Goal: Information Seeking & Learning: Learn about a topic

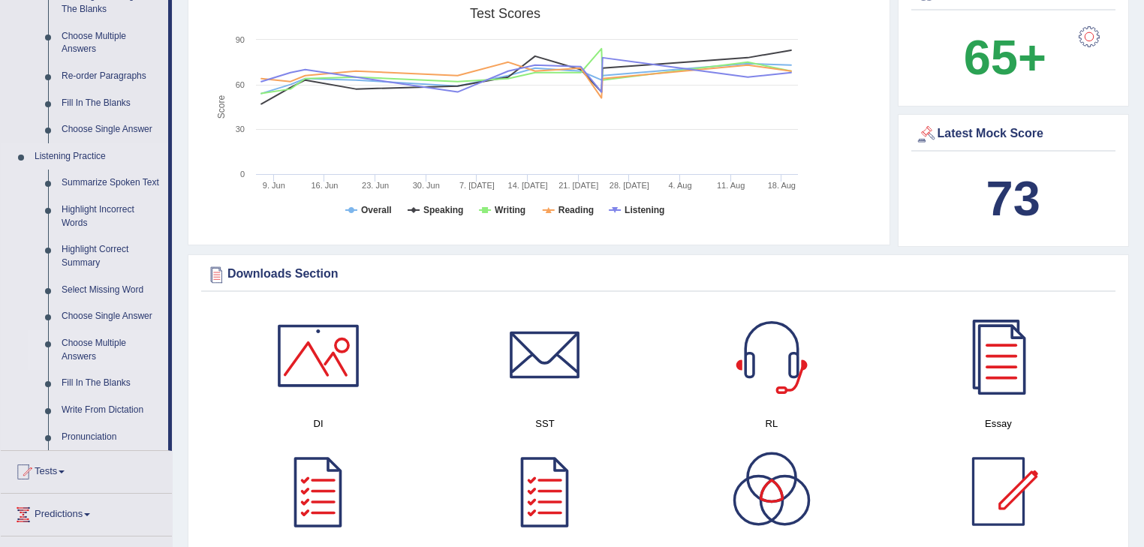
scroll to position [481, 0]
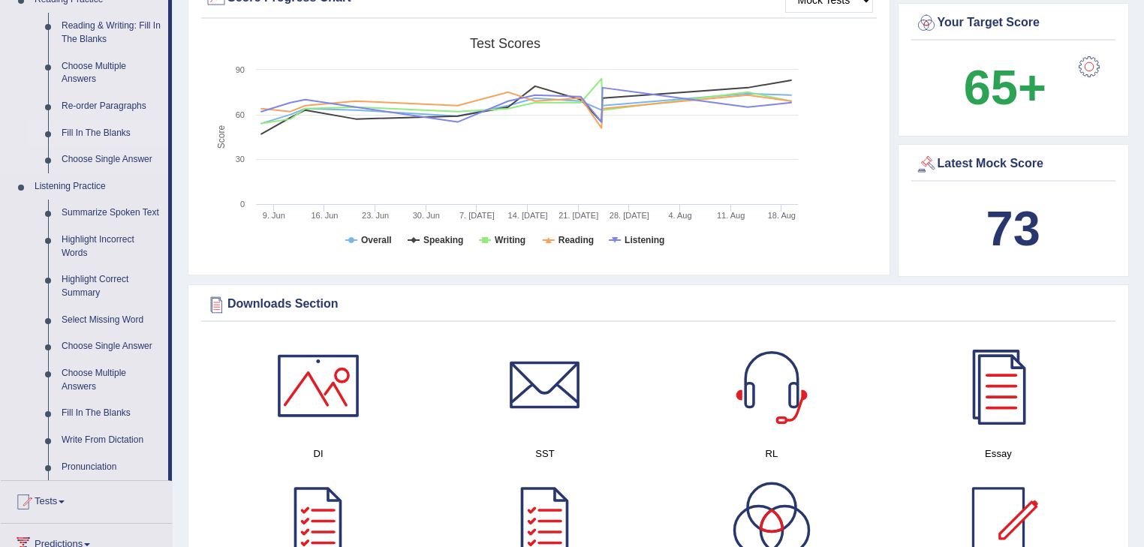
click at [105, 129] on link "Fill In The Blanks" at bounding box center [111, 133] width 113 height 27
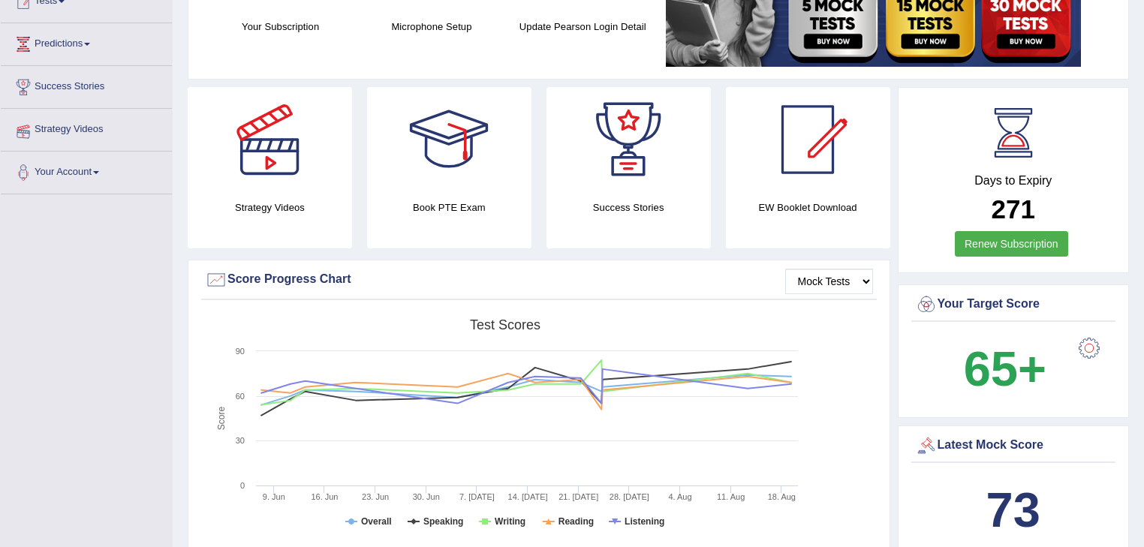
scroll to position [170, 0]
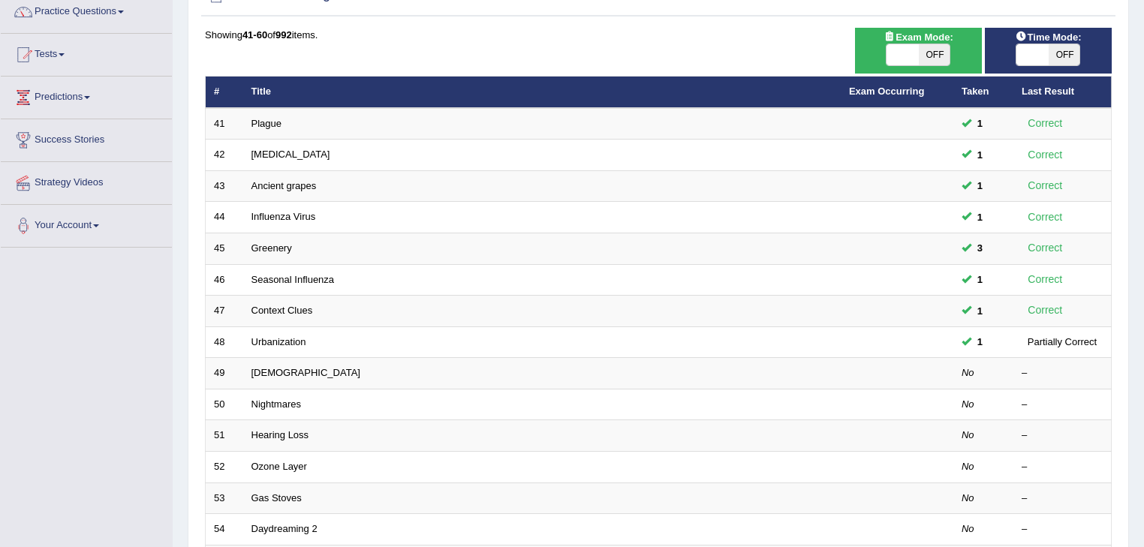
click at [1069, 77] on th "Last Result" at bounding box center [1063, 93] width 98 height 32
click at [1060, 54] on span "OFF" at bounding box center [1065, 54] width 32 height 21
checkbox input "true"
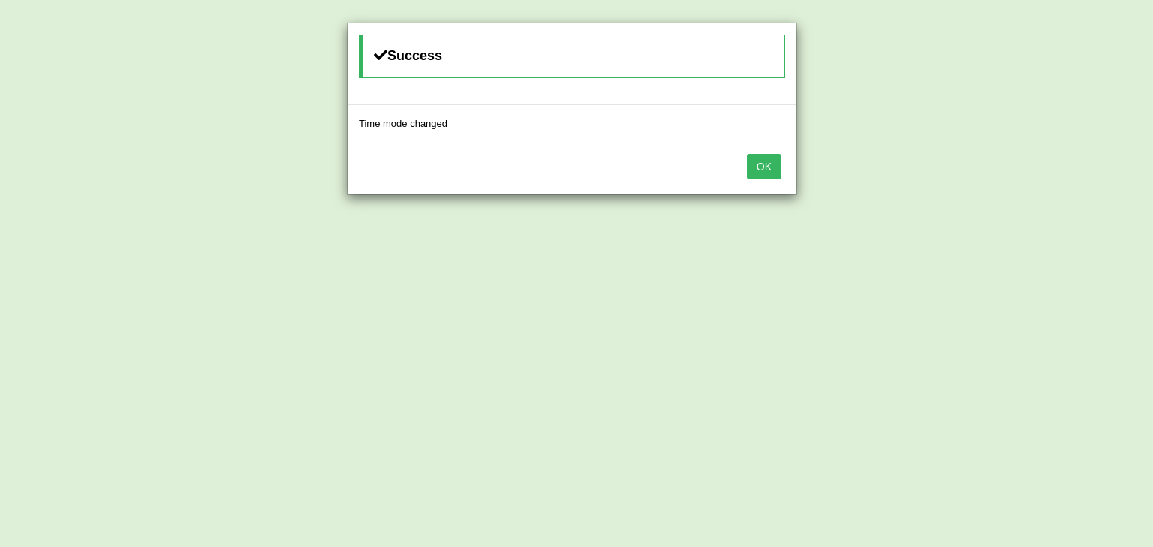
click at [765, 166] on button "OK" at bounding box center [764, 167] width 35 height 26
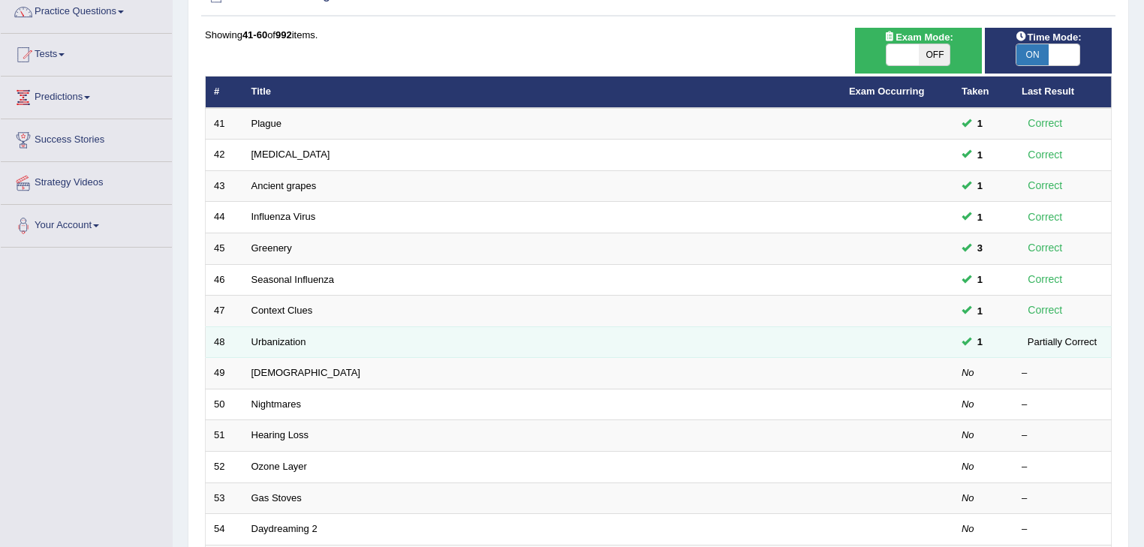
click at [286, 348] on td "Urbanization" at bounding box center [542, 343] width 598 height 32
click at [289, 342] on link "Urbanization" at bounding box center [279, 341] width 55 height 11
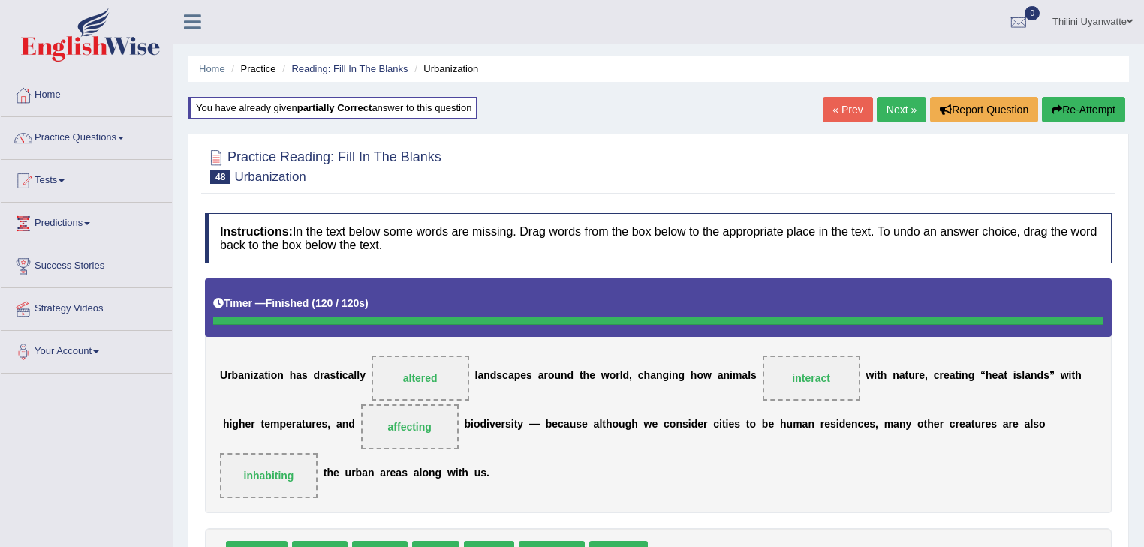
click at [1072, 113] on button "Re-Attempt" at bounding box center [1083, 110] width 83 height 26
click at [1066, 117] on button "Re-Attempt" at bounding box center [1083, 110] width 83 height 26
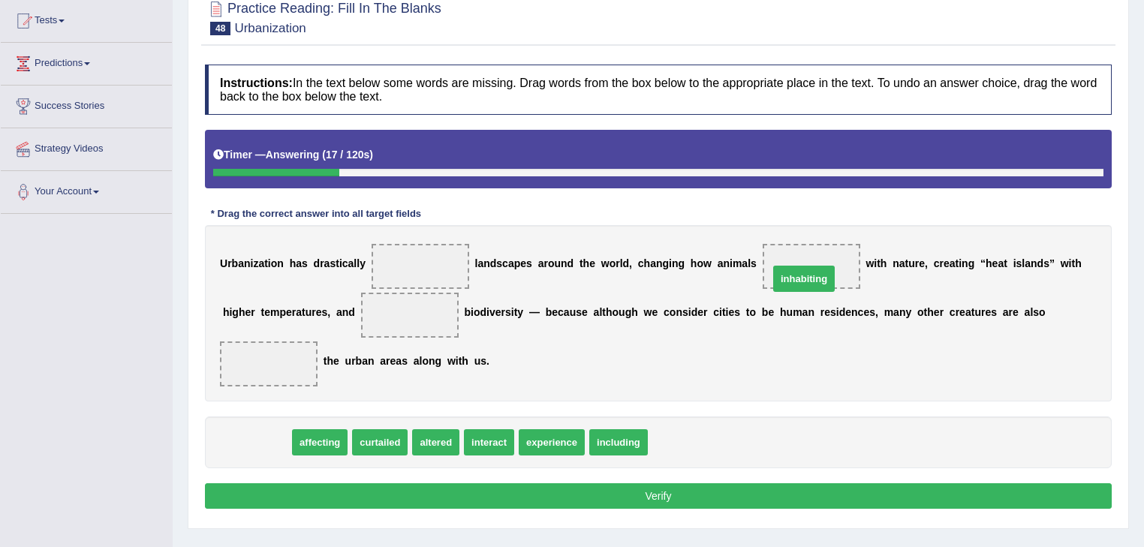
drag, startPoint x: 240, startPoint y: 414, endPoint x: 785, endPoint y: 254, distance: 568.3
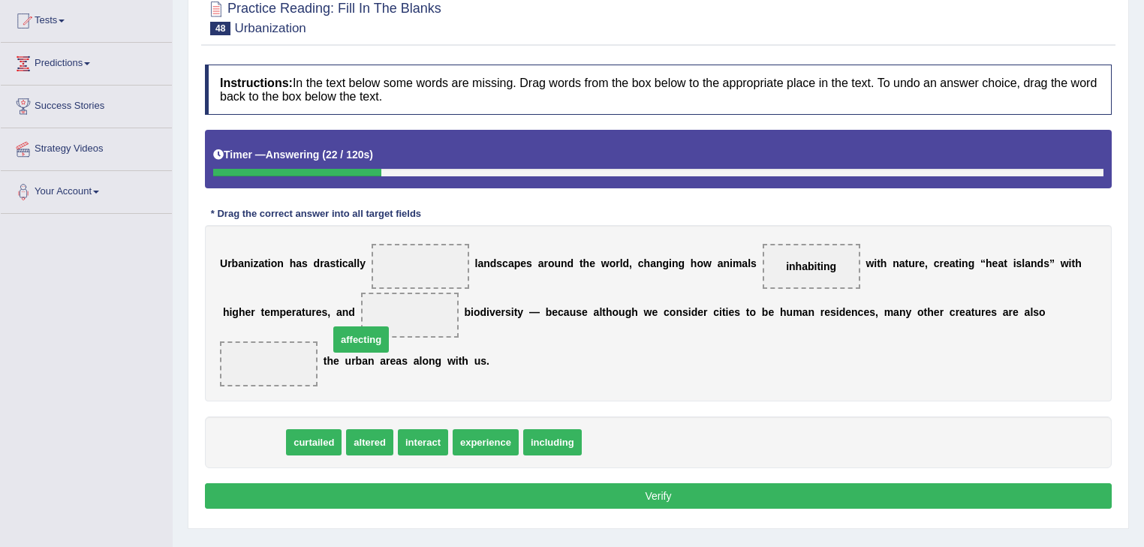
drag, startPoint x: 258, startPoint y: 417, endPoint x: 366, endPoint y: 315, distance: 148.2
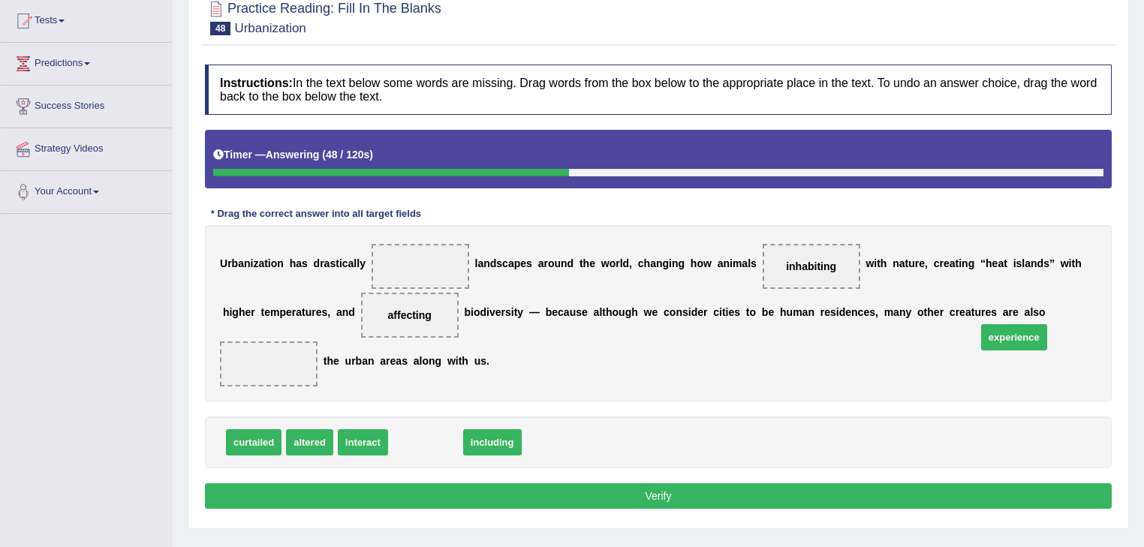
drag, startPoint x: 433, startPoint y: 421, endPoint x: 1022, endPoint y: 315, distance: 598.0
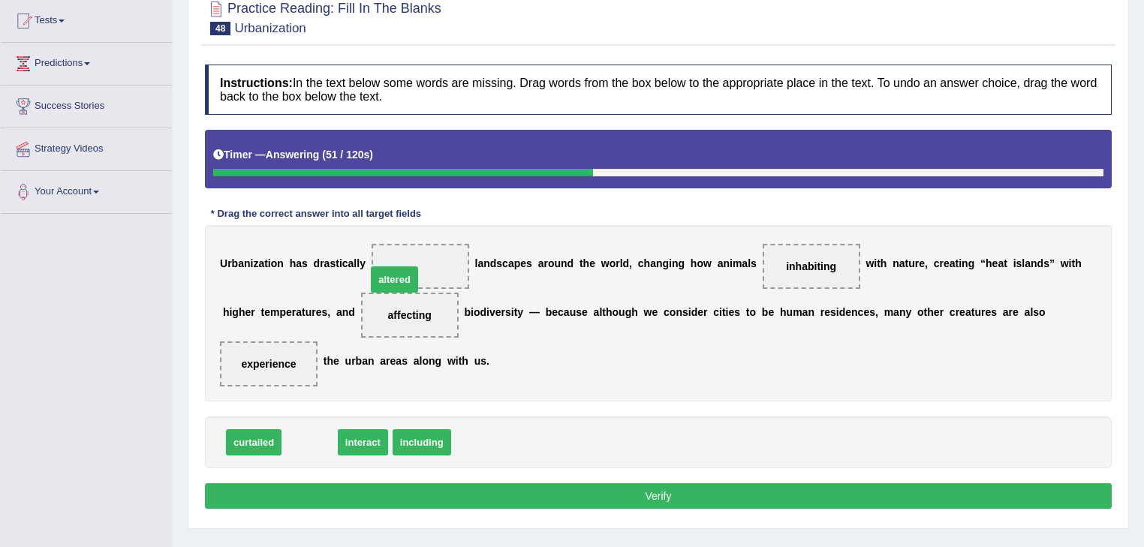
drag, startPoint x: 299, startPoint y: 411, endPoint x: 384, endPoint y: 247, distance: 185.4
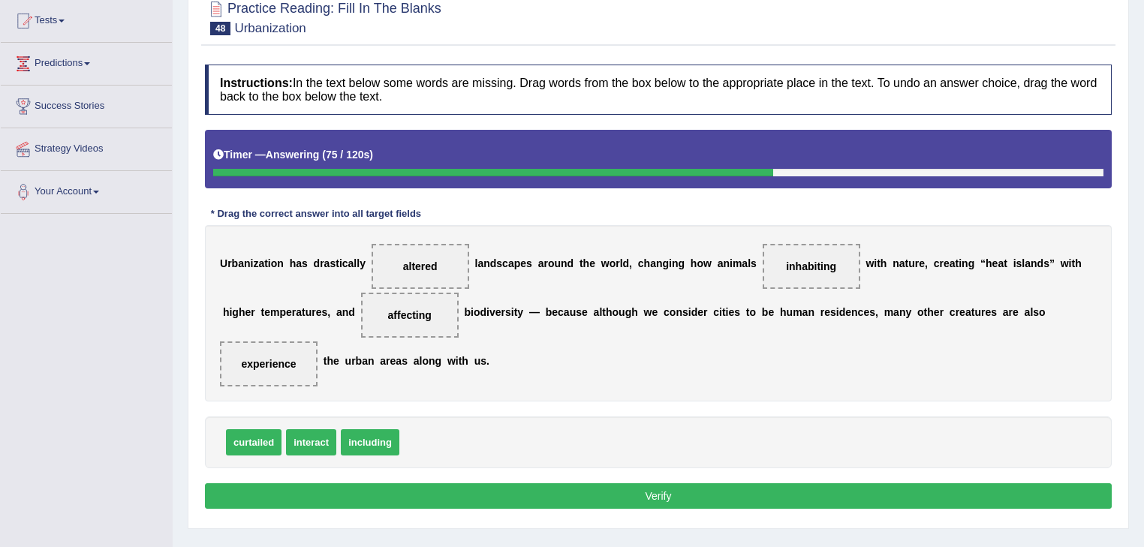
click at [428, 484] on button "Verify" at bounding box center [658, 497] width 907 height 26
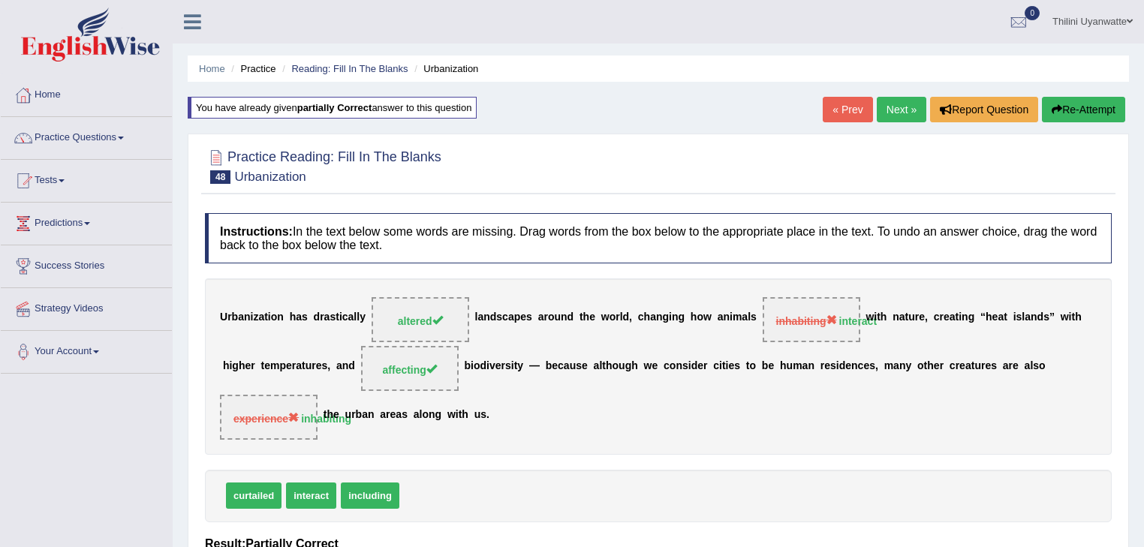
click at [1099, 111] on button "Re-Attempt" at bounding box center [1083, 110] width 83 height 26
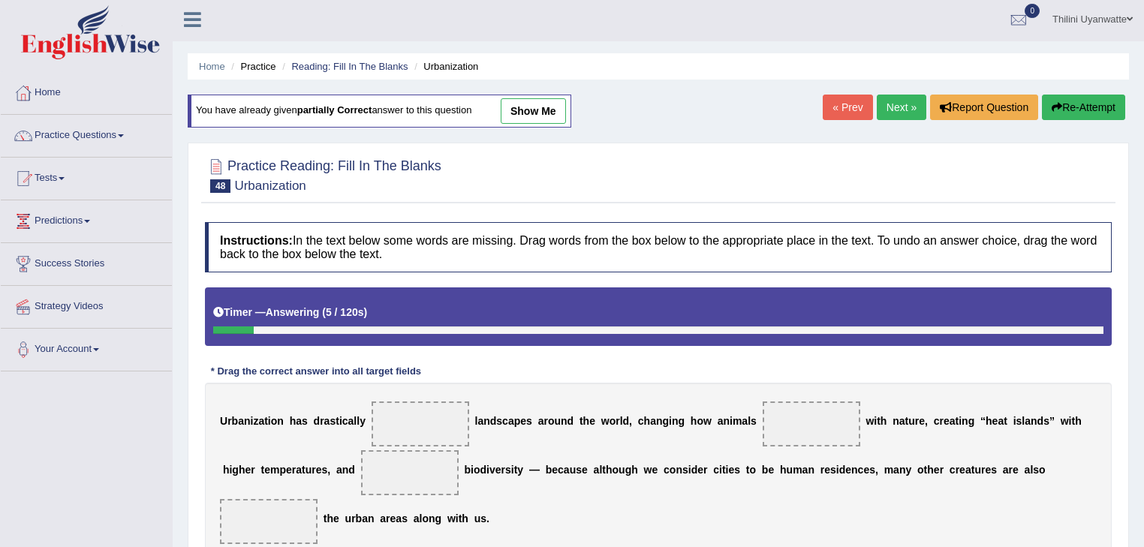
scroll to position [160, 0]
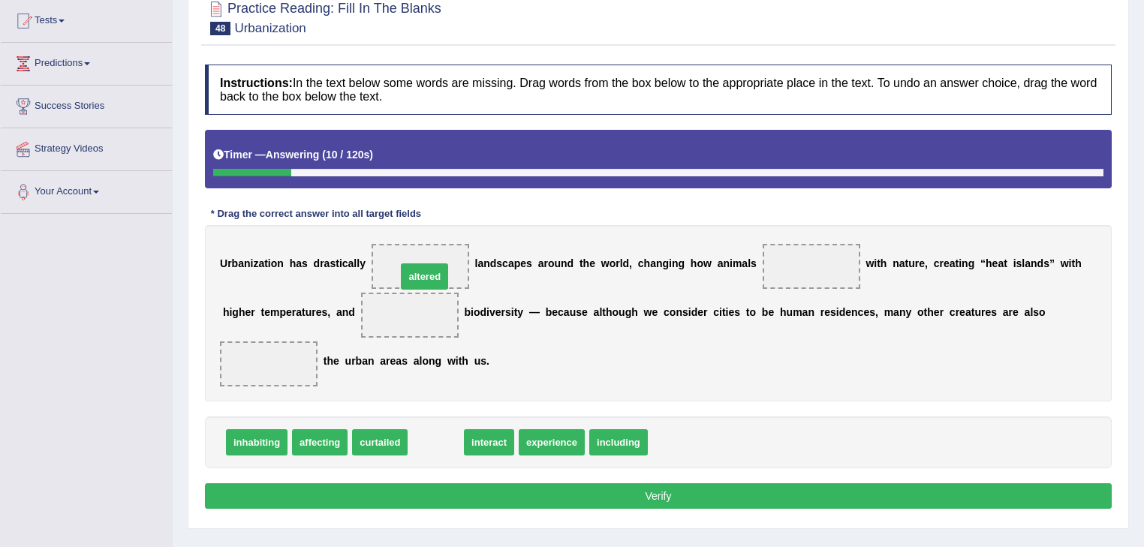
drag, startPoint x: 420, startPoint y: 424, endPoint x: 408, endPoint y: 261, distance: 162.6
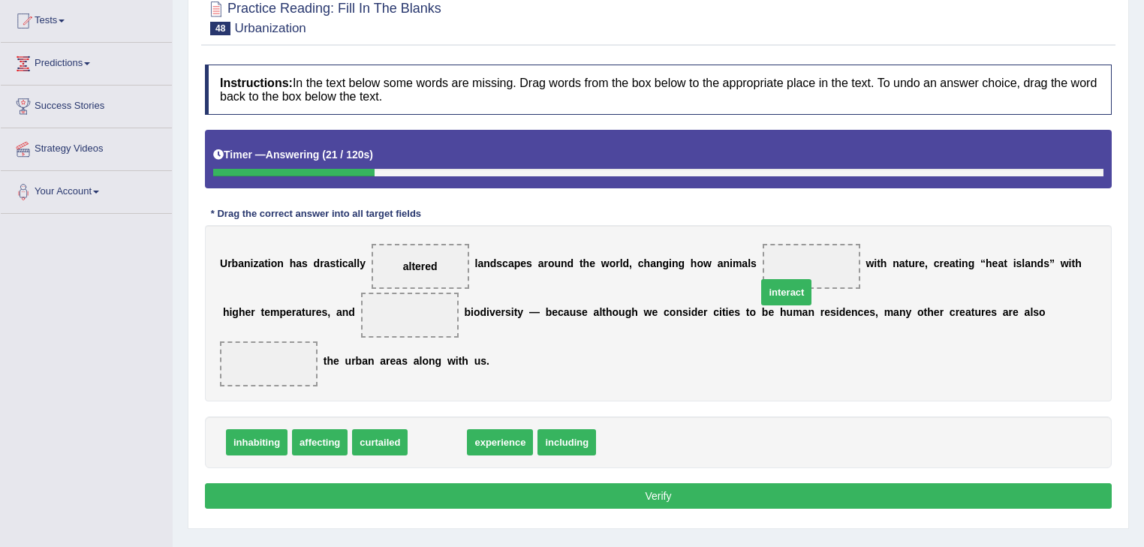
drag, startPoint x: 433, startPoint y: 423, endPoint x: 782, endPoint y: 272, distance: 380.4
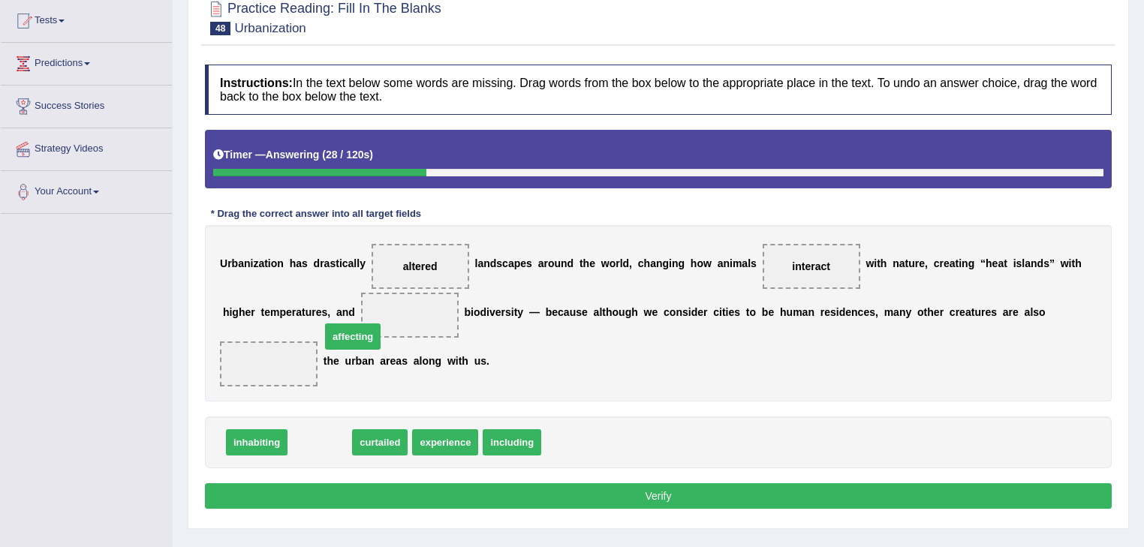
drag, startPoint x: 297, startPoint y: 421, endPoint x: 330, endPoint y: 315, distance: 110.2
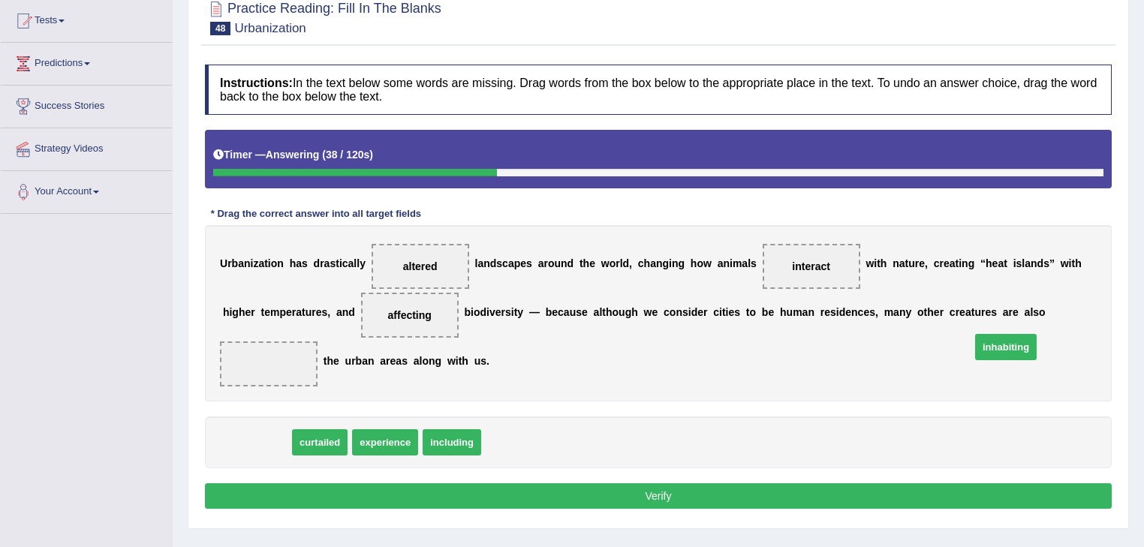
drag, startPoint x: 266, startPoint y: 421, endPoint x: 1017, endPoint y: 326, distance: 757.7
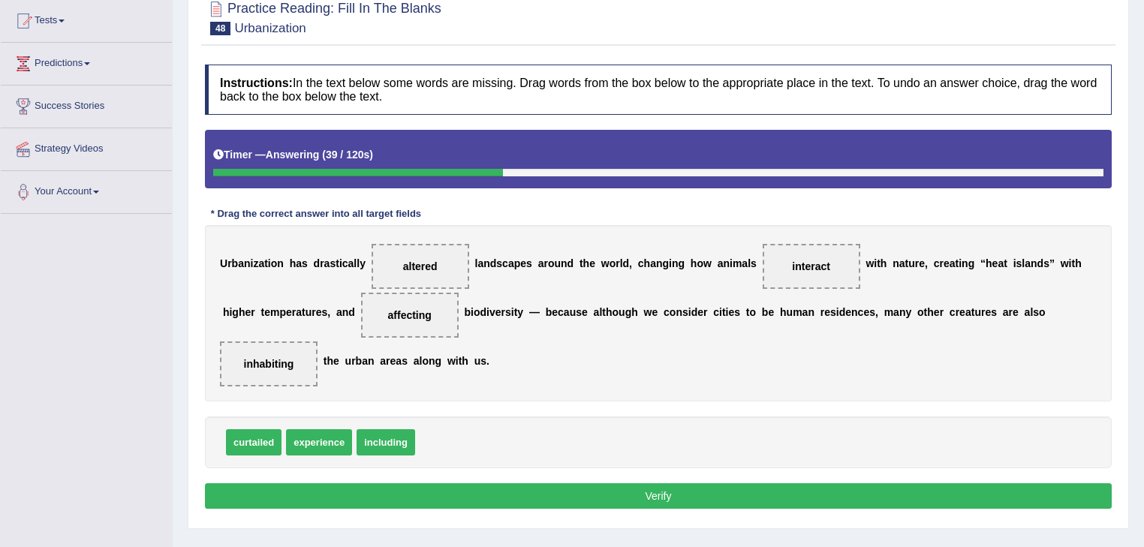
click at [656, 484] on button "Verify" at bounding box center [658, 497] width 907 height 26
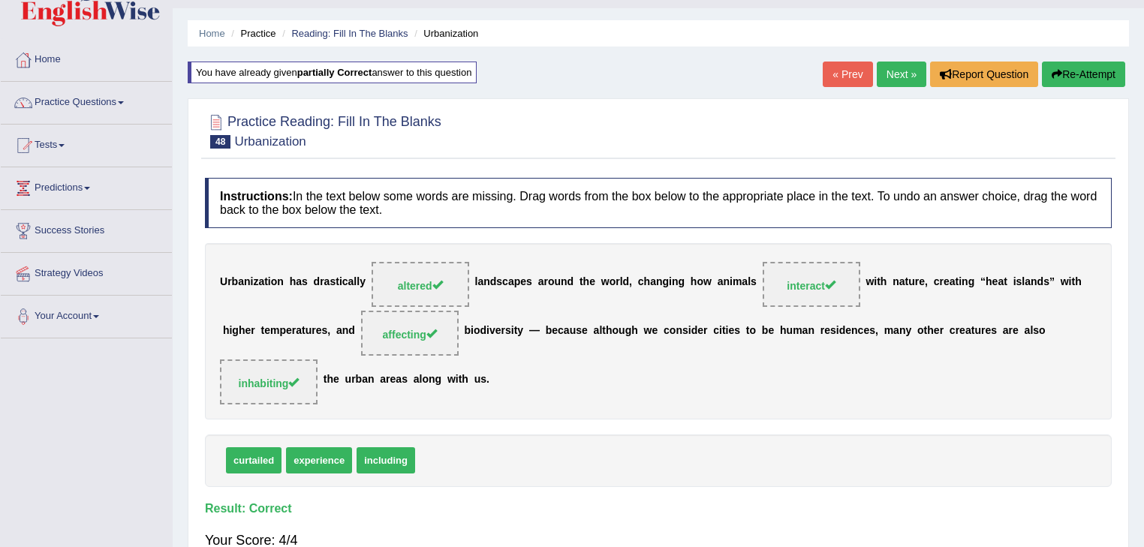
scroll to position [0, 0]
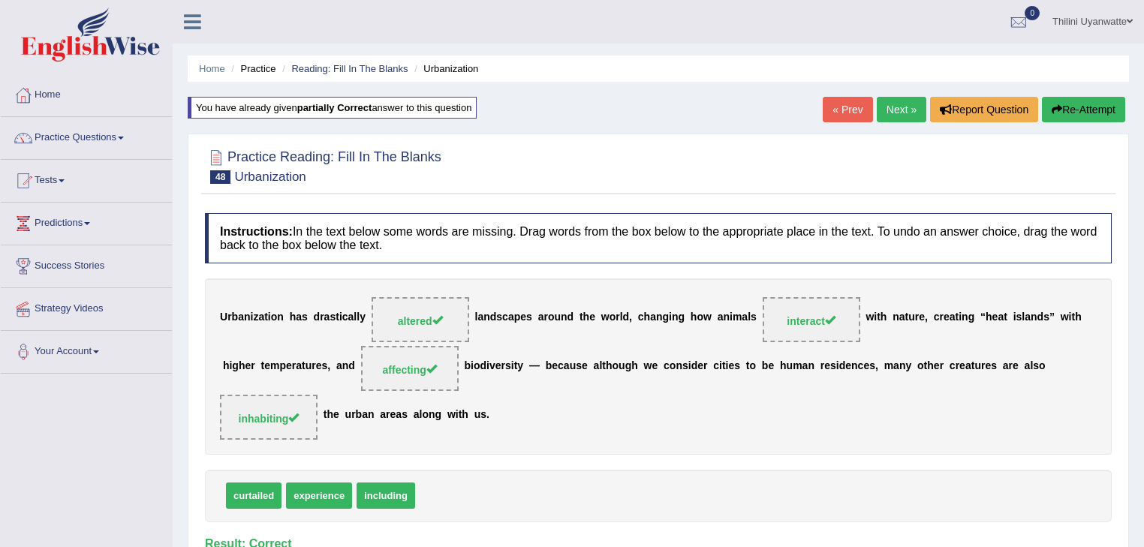
click at [889, 119] on link "Next »" at bounding box center [902, 110] width 50 height 26
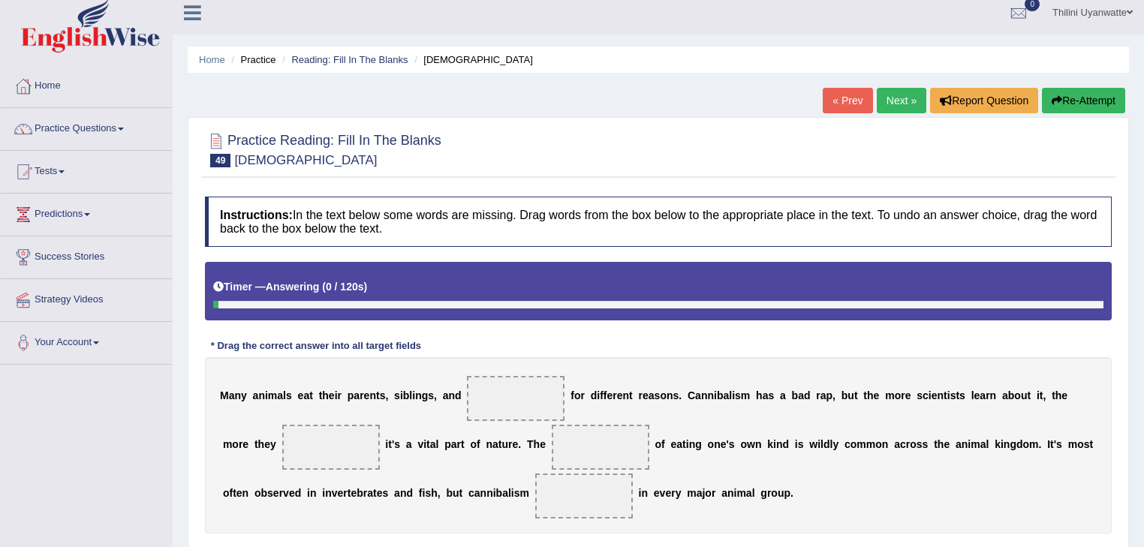
scroll to position [160, 0]
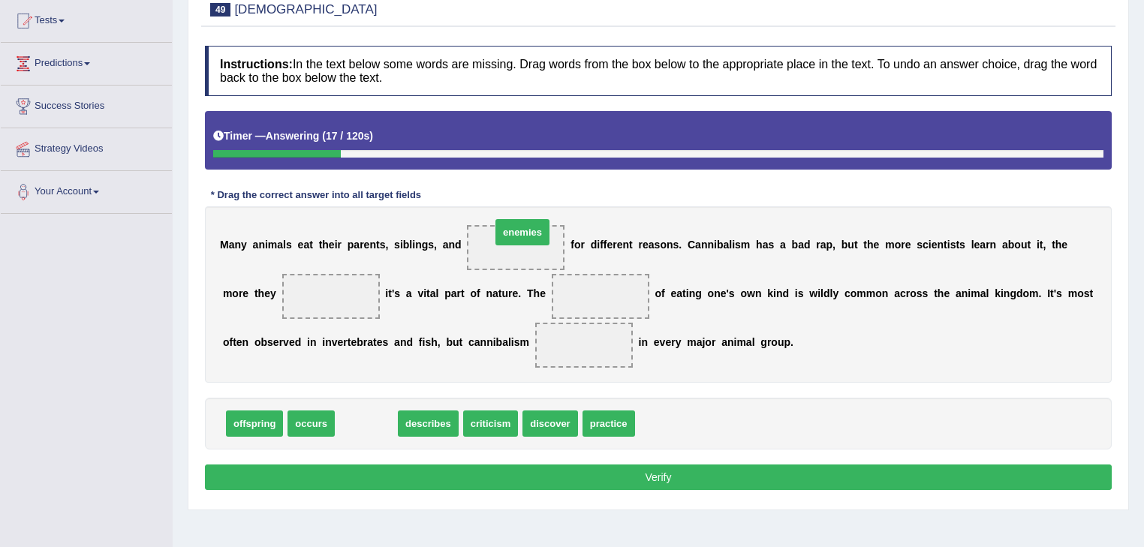
drag, startPoint x: 360, startPoint y: 430, endPoint x: 517, endPoint y: 240, distance: 246.5
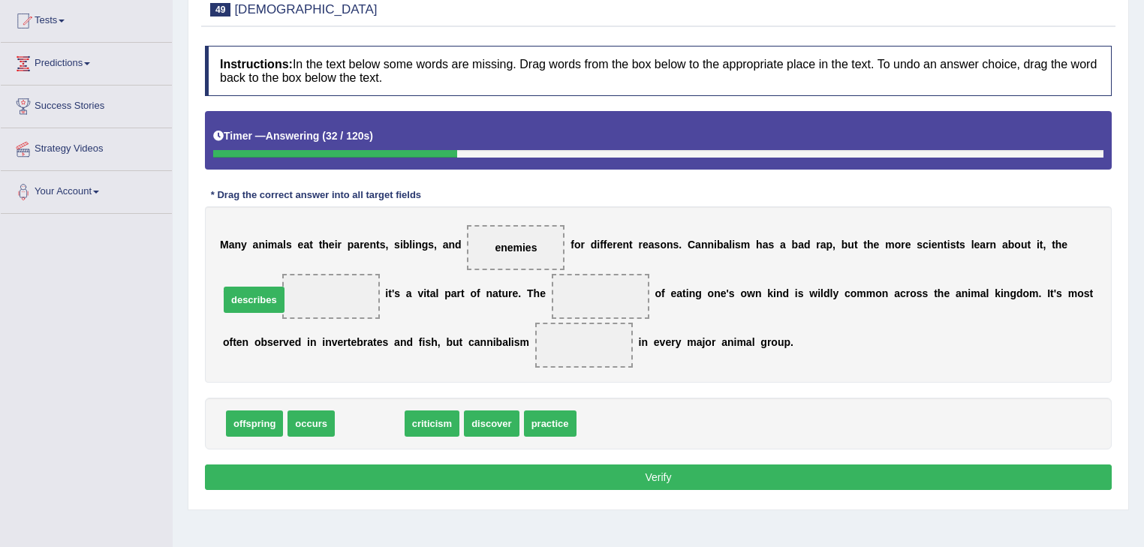
drag, startPoint x: 372, startPoint y: 429, endPoint x: 256, endPoint y: 304, distance: 170.0
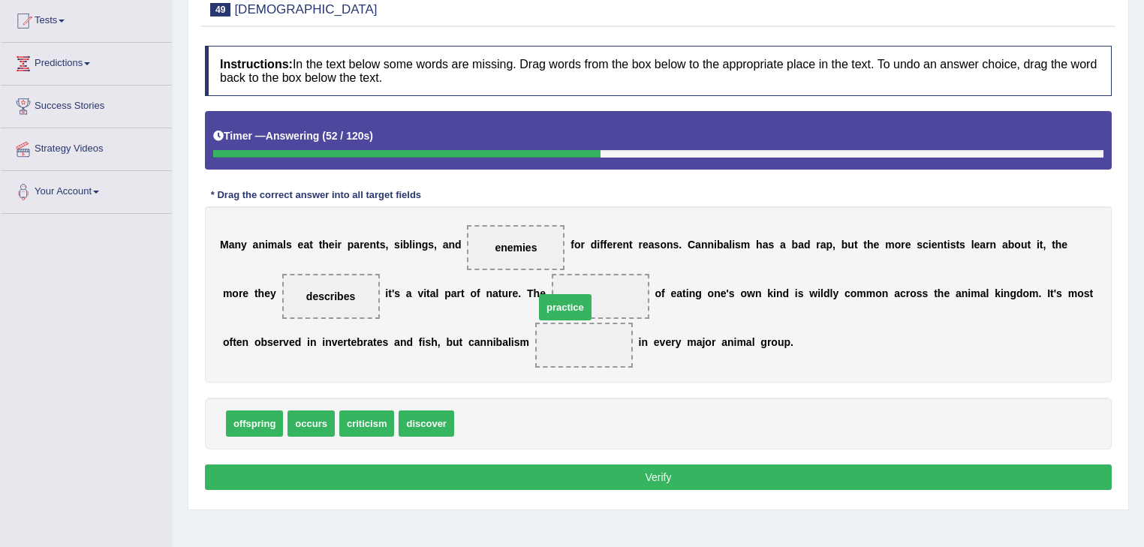
drag, startPoint x: 466, startPoint y: 421, endPoint x: 547, endPoint y: 303, distance: 142.0
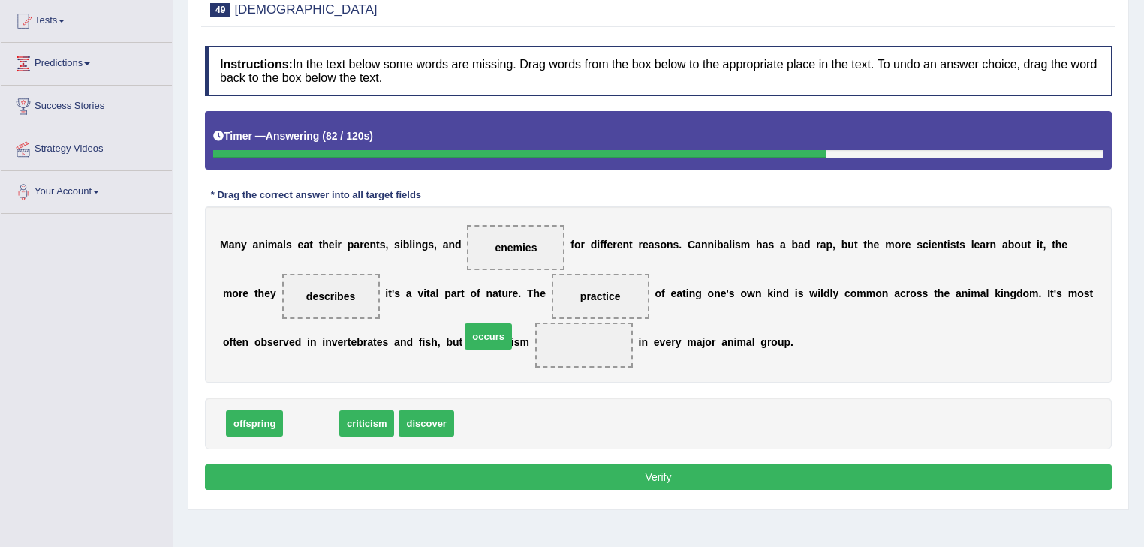
drag, startPoint x: 288, startPoint y: 427, endPoint x: 458, endPoint y: 349, distance: 187.5
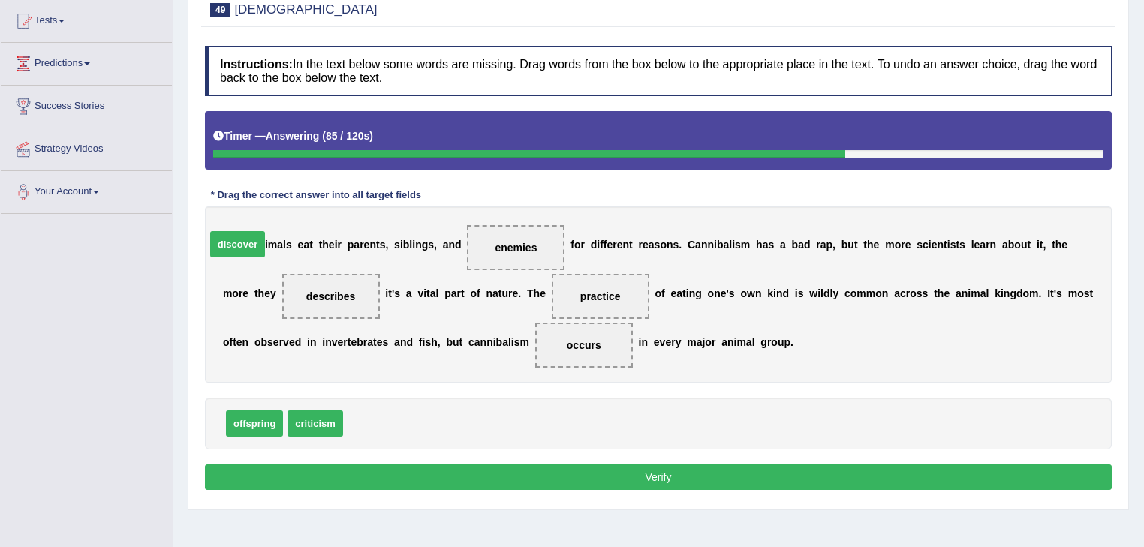
drag, startPoint x: 380, startPoint y: 404, endPoint x: 252, endPoint y: 254, distance: 197.1
click at [252, 254] on span "discover" at bounding box center [237, 244] width 55 height 26
drag, startPoint x: 261, startPoint y: 277, endPoint x: 271, endPoint y: 291, distance: 16.7
click at [271, 291] on div "Instructions: In the text below some words are missing. Drag words from the box…" at bounding box center [658, 270] width 915 height 464
drag, startPoint x: 264, startPoint y: 285, endPoint x: 269, endPoint y: 304, distance: 19.3
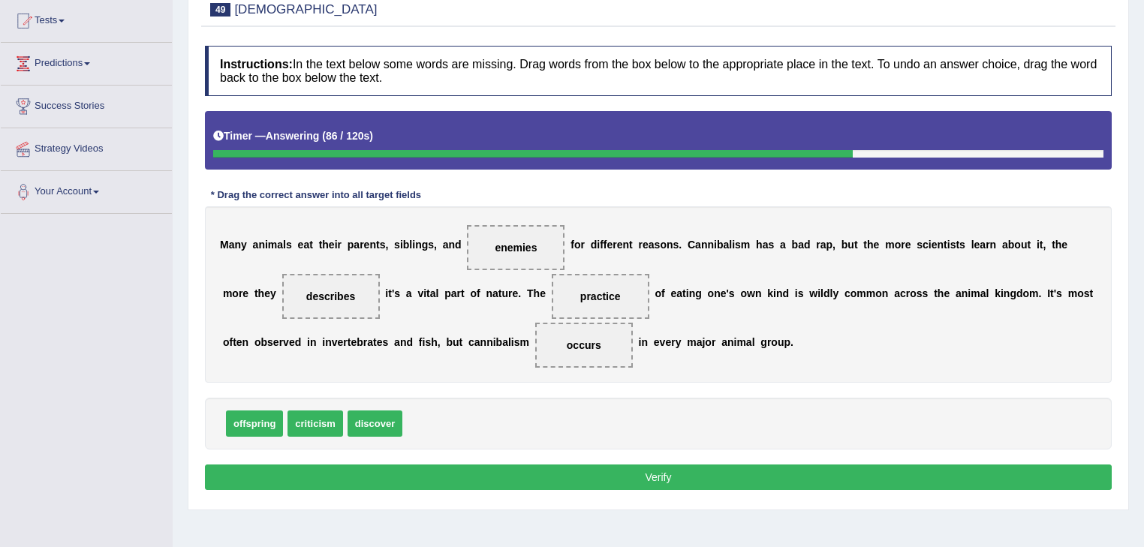
click at [282, 306] on span "describes" at bounding box center [331, 296] width 98 height 45
drag, startPoint x: 267, startPoint y: 298, endPoint x: 430, endPoint y: 449, distance: 221.6
click at [285, 333] on div "Instructions: In the text below some words are missing. Drag words from the box…" at bounding box center [658, 270] width 915 height 464
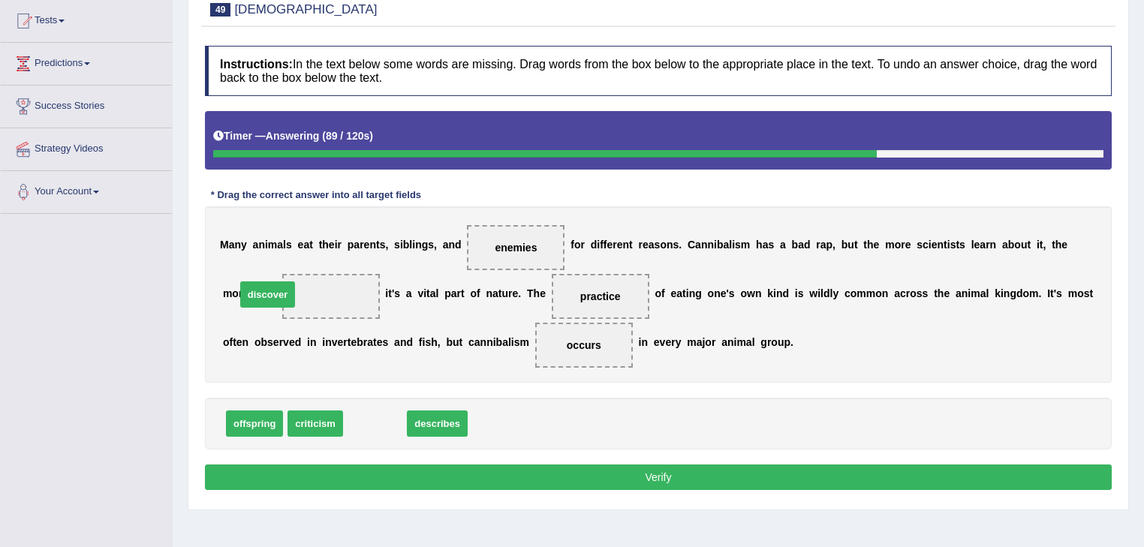
drag, startPoint x: 369, startPoint y: 421, endPoint x: 263, endPoint y: 291, distance: 167.5
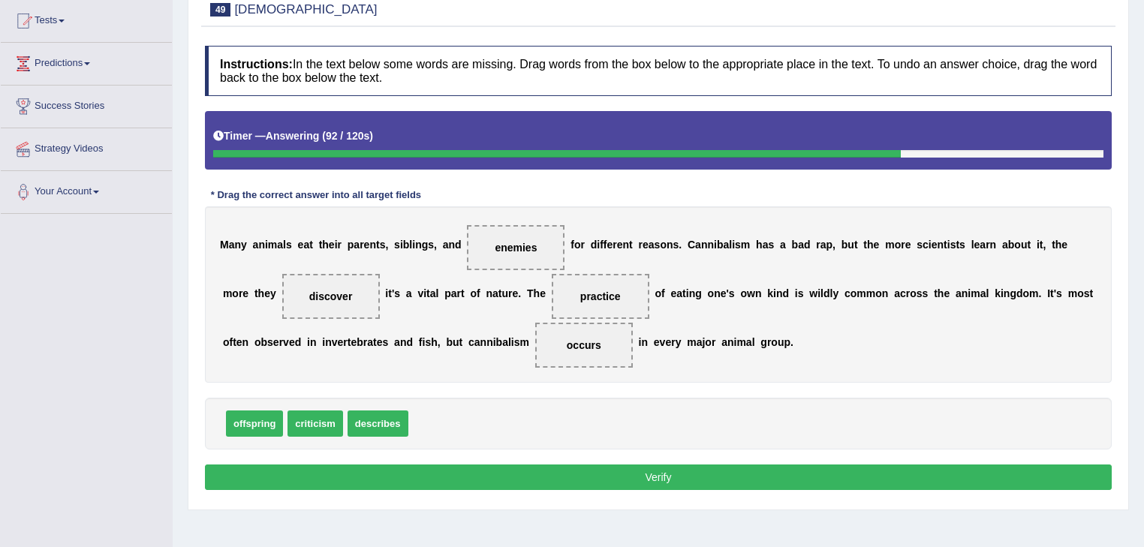
click at [688, 471] on button "Verify" at bounding box center [658, 478] width 907 height 26
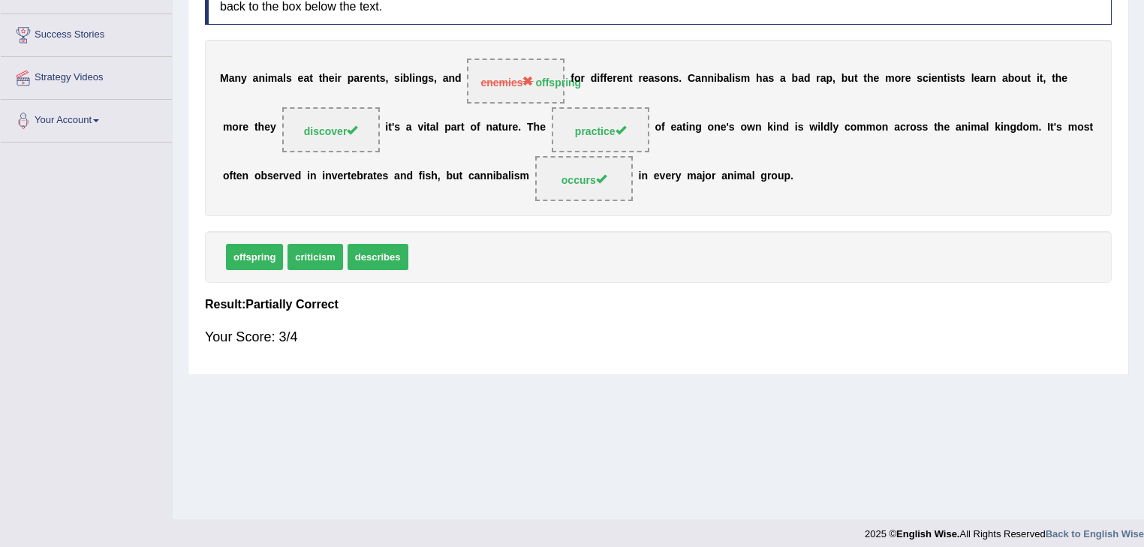
scroll to position [0, 0]
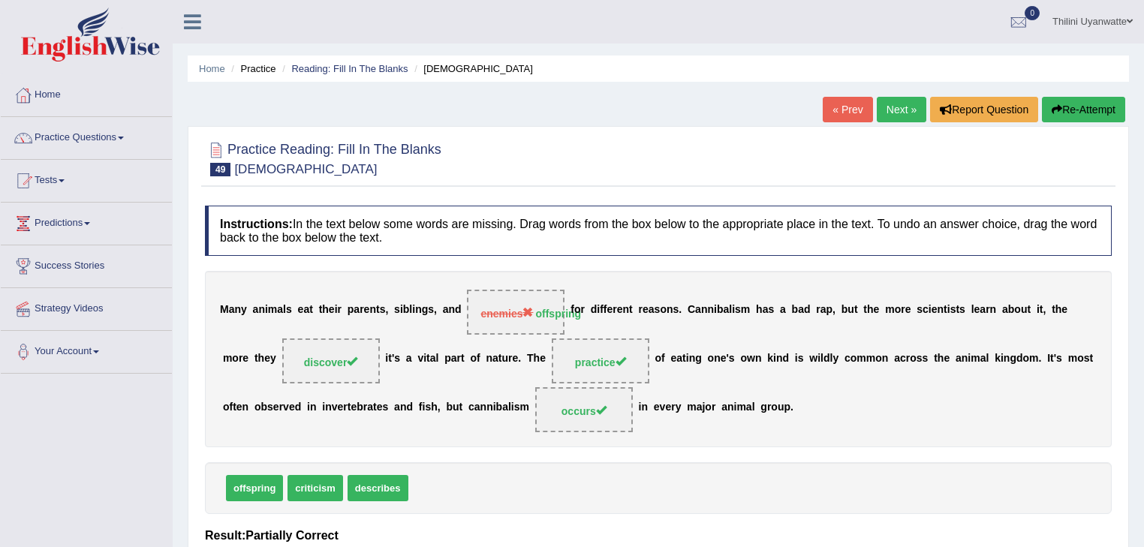
click at [1082, 116] on button "Re-Attempt" at bounding box center [1083, 110] width 83 height 26
click at [1060, 116] on button "Re-Attempt" at bounding box center [1083, 110] width 83 height 26
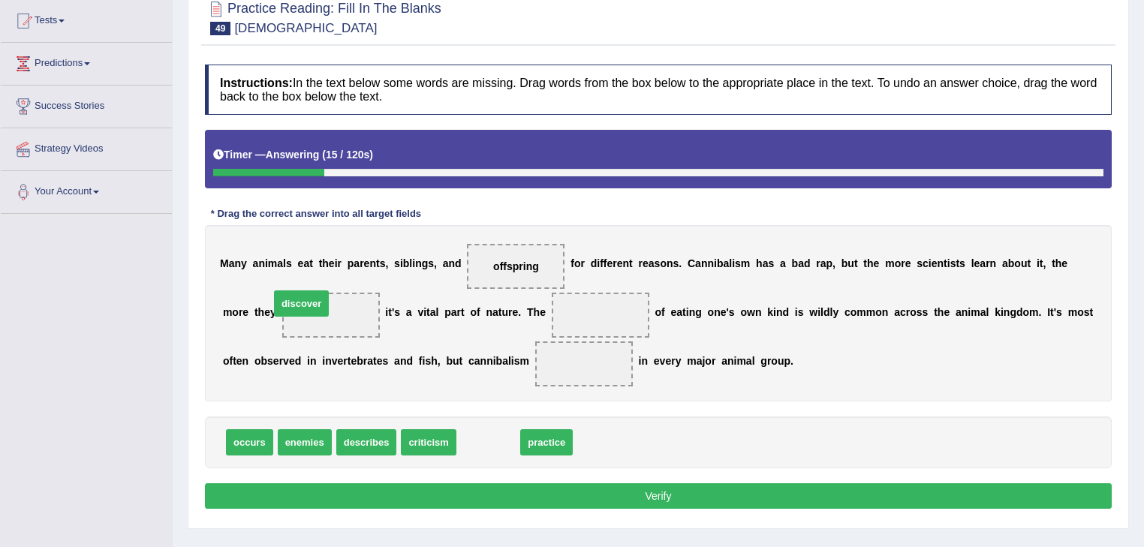
drag, startPoint x: 473, startPoint y: 438, endPoint x: 285, endPoint y: 303, distance: 230.9
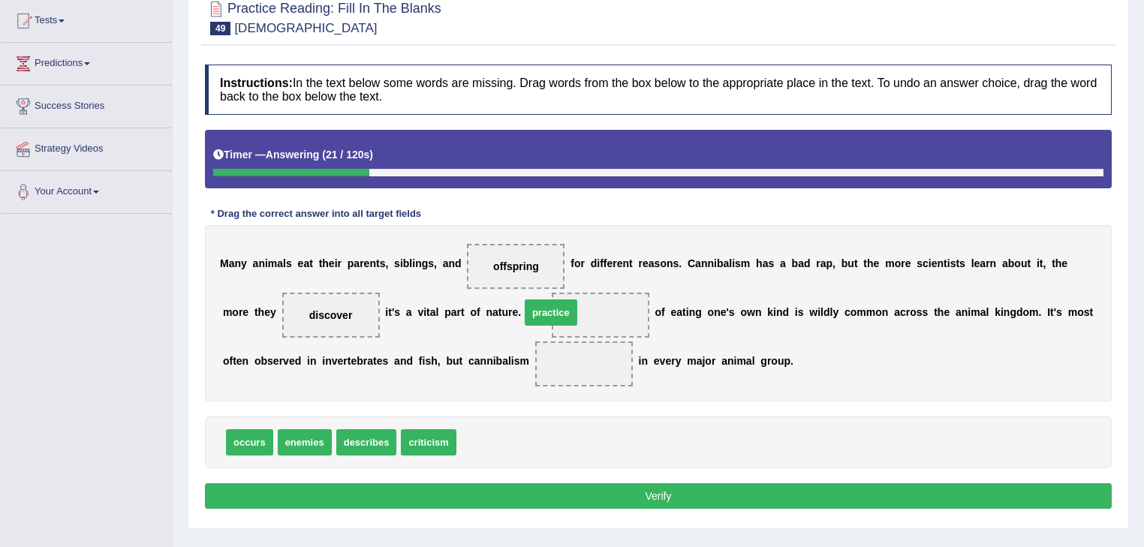
drag, startPoint x: 470, startPoint y: 437, endPoint x: 534, endPoint y: 313, distance: 139.4
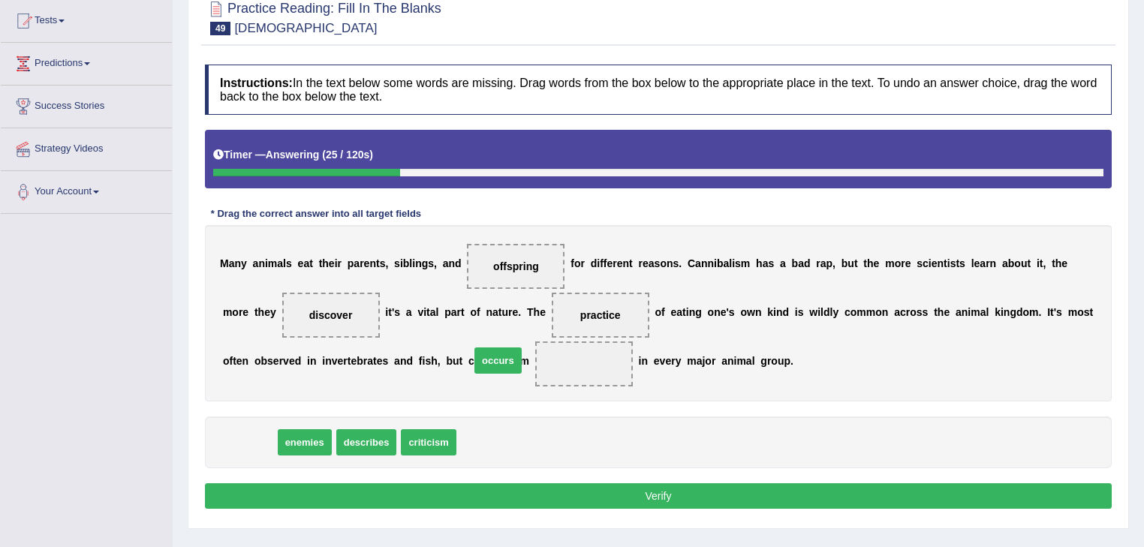
drag, startPoint x: 255, startPoint y: 453, endPoint x: 504, endPoint y: 370, distance: 261.9
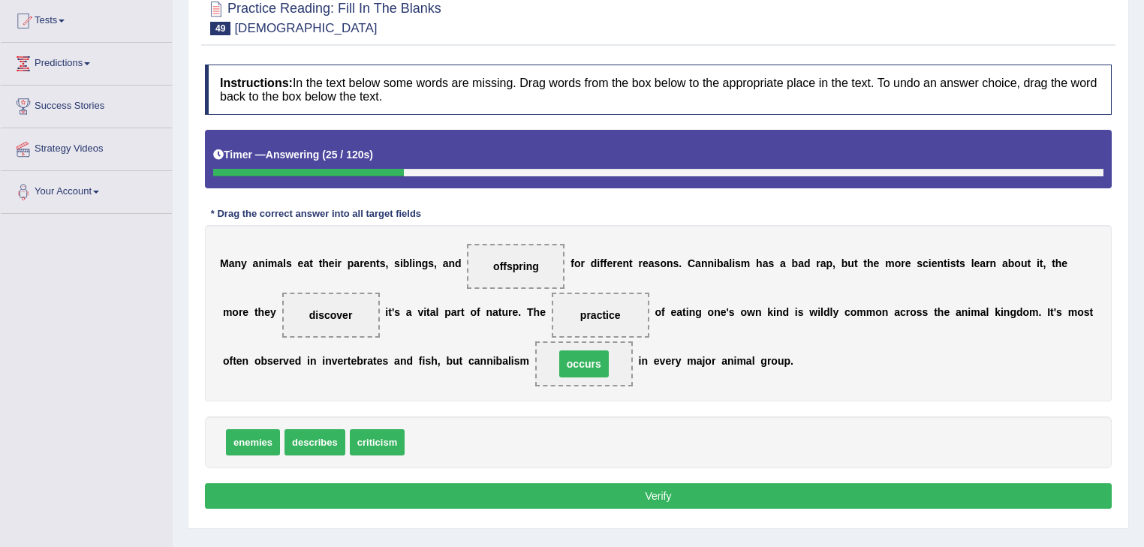
click at [491, 493] on button "Verify" at bounding box center [658, 497] width 907 height 26
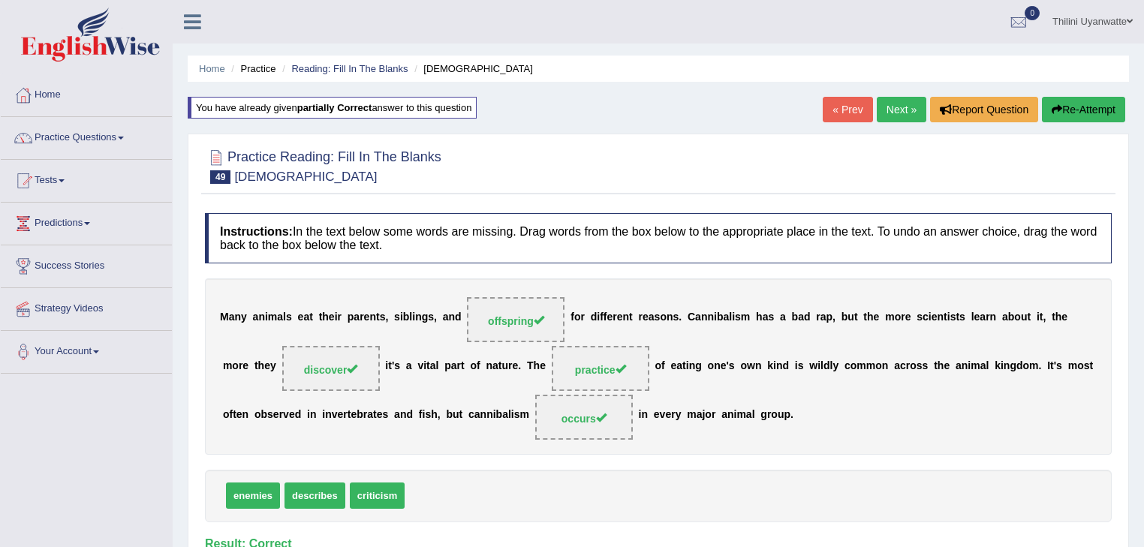
click at [909, 106] on link "Next »" at bounding box center [902, 110] width 50 height 26
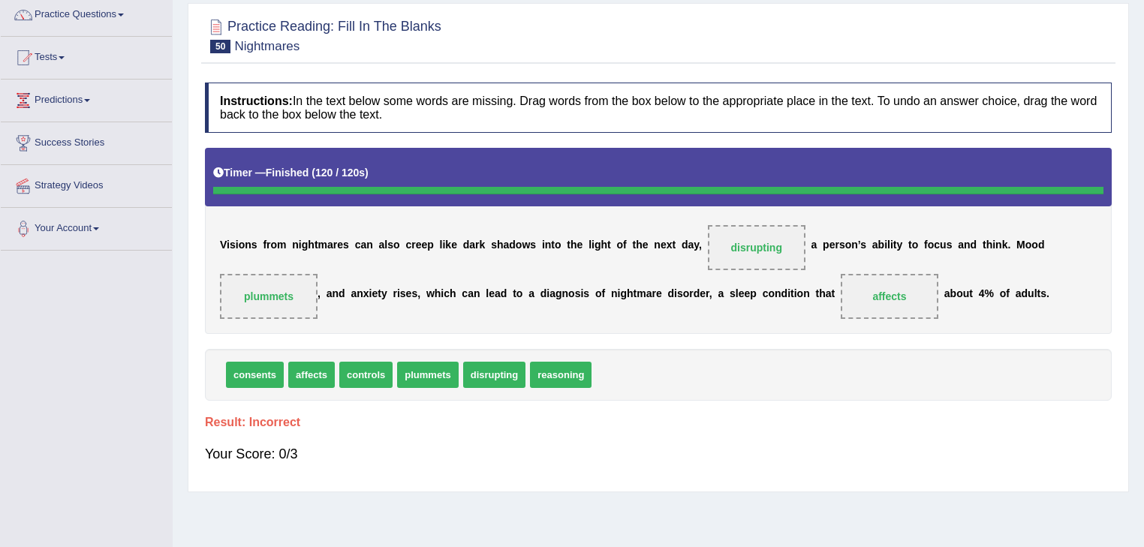
scroll to position [160, 0]
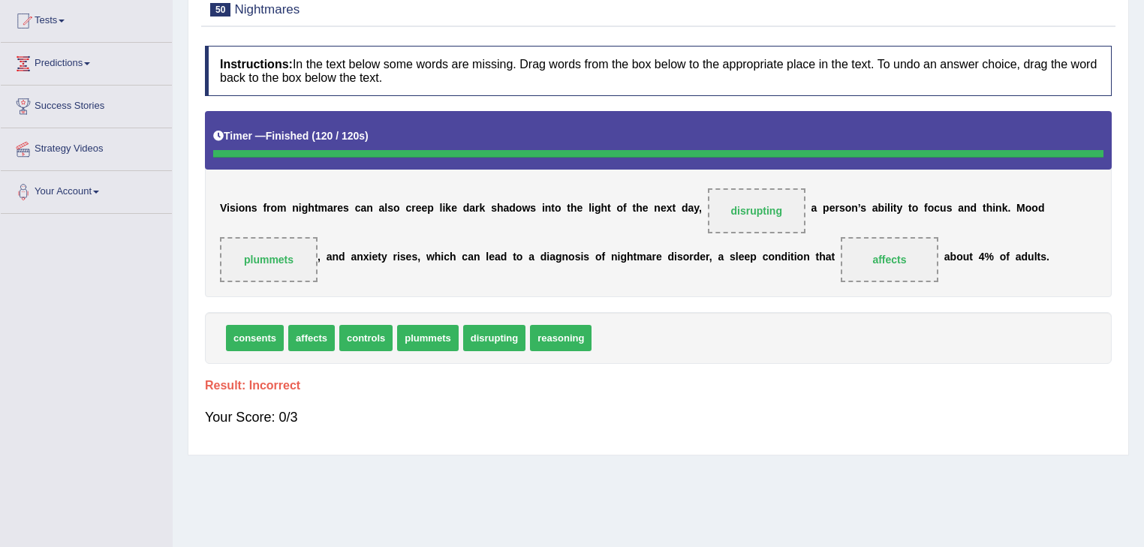
click at [588, 530] on div "Home Practice Reading: Fill In The Blanks Nightmares « Prev Next » Report Quest…" at bounding box center [659, 215] width 972 height 751
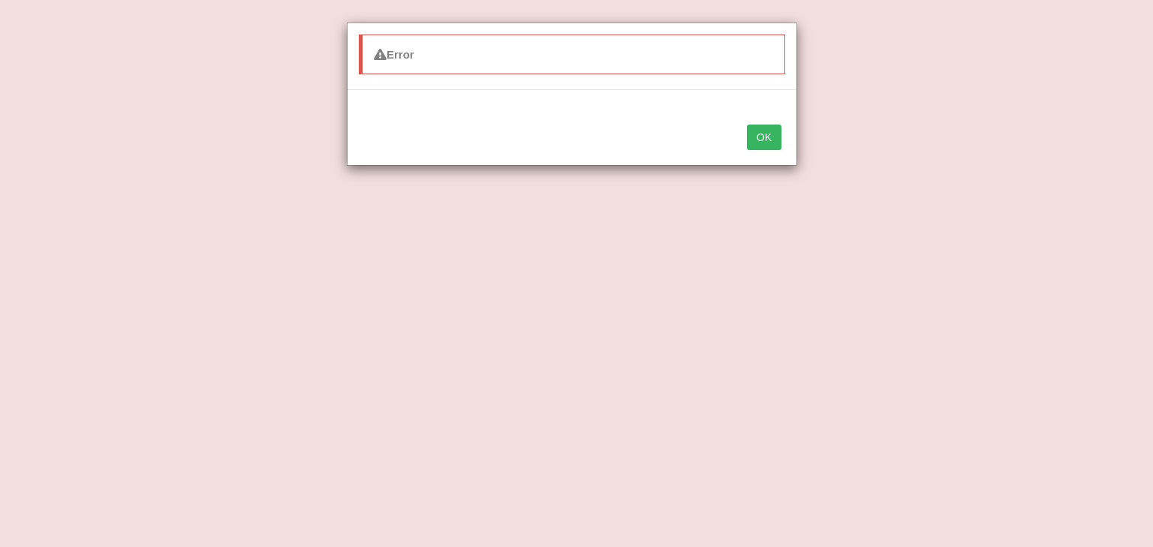
click at [776, 131] on button "OK" at bounding box center [764, 138] width 35 height 26
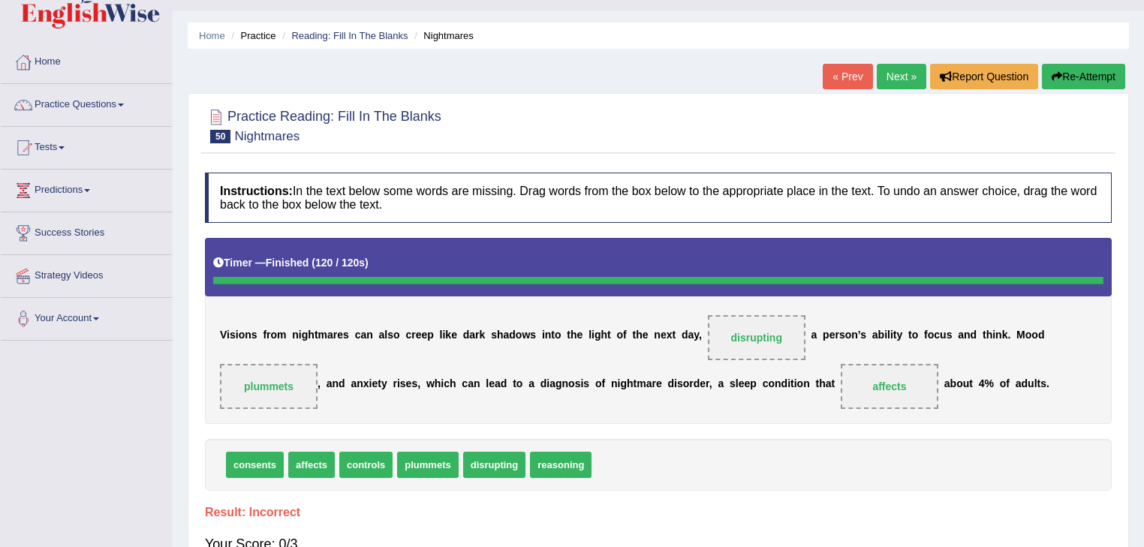
scroll to position [0, 0]
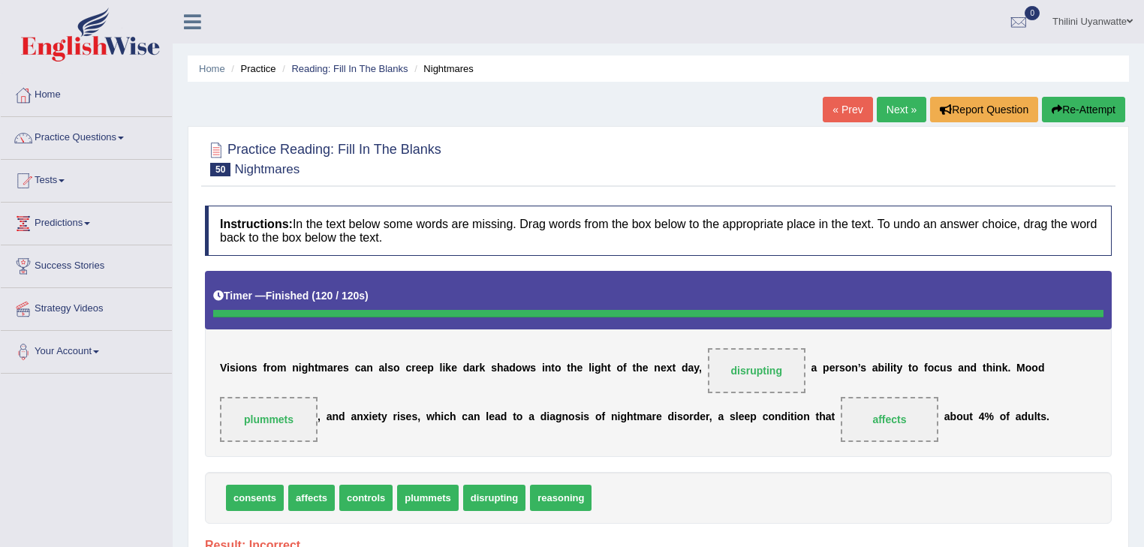
click at [1078, 113] on button "Re-Attempt" at bounding box center [1083, 110] width 83 height 26
click at [1081, 114] on button "Re-Attempt" at bounding box center [1083, 110] width 83 height 26
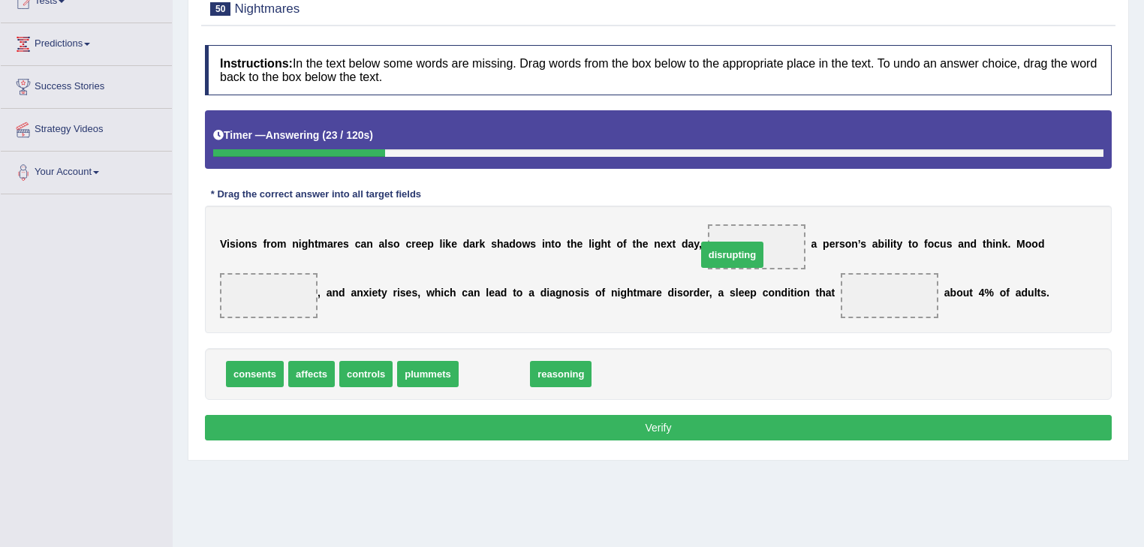
drag, startPoint x: 484, startPoint y: 372, endPoint x: 725, endPoint y: 250, distance: 269.7
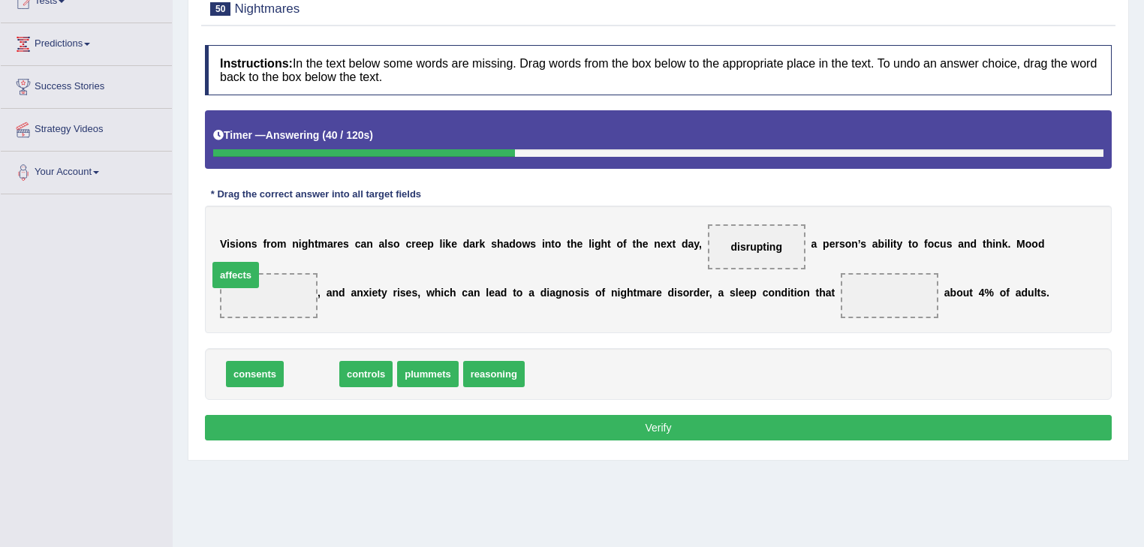
drag, startPoint x: 301, startPoint y: 369, endPoint x: 225, endPoint y: 270, distance: 124.8
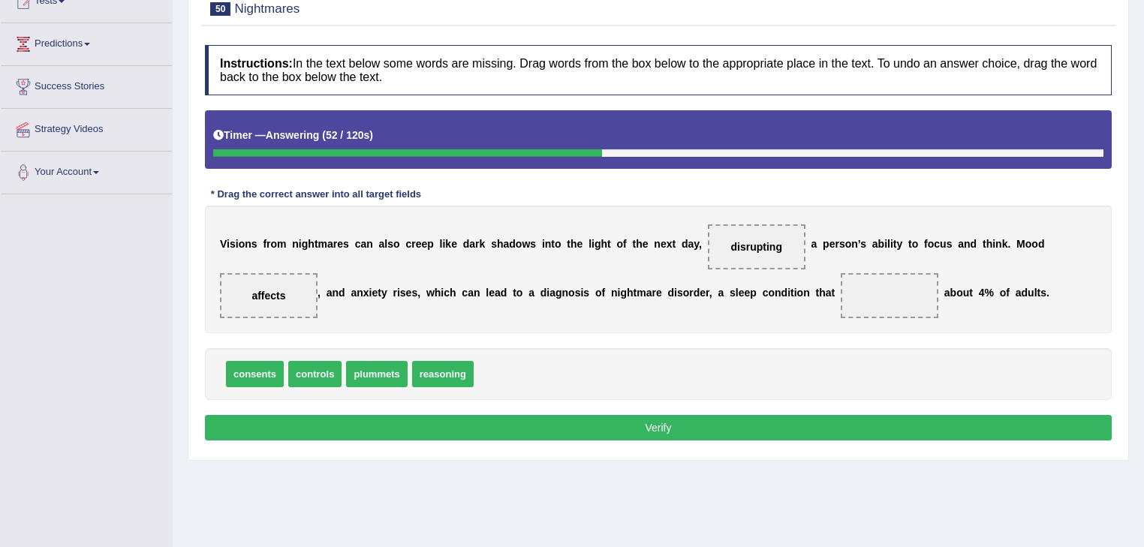
drag, startPoint x: 277, startPoint y: 306, endPoint x: 720, endPoint y: 251, distance: 446.4
click at [720, 251] on div "V i s i o n s f r o m n i g h t m a r e s c a n a l s o c r e e p l i k e d a r…" at bounding box center [658, 270] width 907 height 128
drag, startPoint x: 267, startPoint y: 284, endPoint x: 315, endPoint y: 357, distance: 88.3
click at [315, 357] on div "Instructions: In the text below some words are missing. Drag words from the box…" at bounding box center [658, 245] width 915 height 415
drag, startPoint x: 248, startPoint y: 291, endPoint x: 346, endPoint y: 311, distance: 100.3
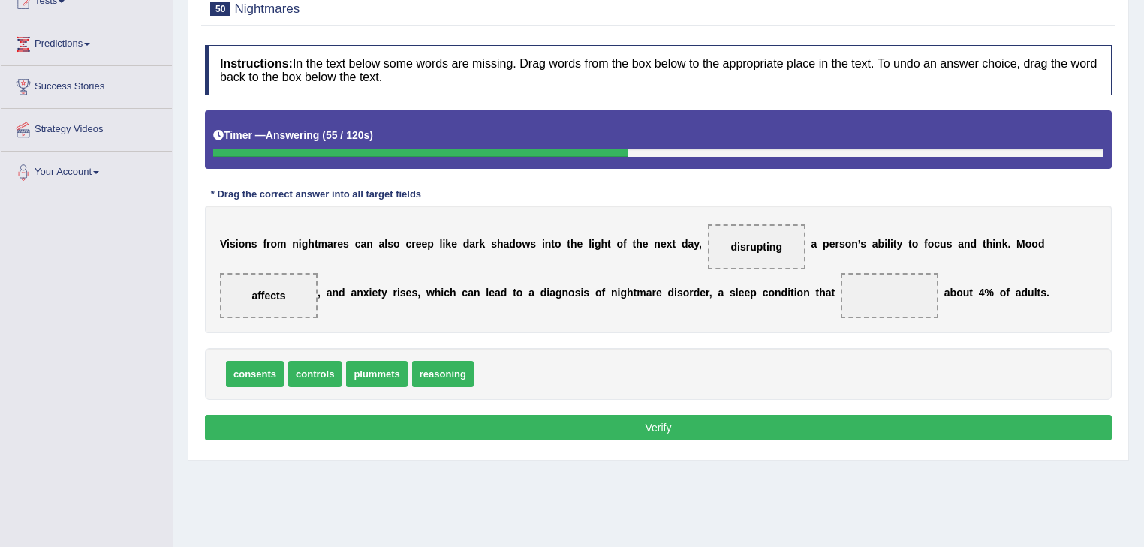
click at [346, 311] on div "V i s i o n s f r o m n i g h t m a r e s c a n a l s o c r e e p l i k e d a r…" at bounding box center [658, 270] width 907 height 128
drag, startPoint x: 250, startPoint y: 286, endPoint x: 274, endPoint y: 306, distance: 31.4
click at [300, 342] on div "Instructions: In the text below some words are missing. Drag words from the box…" at bounding box center [658, 245] width 915 height 415
drag, startPoint x: 270, startPoint y: 292, endPoint x: 859, endPoint y: 297, distance: 588.7
drag, startPoint x: 849, startPoint y: 292, endPoint x: 270, endPoint y: 288, distance: 578.2
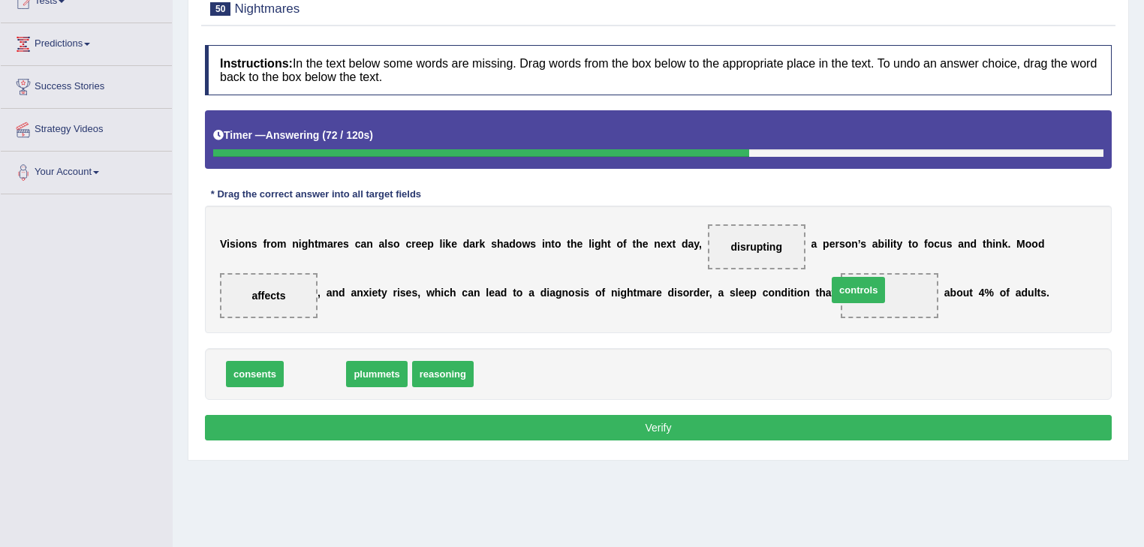
drag, startPoint x: 294, startPoint y: 370, endPoint x: 838, endPoint y: 285, distance: 550.2
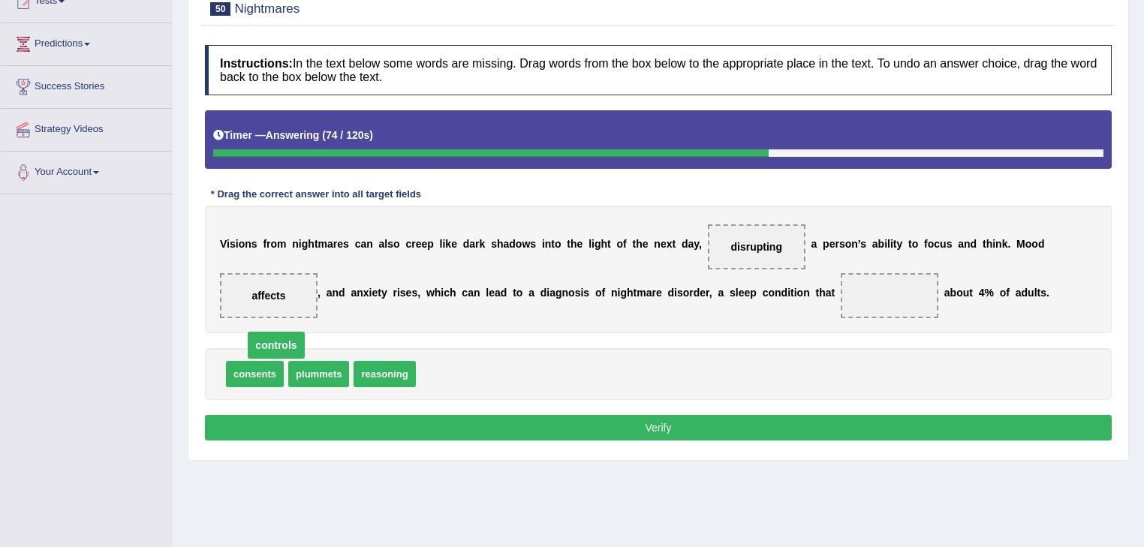
drag, startPoint x: 850, startPoint y: 294, endPoint x: 244, endPoint y: 337, distance: 607.5
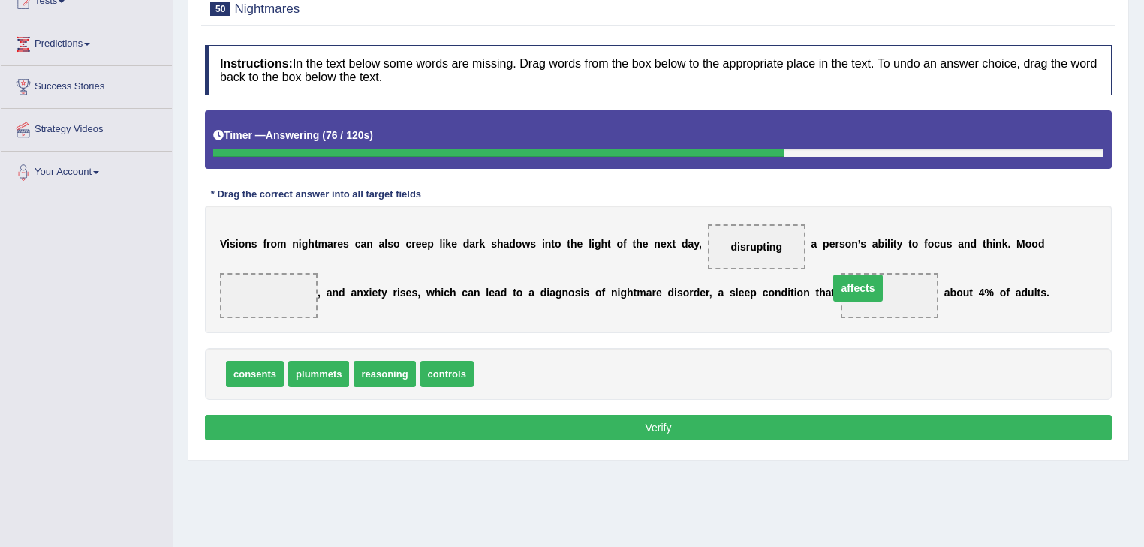
drag, startPoint x: 268, startPoint y: 292, endPoint x: 858, endPoint y: 285, distance: 589.5
drag, startPoint x: 438, startPoint y: 376, endPoint x: 252, endPoint y: 294, distance: 202.7
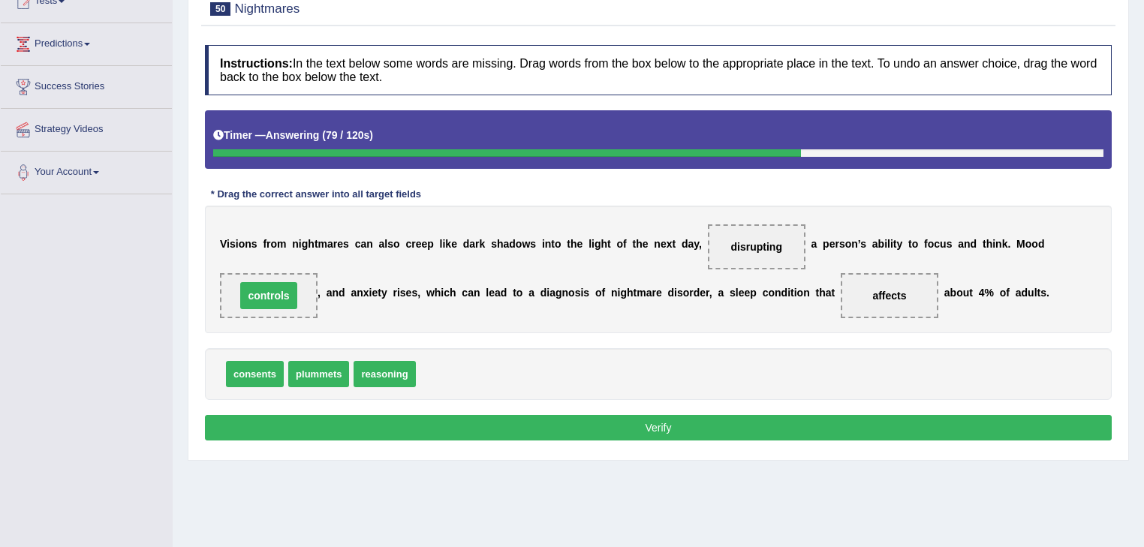
drag, startPoint x: 445, startPoint y: 465, endPoint x: 445, endPoint y: 436, distance: 28.5
click at [445, 463] on div "Home Practice Reading: Fill In The Blanks Nightmares You have already given inc…" at bounding box center [659, 196] width 972 height 751
click at [446, 430] on button "Verify" at bounding box center [658, 428] width 907 height 26
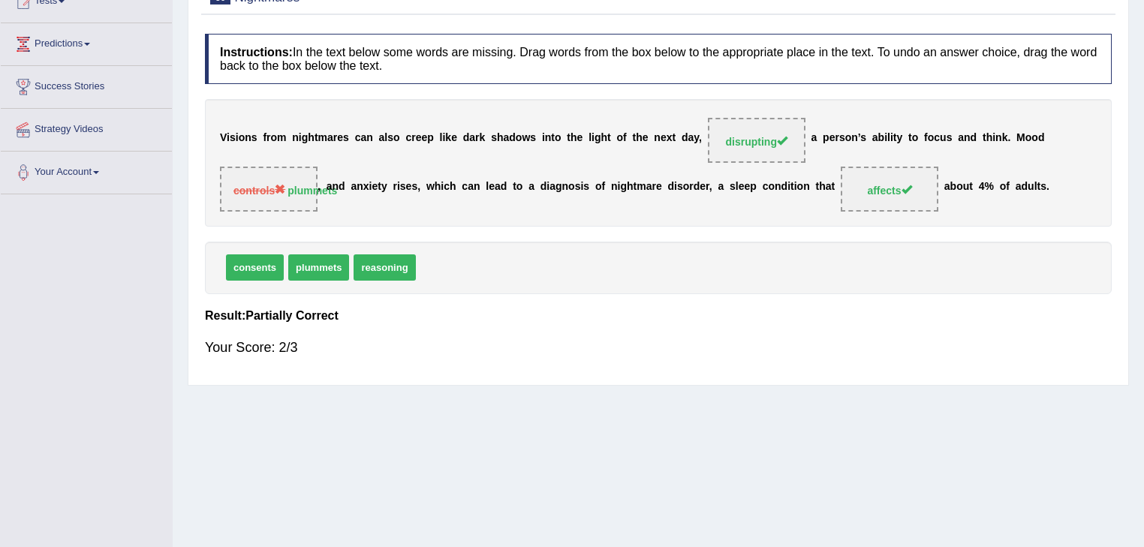
scroll to position [19, 0]
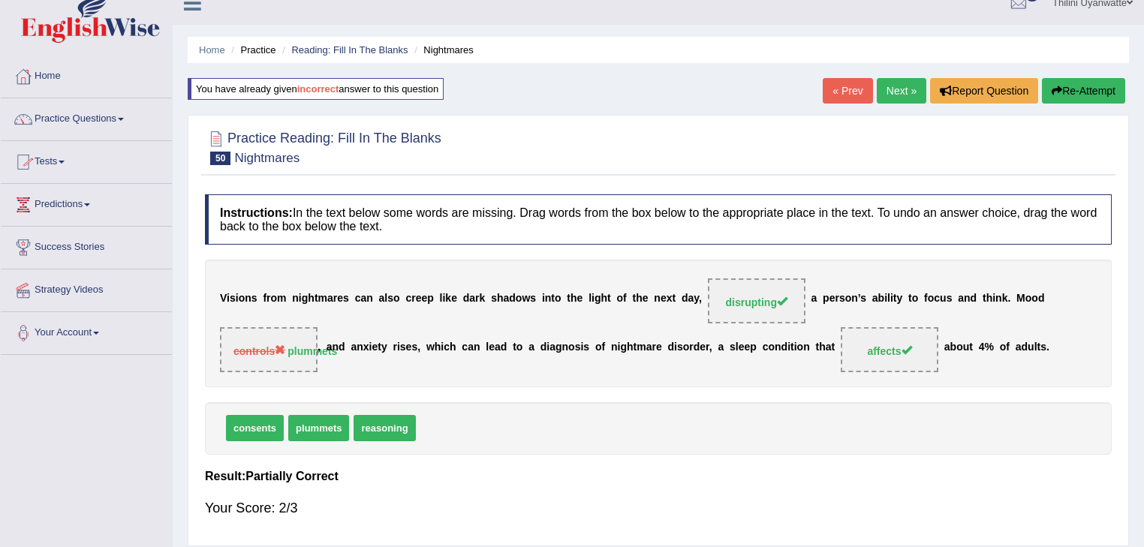
click at [1057, 80] on button "Re-Attempt" at bounding box center [1083, 91] width 83 height 26
click at [1066, 84] on button "Re-Attempt" at bounding box center [1083, 91] width 83 height 26
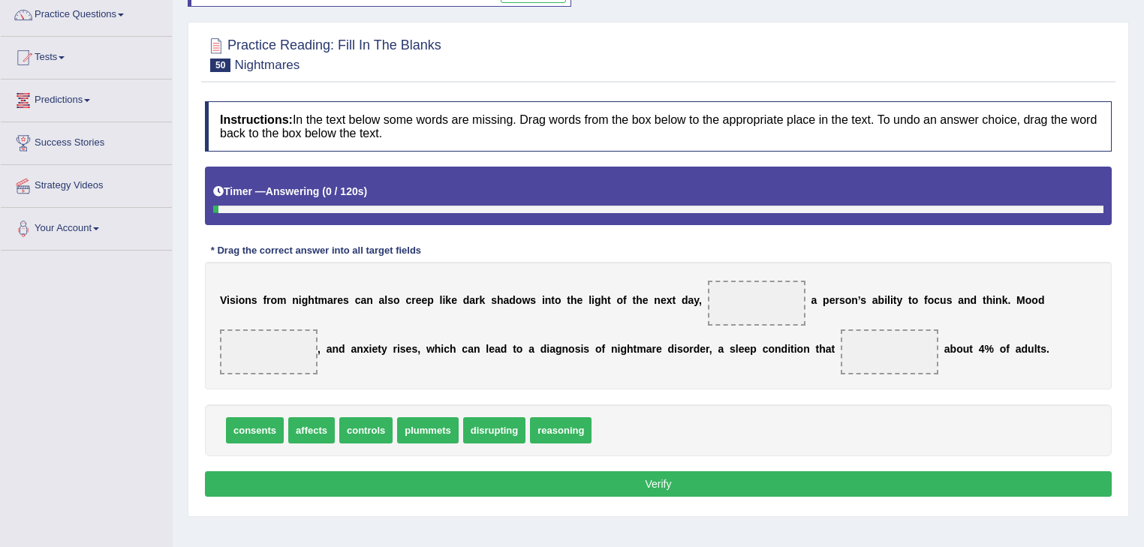
scroll to position [179, 0]
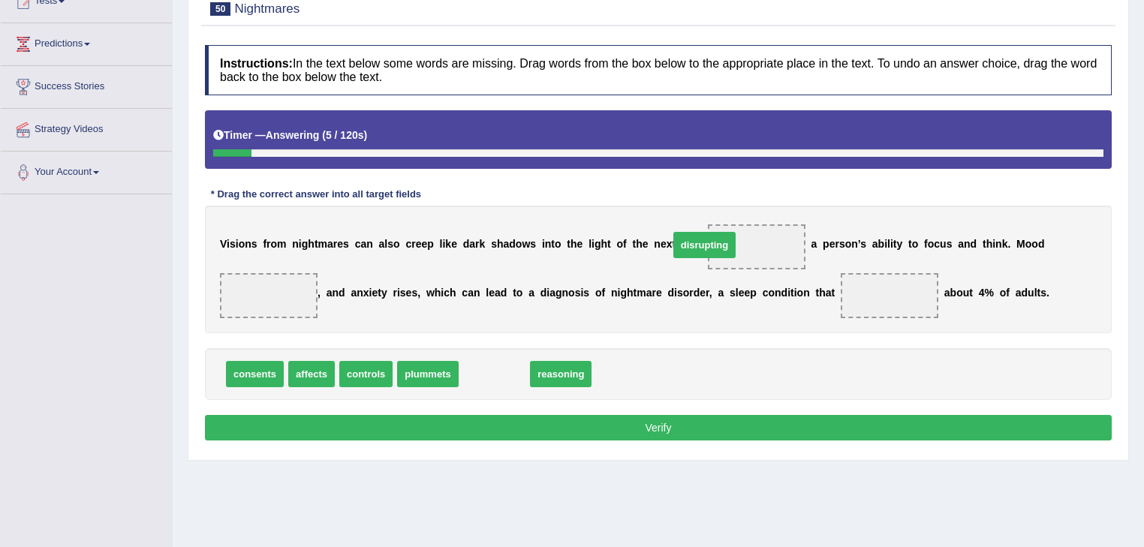
drag, startPoint x: 467, startPoint y: 377, endPoint x: 677, endPoint y: 248, distance: 246.8
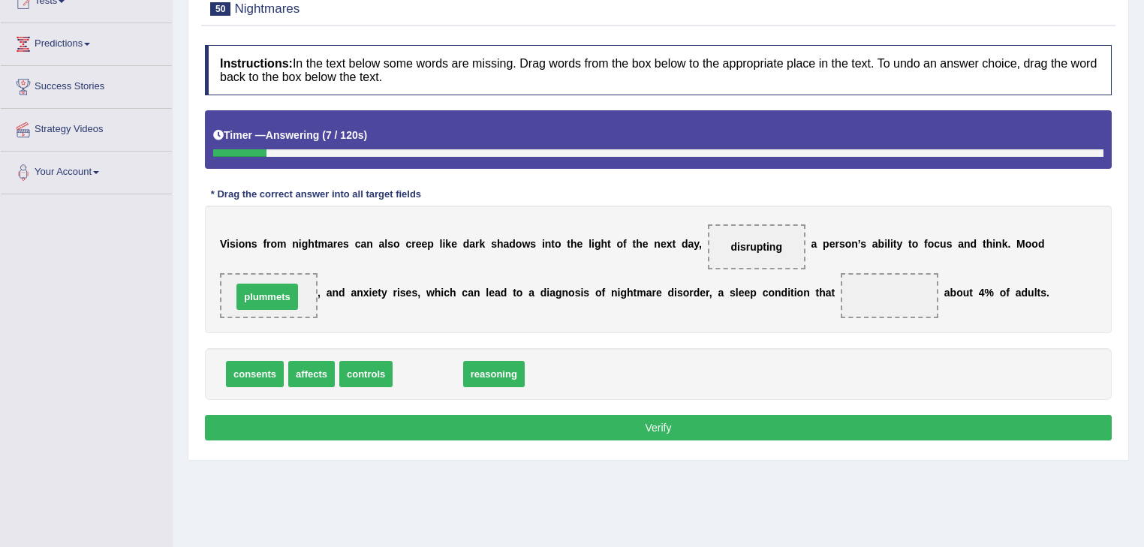
drag, startPoint x: 416, startPoint y: 372, endPoint x: 255, endPoint y: 294, distance: 178.3
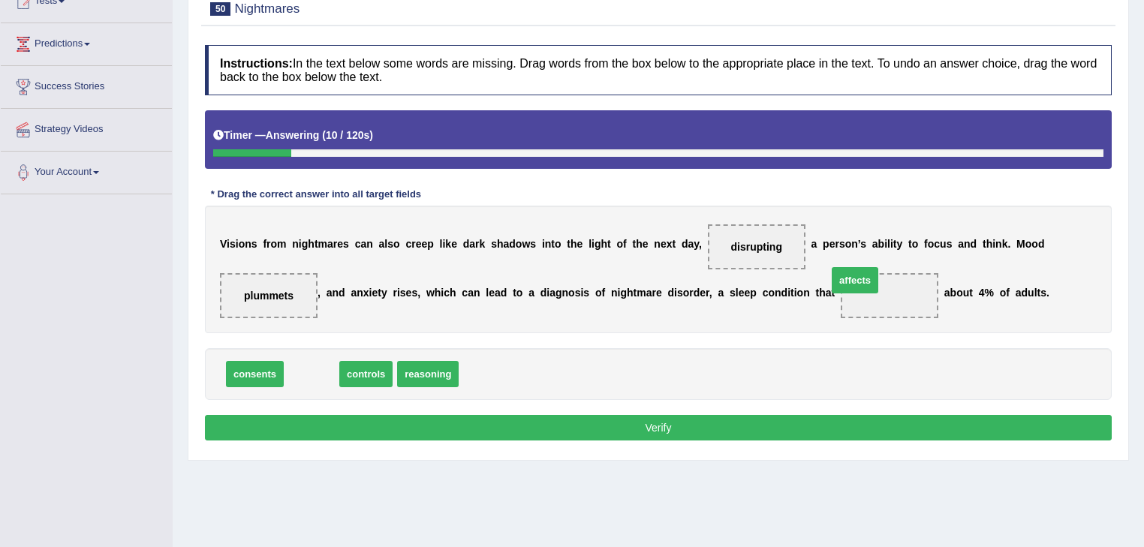
drag, startPoint x: 294, startPoint y: 378, endPoint x: 840, endPoint y: 288, distance: 552.4
click at [736, 433] on button "Verify" at bounding box center [658, 428] width 907 height 26
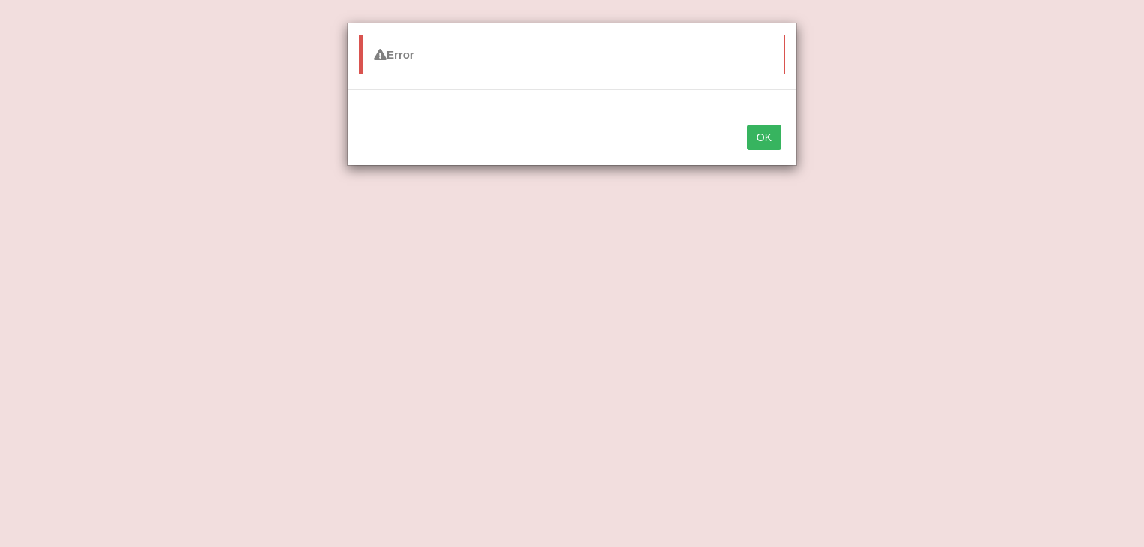
scroll to position [0, 0]
click at [772, 144] on button "OK" at bounding box center [764, 138] width 35 height 26
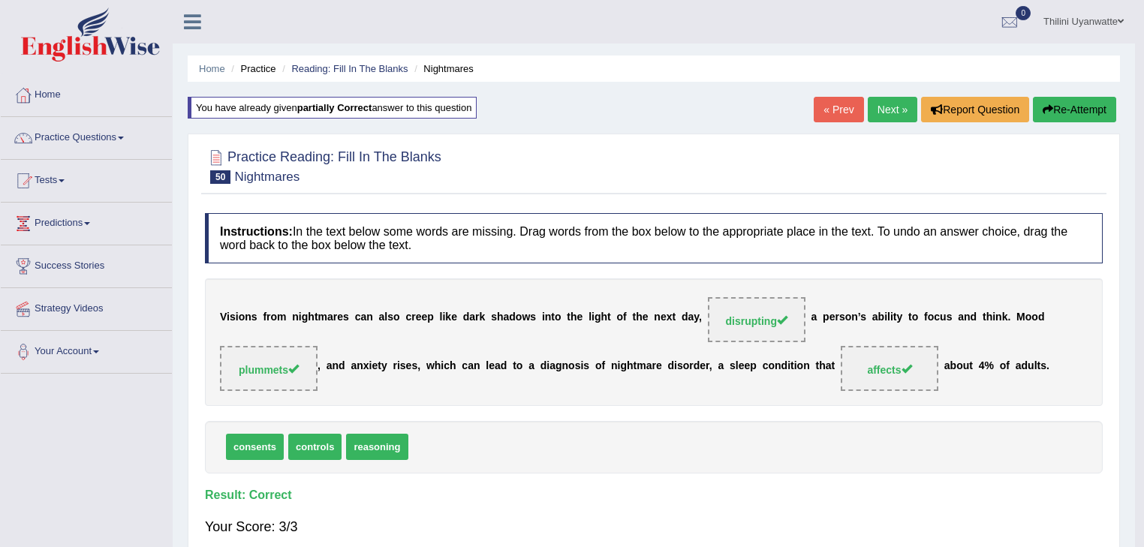
click at [1084, 434] on div "consents controls reasoning" at bounding box center [654, 447] width 898 height 52
click at [504, 412] on div "Instructions: In the text below some words are missing. Drag words from the box…" at bounding box center [654, 381] width 906 height 351
click at [888, 105] on link "Next »" at bounding box center [893, 110] width 50 height 26
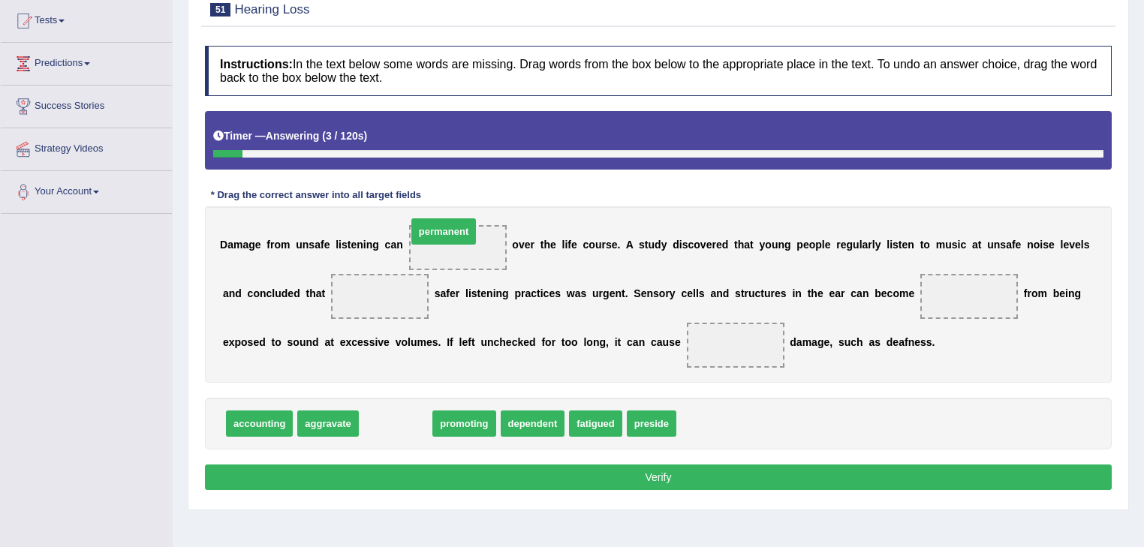
drag, startPoint x: 390, startPoint y: 427, endPoint x: 438, endPoint y: 244, distance: 188.5
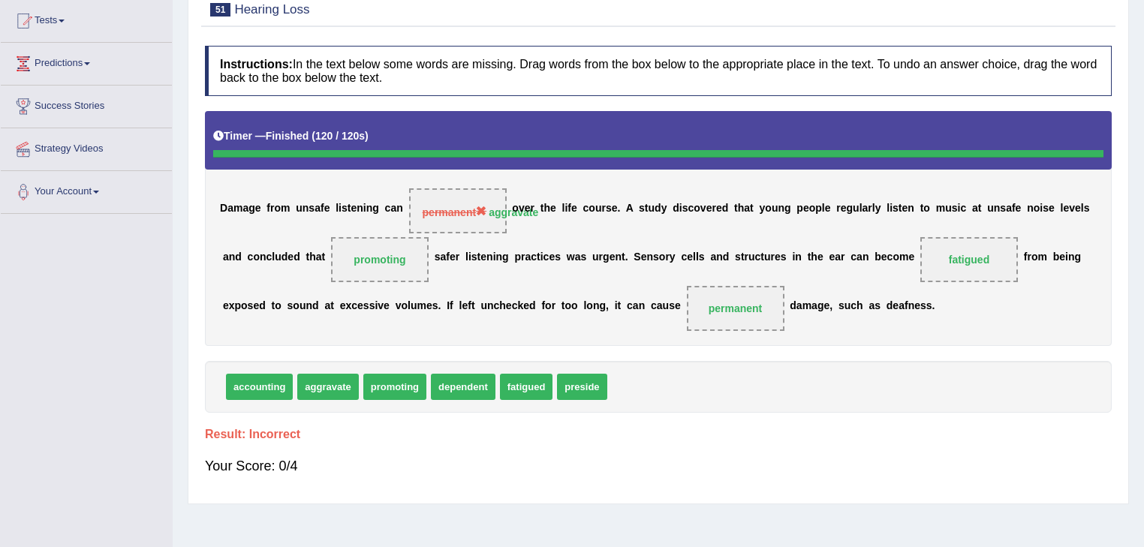
click at [647, 222] on div "Instructions: In the text below some words are missing. Drag words from the box…" at bounding box center [658, 267] width 915 height 458
click at [179, 357] on div "Home Practice Reading: Fill In The Blanks Hearing Loss « Prev Next » Report Que…" at bounding box center [659, 215] width 972 height 751
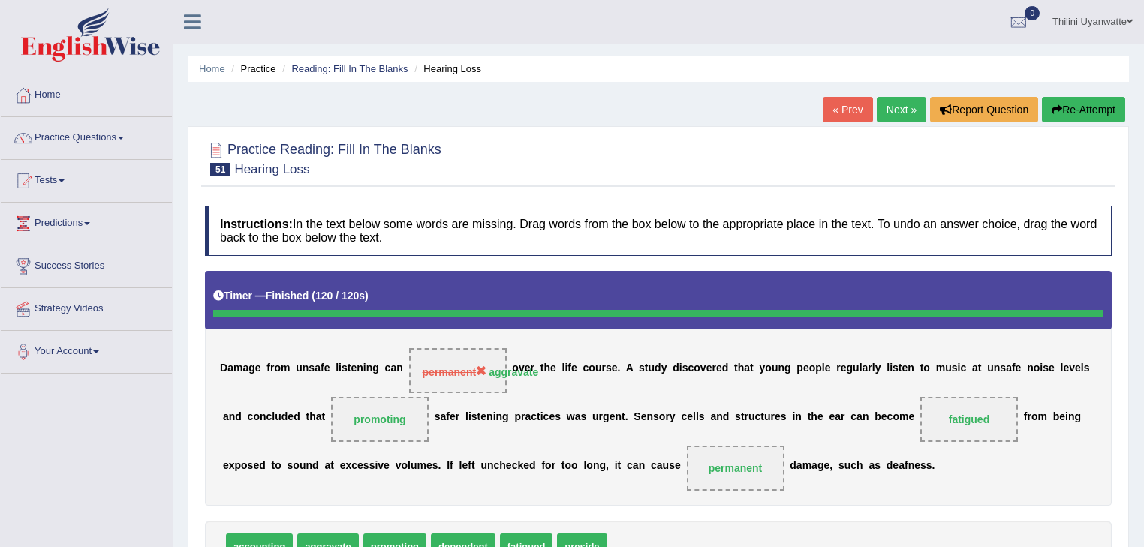
click at [1085, 105] on button "Re-Attempt" at bounding box center [1083, 110] width 83 height 26
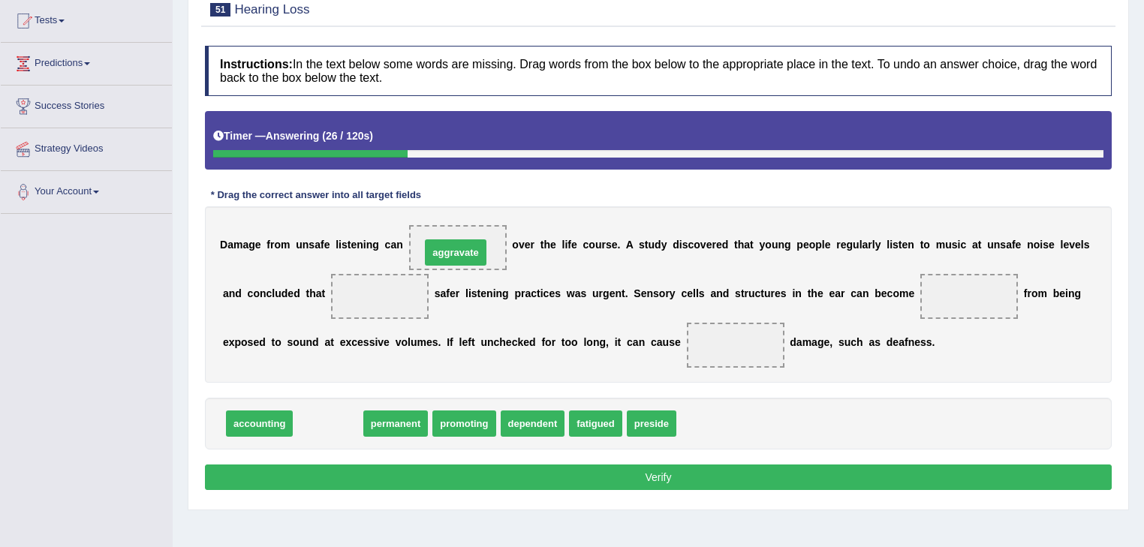
drag, startPoint x: 329, startPoint y: 421, endPoint x: 457, endPoint y: 249, distance: 214.2
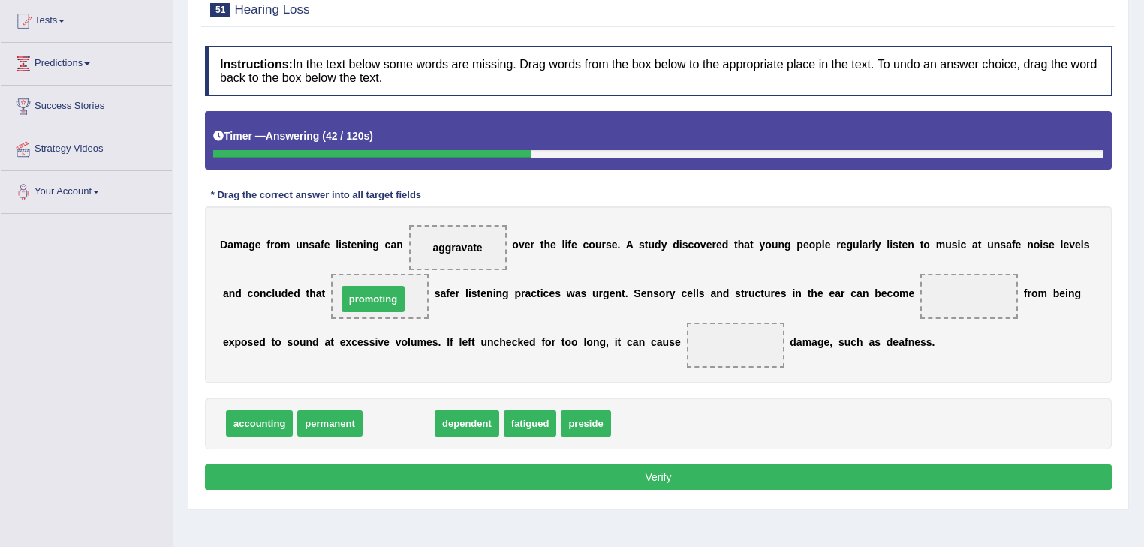
drag, startPoint x: 389, startPoint y: 434, endPoint x: 363, endPoint y: 309, distance: 127.2
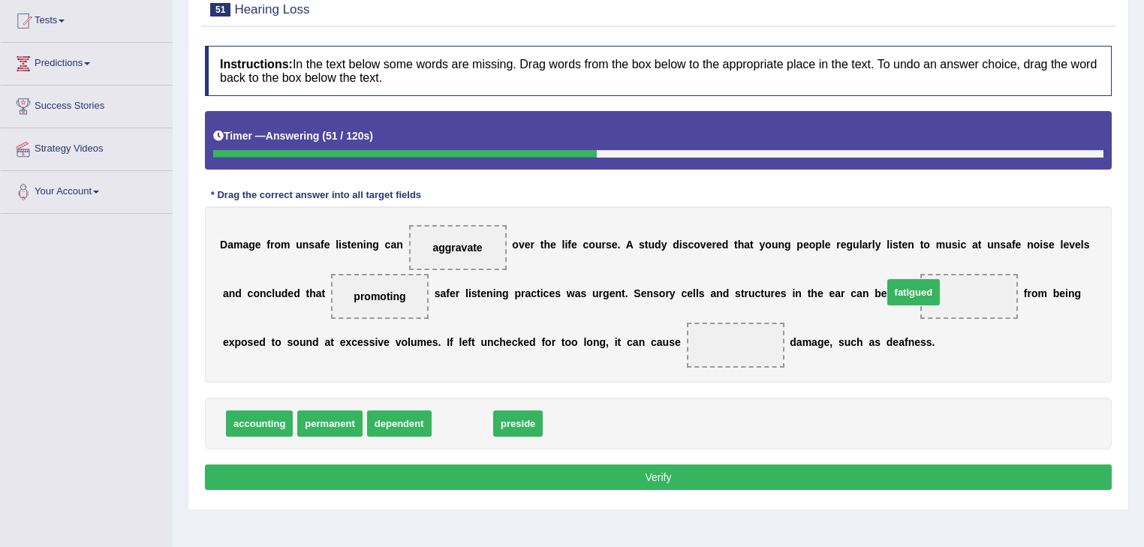
drag, startPoint x: 456, startPoint y: 431, endPoint x: 907, endPoint y: 300, distance: 469.8
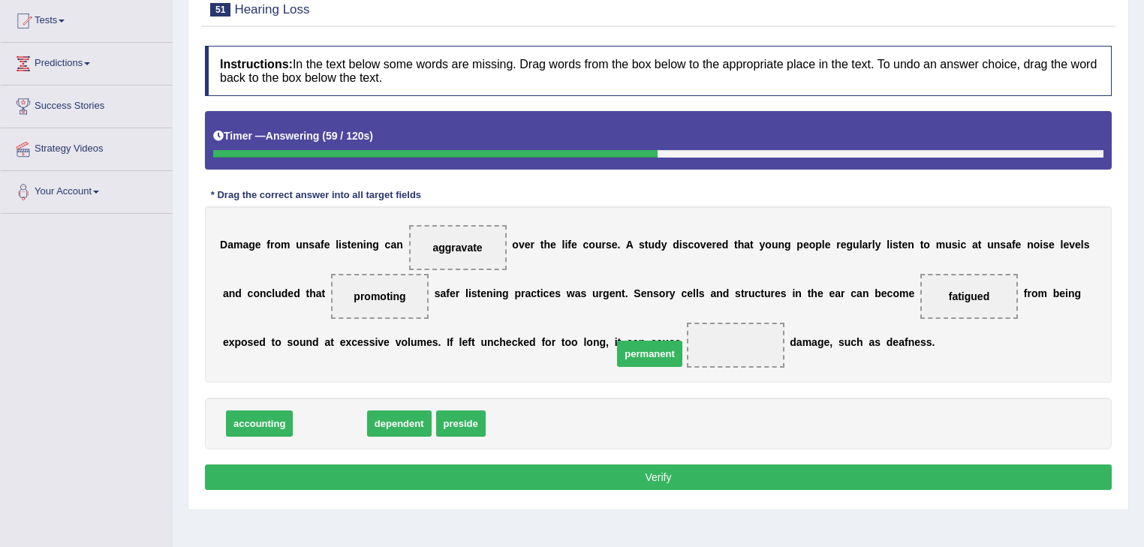
drag, startPoint x: 300, startPoint y: 419, endPoint x: 619, endPoint y: 349, distance: 327.4
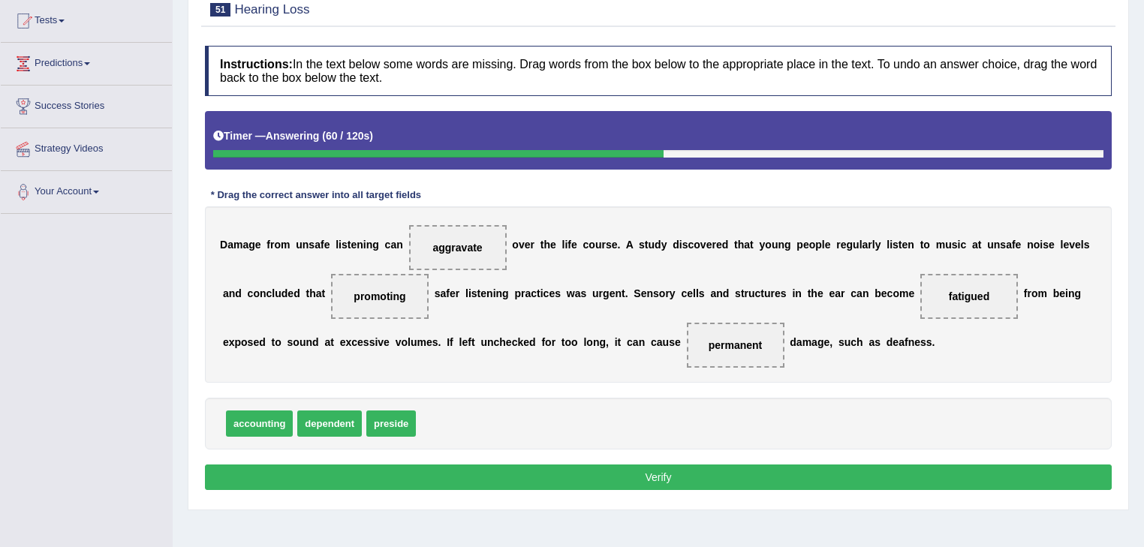
click at [582, 478] on button "Verify" at bounding box center [658, 478] width 907 height 26
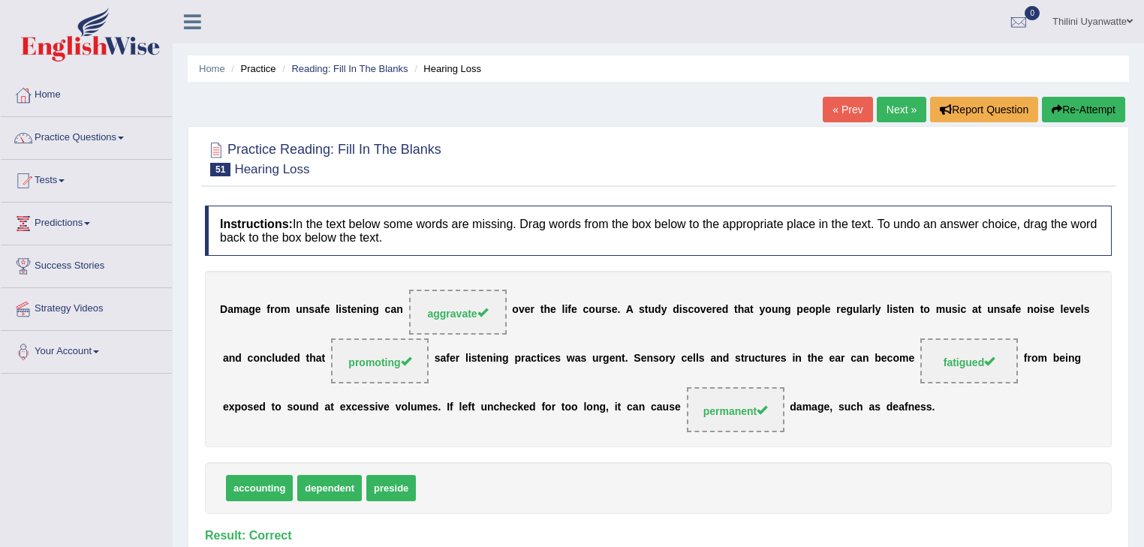
click at [889, 100] on link "Next »" at bounding box center [902, 110] width 50 height 26
click at [891, 112] on link "Next »" at bounding box center [902, 110] width 50 height 26
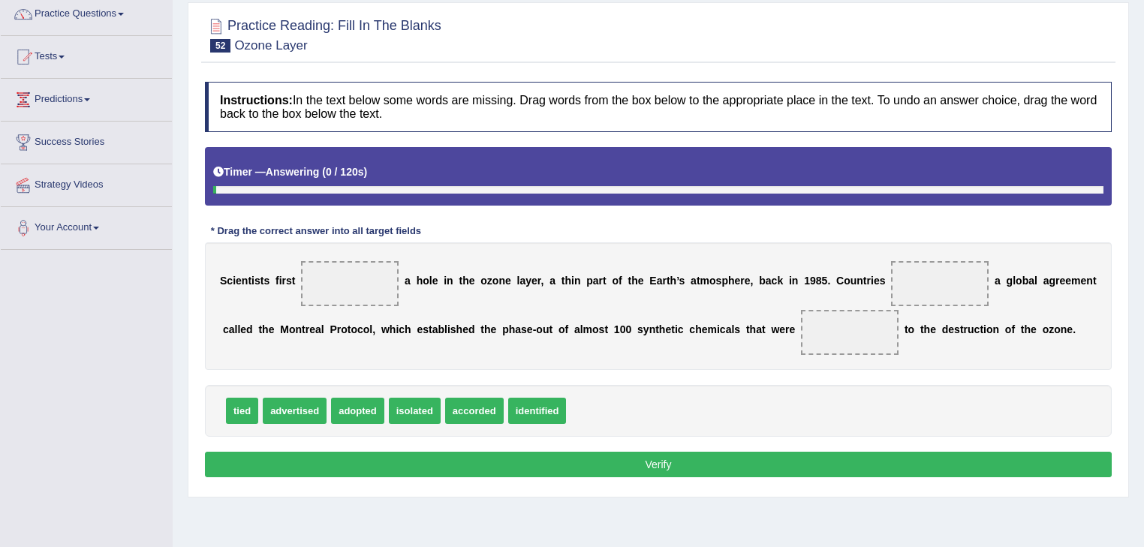
scroll to position [160, 0]
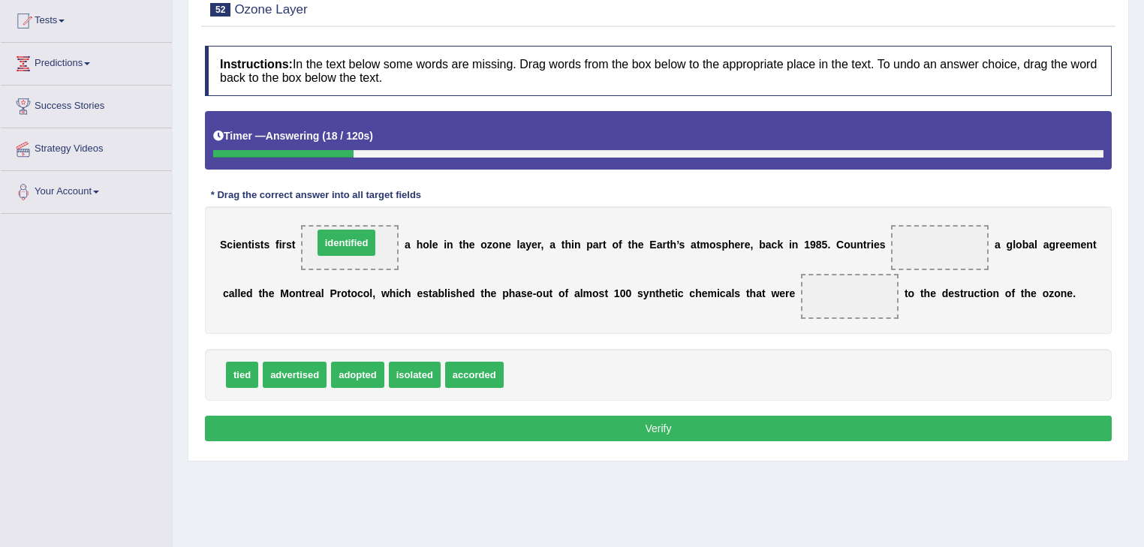
drag, startPoint x: 529, startPoint y: 380, endPoint x: 339, endPoint y: 249, distance: 231.2
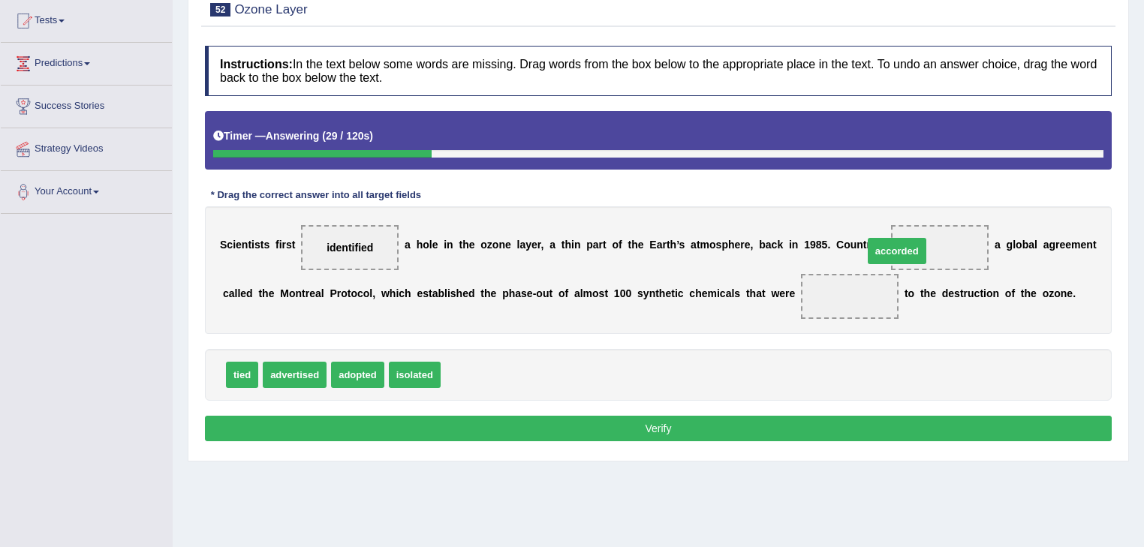
drag, startPoint x: 492, startPoint y: 369, endPoint x: 888, endPoint y: 250, distance: 413.3
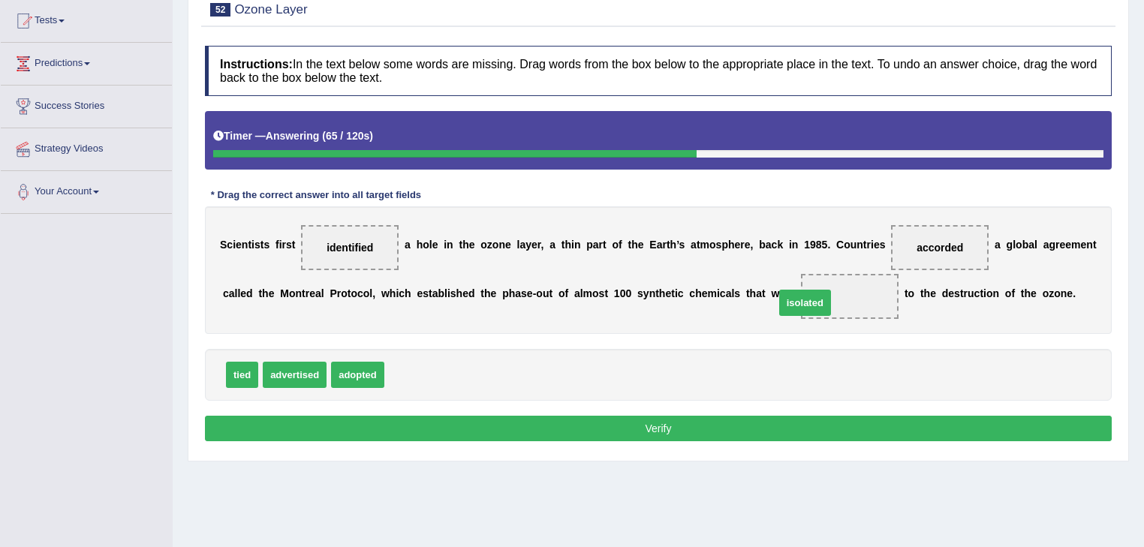
drag, startPoint x: 405, startPoint y: 371, endPoint x: 791, endPoint y: 300, distance: 391.8
click at [691, 422] on button "Verify" at bounding box center [658, 429] width 907 height 26
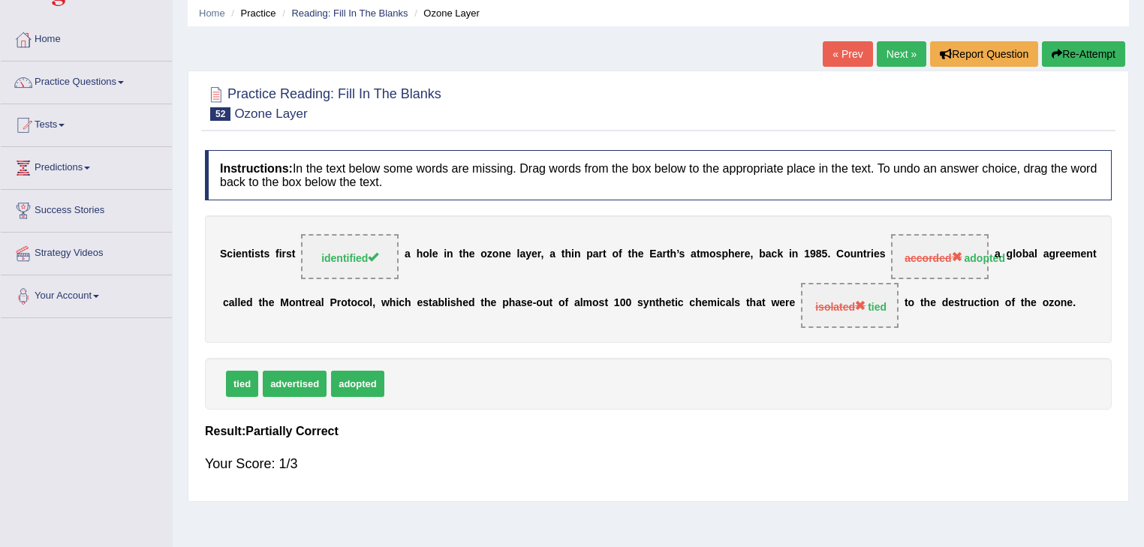
scroll to position [0, 0]
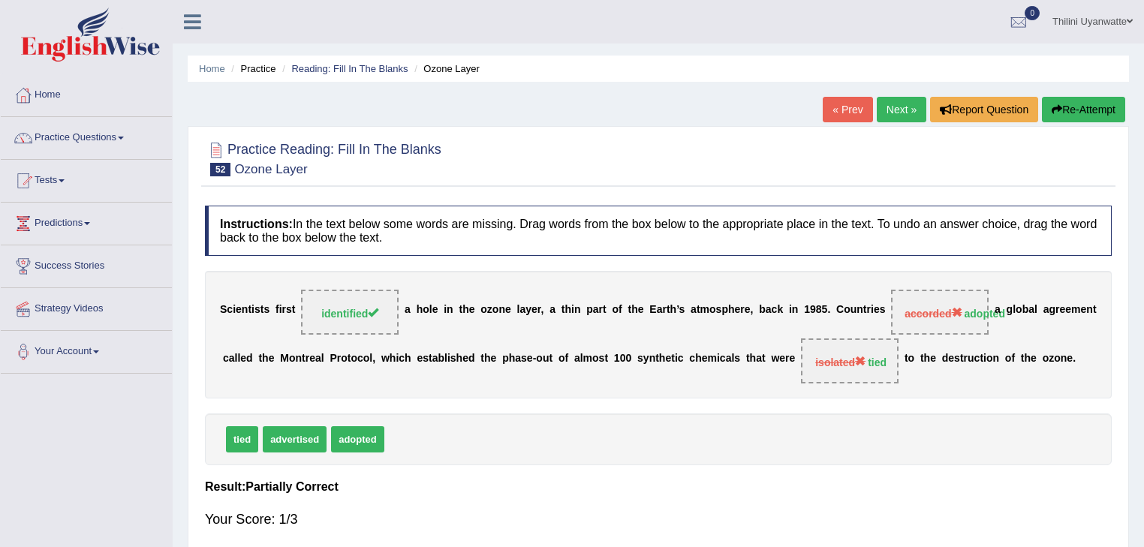
click at [1069, 108] on button "Re-Attempt" at bounding box center [1083, 110] width 83 height 26
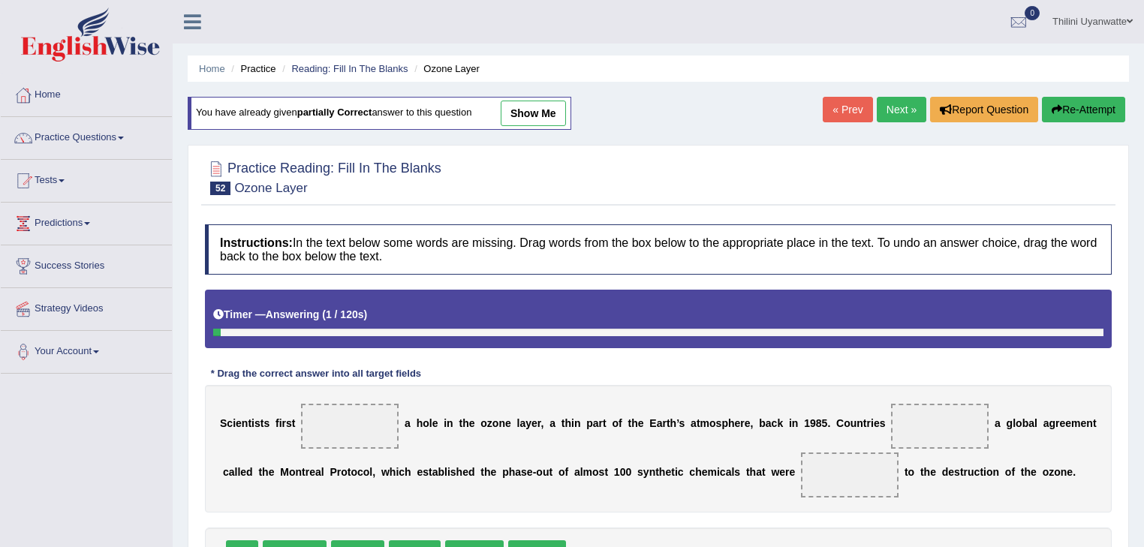
scroll to position [160, 0]
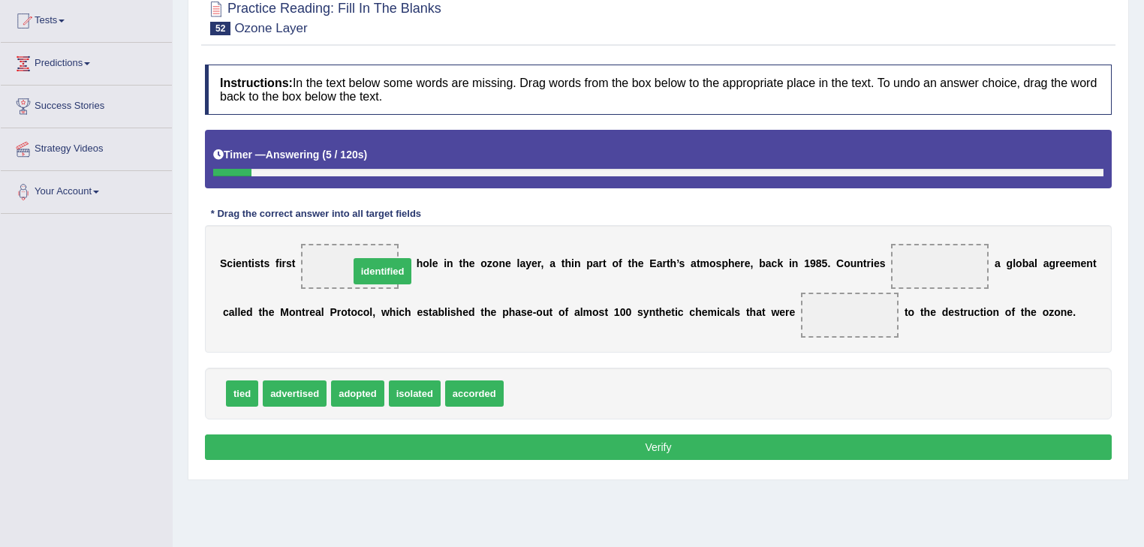
drag, startPoint x: 530, startPoint y: 391, endPoint x: 360, endPoint y: 267, distance: 210.1
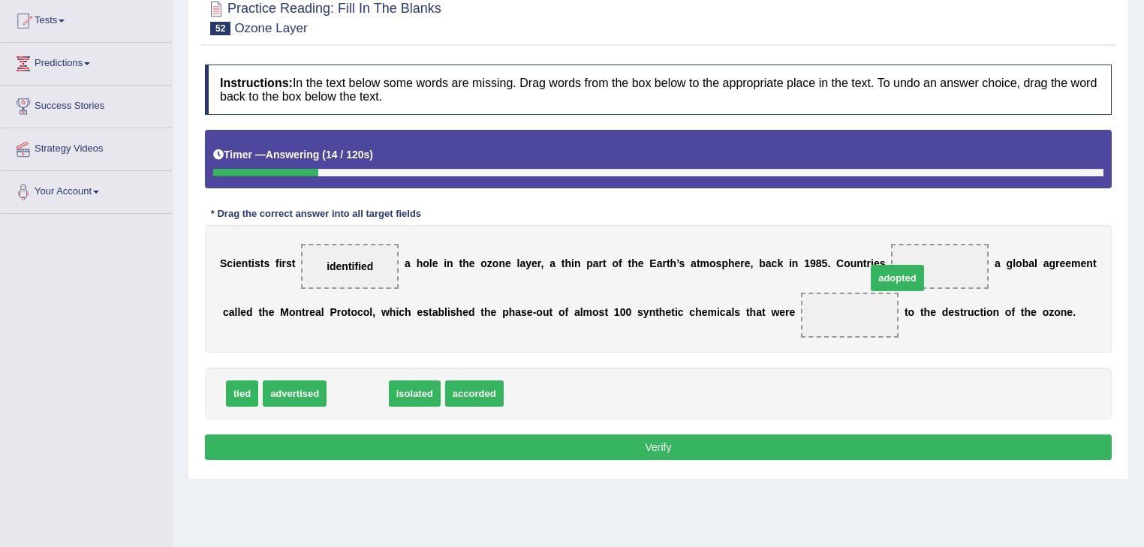
drag, startPoint x: 354, startPoint y: 396, endPoint x: 894, endPoint y: 281, distance: 551.4
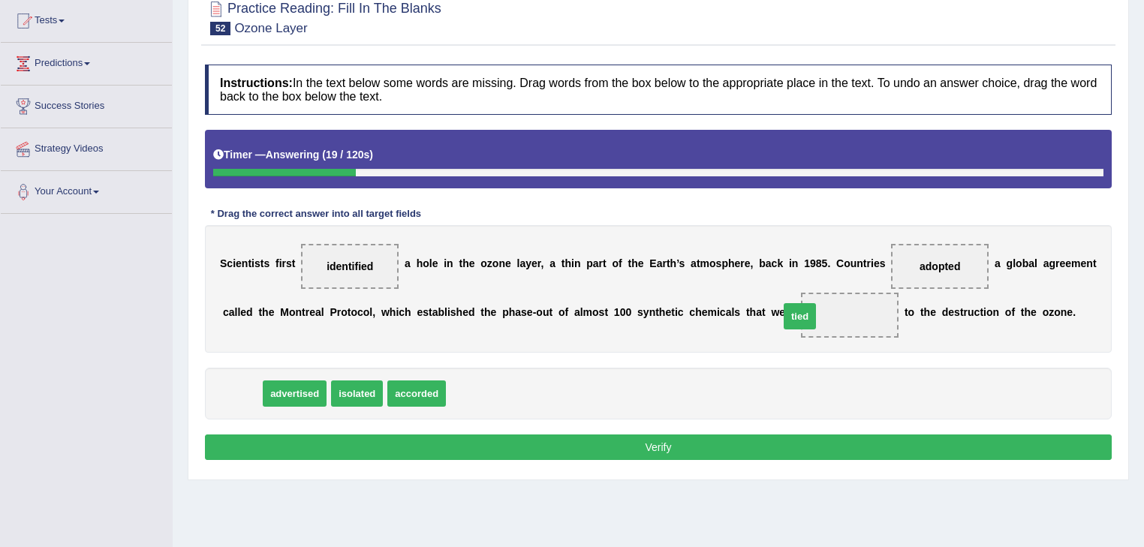
drag, startPoint x: 243, startPoint y: 387, endPoint x: 801, endPoint y: 312, distance: 563.0
click at [686, 453] on button "Verify" at bounding box center [658, 448] width 907 height 26
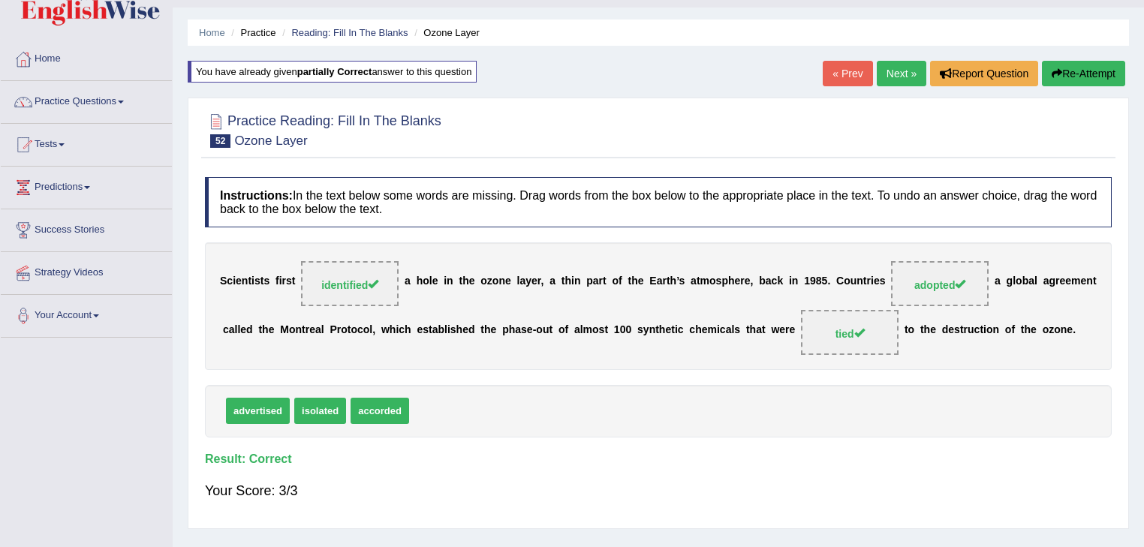
scroll to position [0, 0]
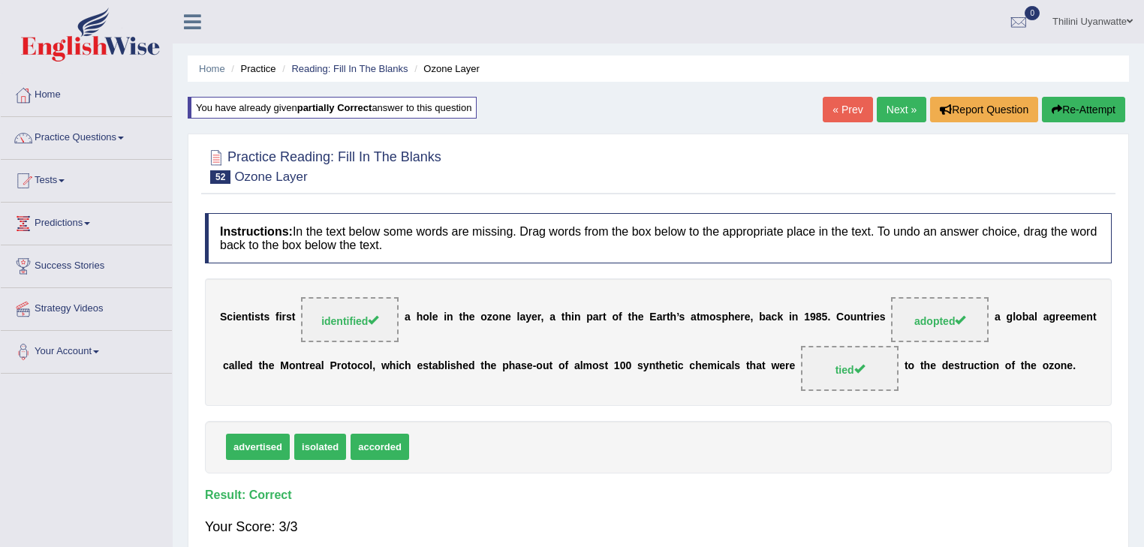
click at [910, 108] on link "Next »" at bounding box center [902, 110] width 50 height 26
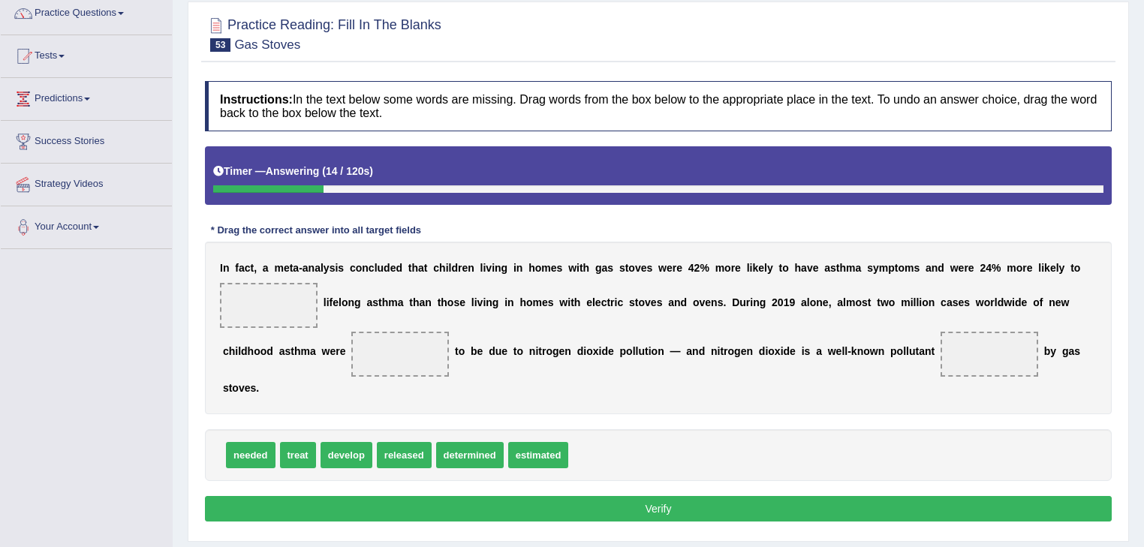
scroll to position [160, 0]
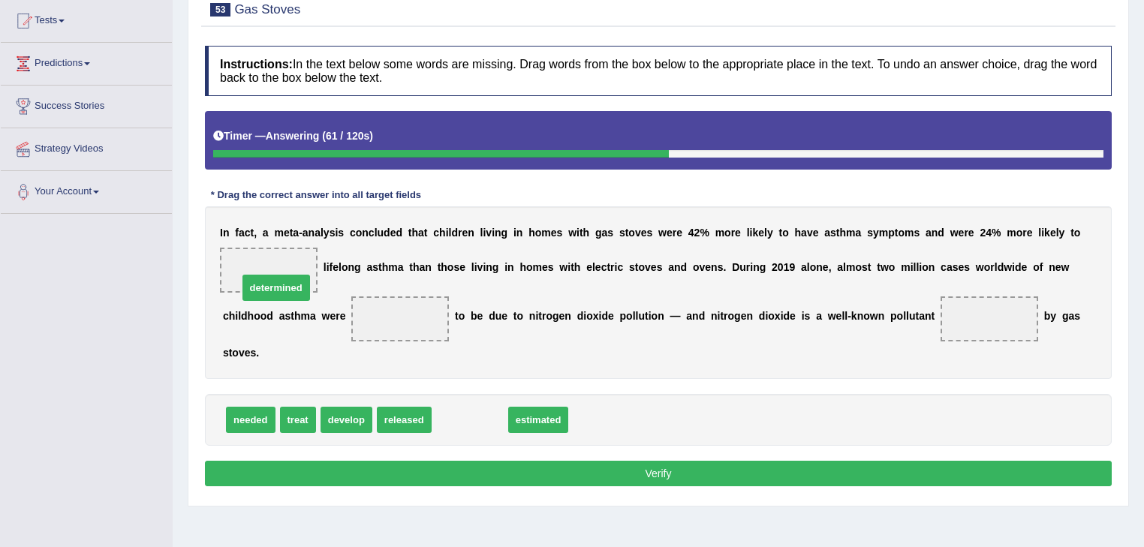
drag, startPoint x: 462, startPoint y: 396, endPoint x: 273, endPoint y: 264, distance: 230.8
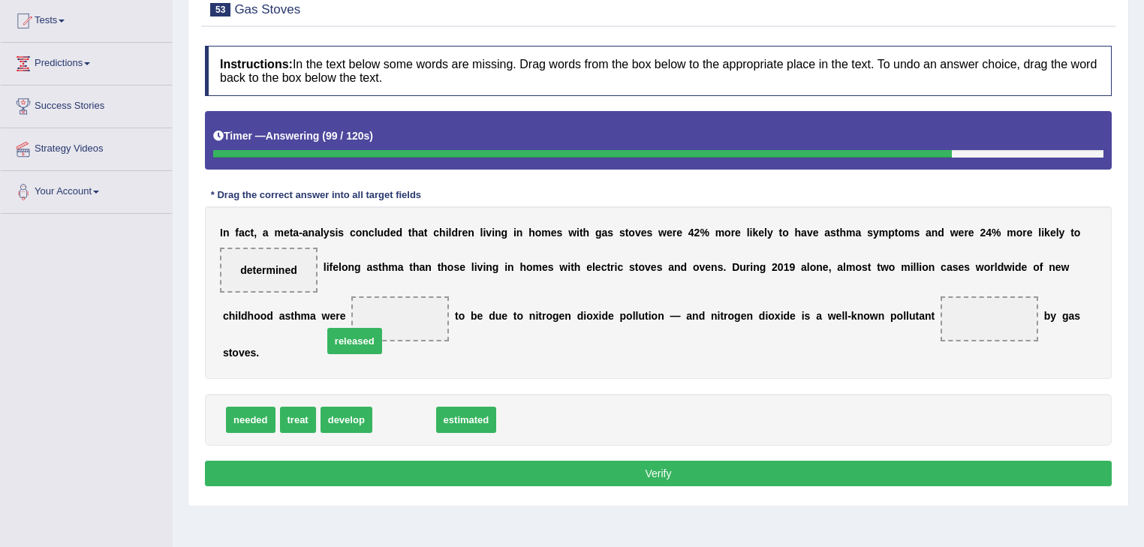
drag, startPoint x: 395, startPoint y: 399, endPoint x: 345, endPoint y: 319, distance: 93.8
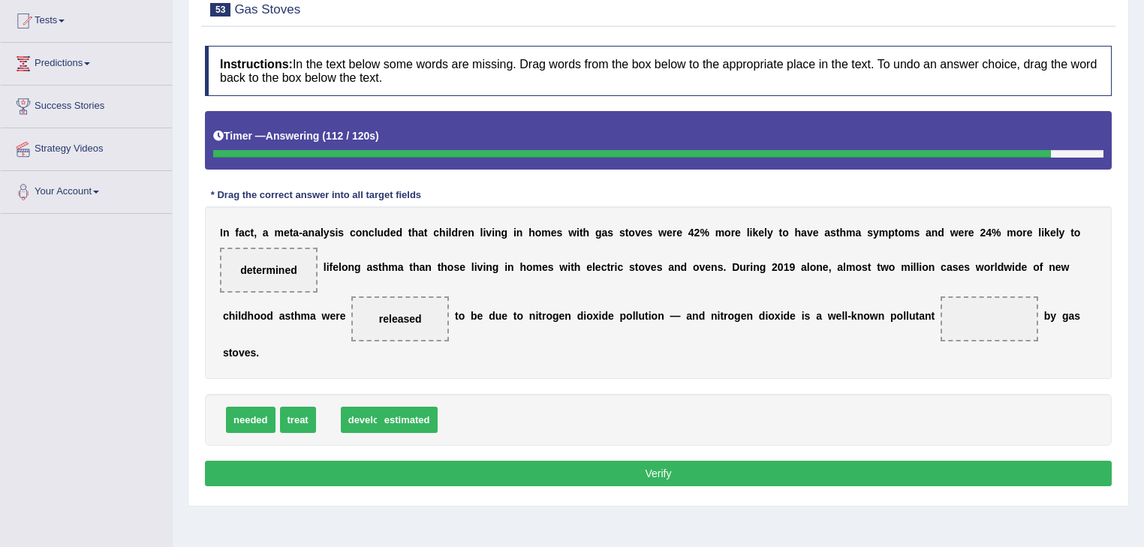
drag, startPoint x: 348, startPoint y: 396, endPoint x: 360, endPoint y: 396, distance: 12.0
drag, startPoint x: 336, startPoint y: 304, endPoint x: 345, endPoint y: 325, distance: 22.9
click at [352, 335] on span "released" at bounding box center [400, 319] width 98 height 45
drag, startPoint x: 335, startPoint y: 310, endPoint x: 344, endPoint y: 327, distance: 19.5
click at [351, 327] on span "released" at bounding box center [400, 319] width 98 height 45
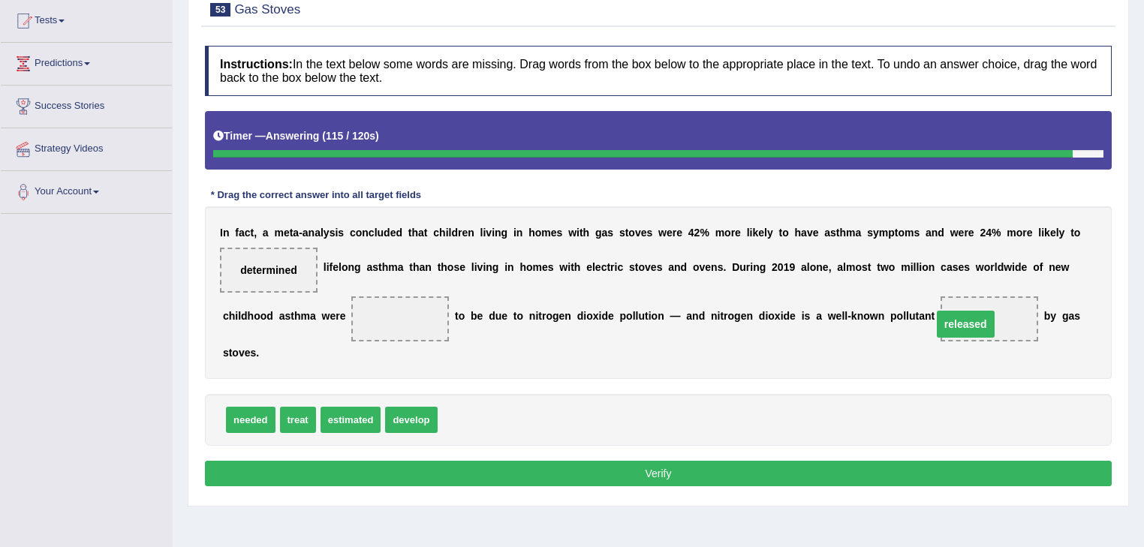
drag, startPoint x: 341, startPoint y: 315, endPoint x: 906, endPoint y: 321, distance: 565.5
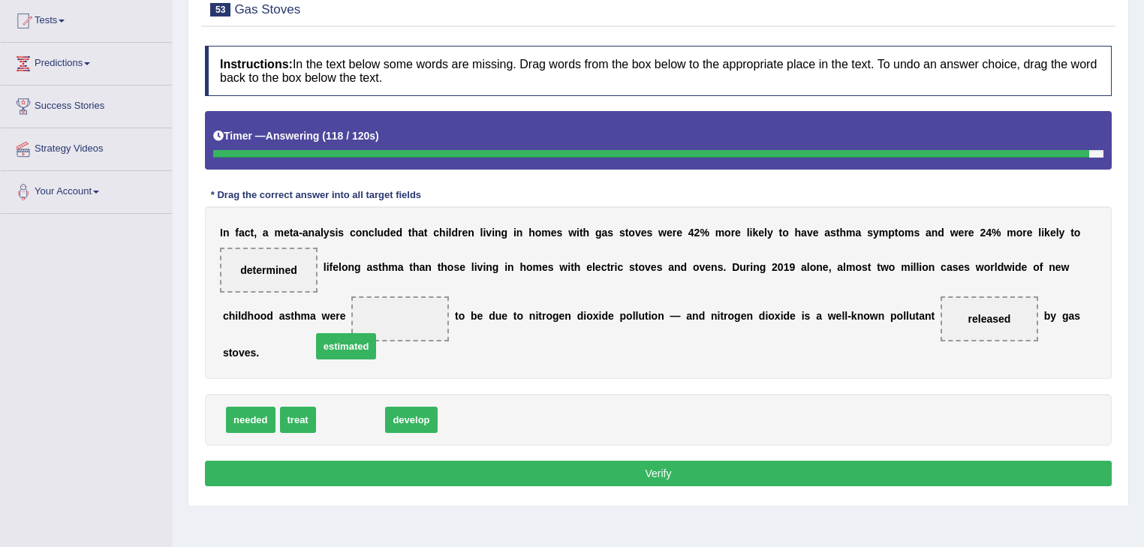
drag, startPoint x: 336, startPoint y: 398, endPoint x: 332, endPoint y: 324, distance: 73.7
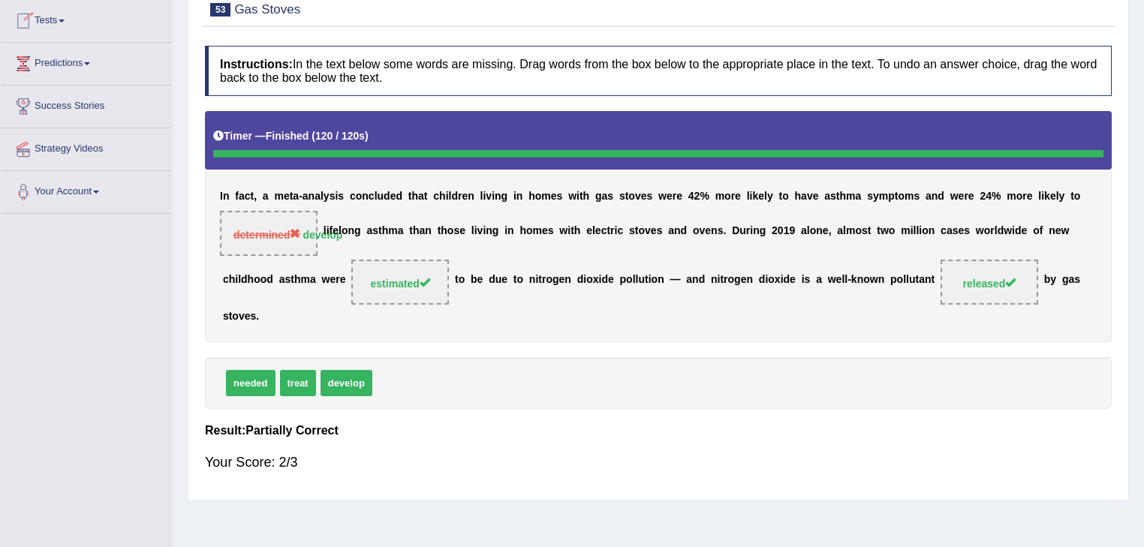
scroll to position [0, 0]
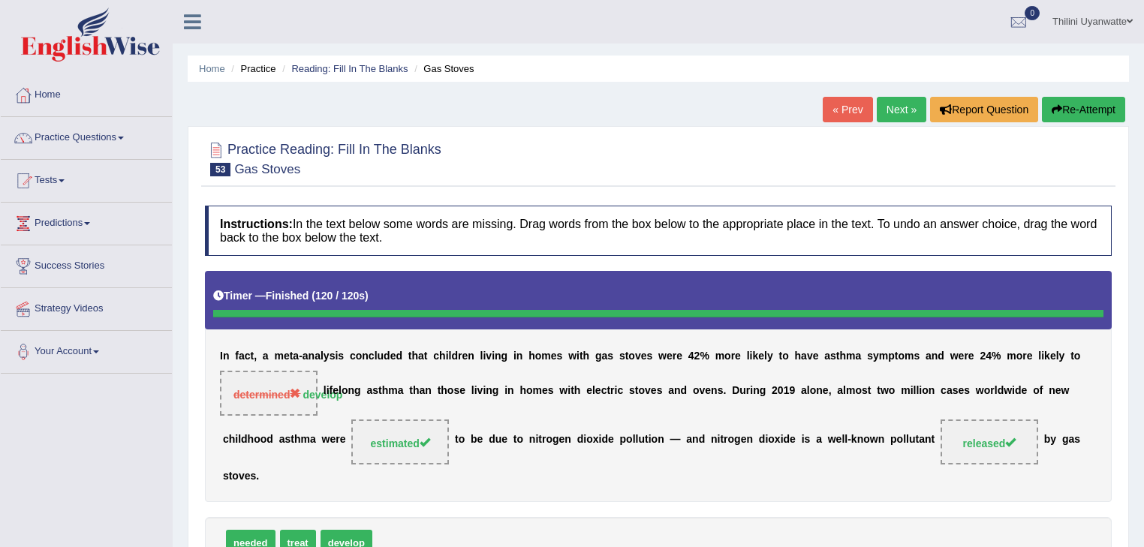
click at [1066, 105] on button "Re-Attempt" at bounding box center [1083, 110] width 83 height 26
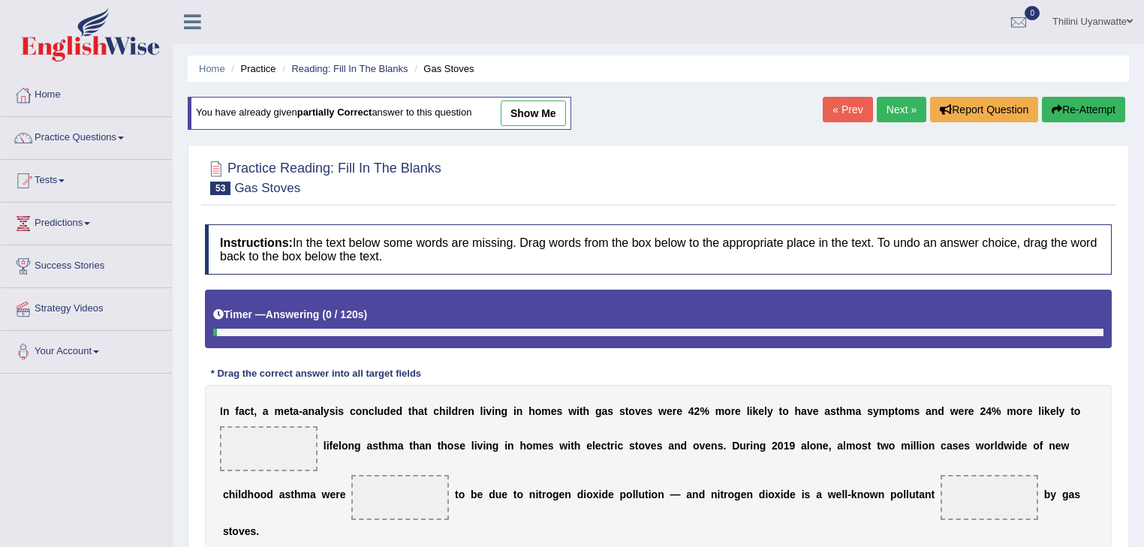
scroll to position [160, 0]
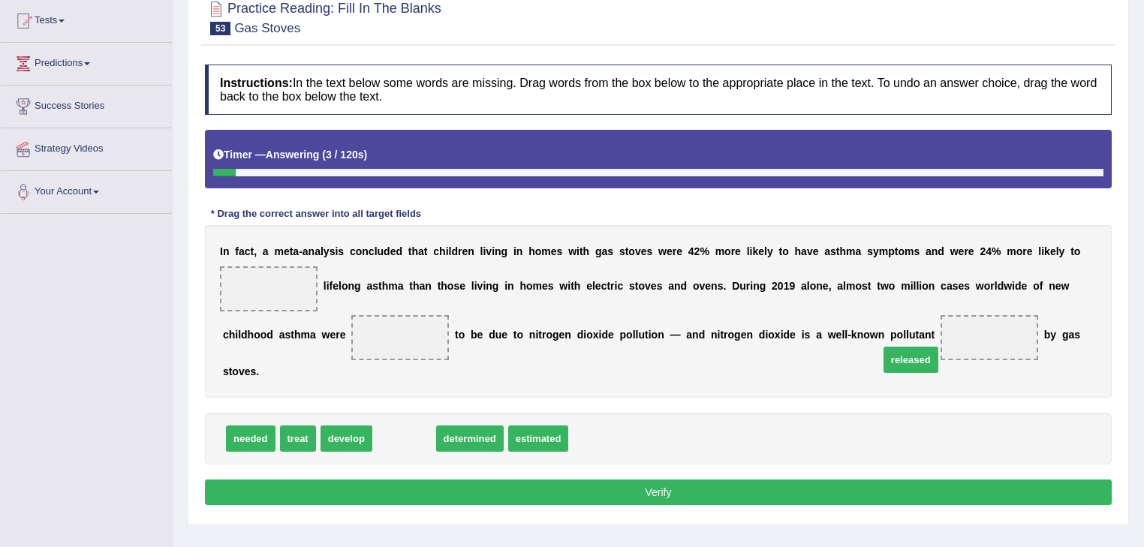
drag, startPoint x: 401, startPoint y: 415, endPoint x: 900, endPoint y: 336, distance: 504.8
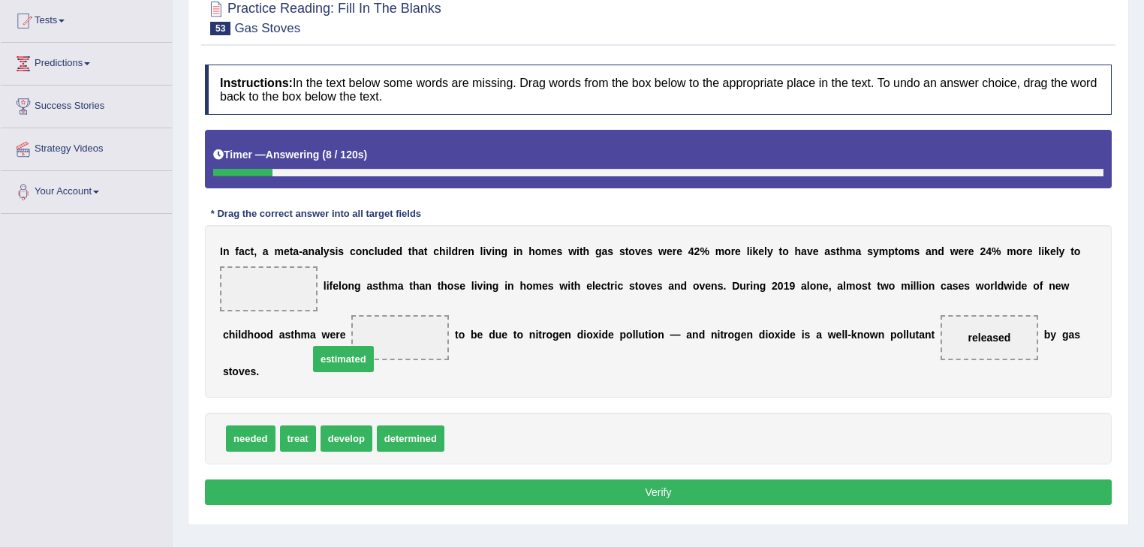
drag, startPoint x: 468, startPoint y: 414, endPoint x: 332, endPoint y: 336, distance: 157.1
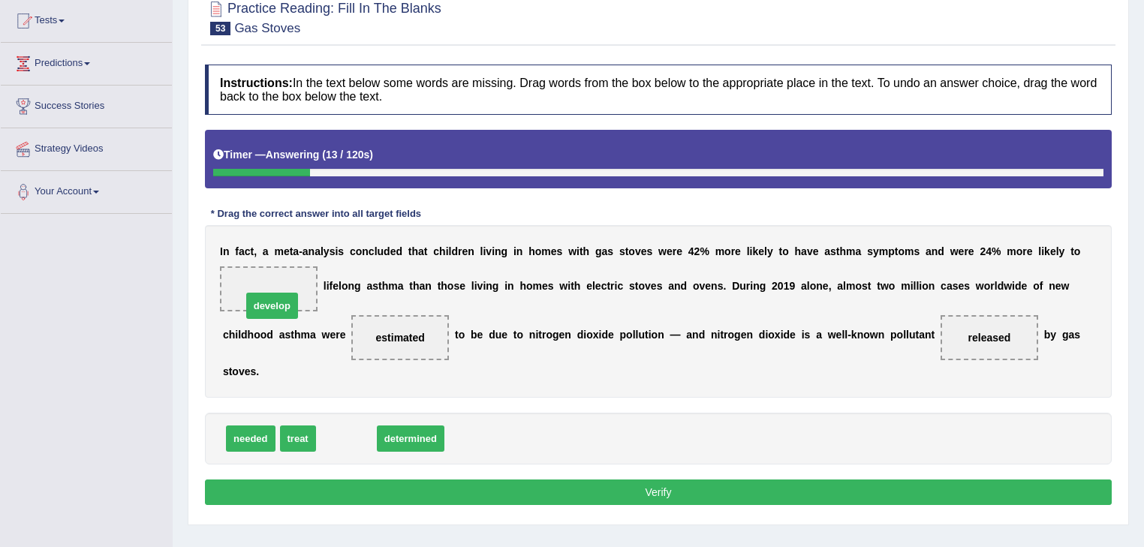
drag, startPoint x: 342, startPoint y: 414, endPoint x: 267, endPoint y: 280, distance: 152.9
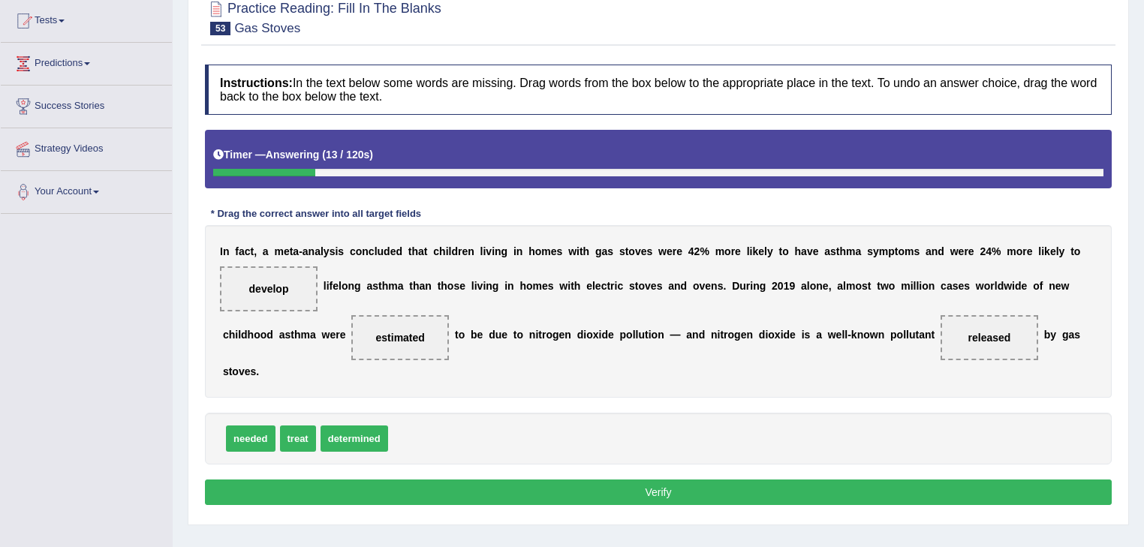
click at [365, 480] on button "Verify" at bounding box center [658, 493] width 907 height 26
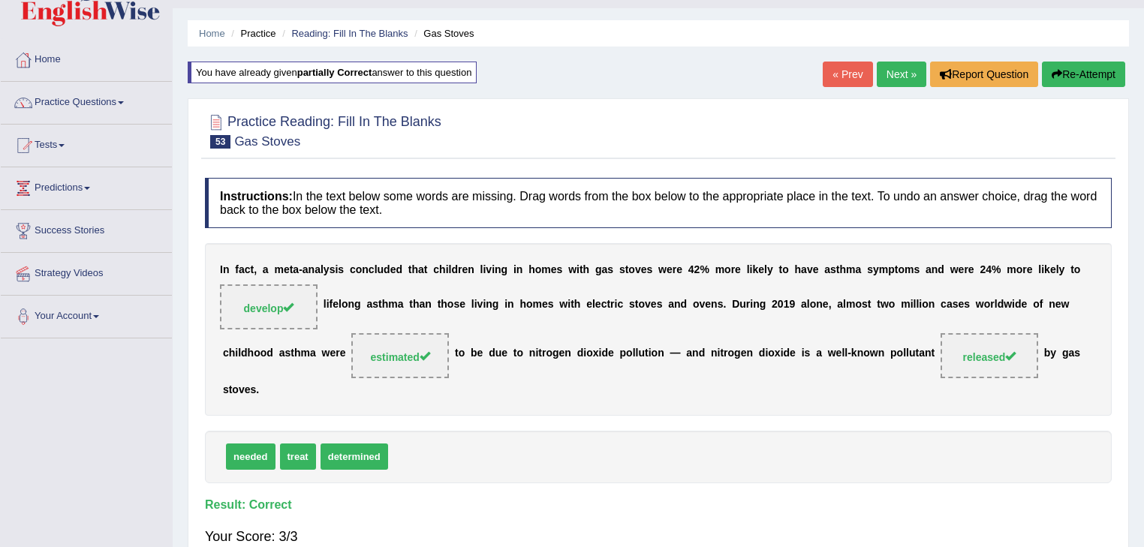
scroll to position [0, 0]
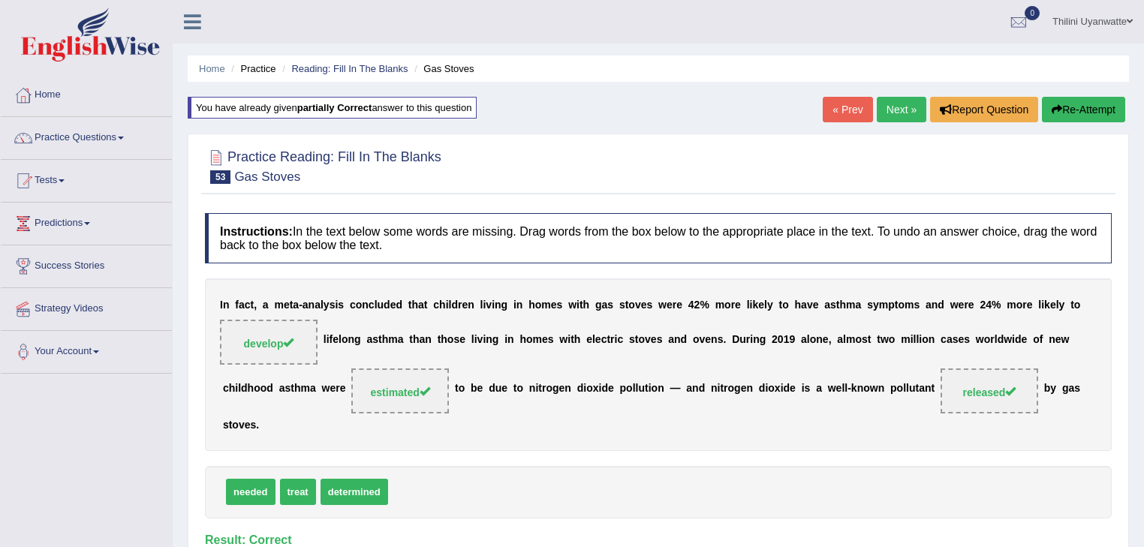
click at [885, 107] on link "Next »" at bounding box center [902, 110] width 50 height 26
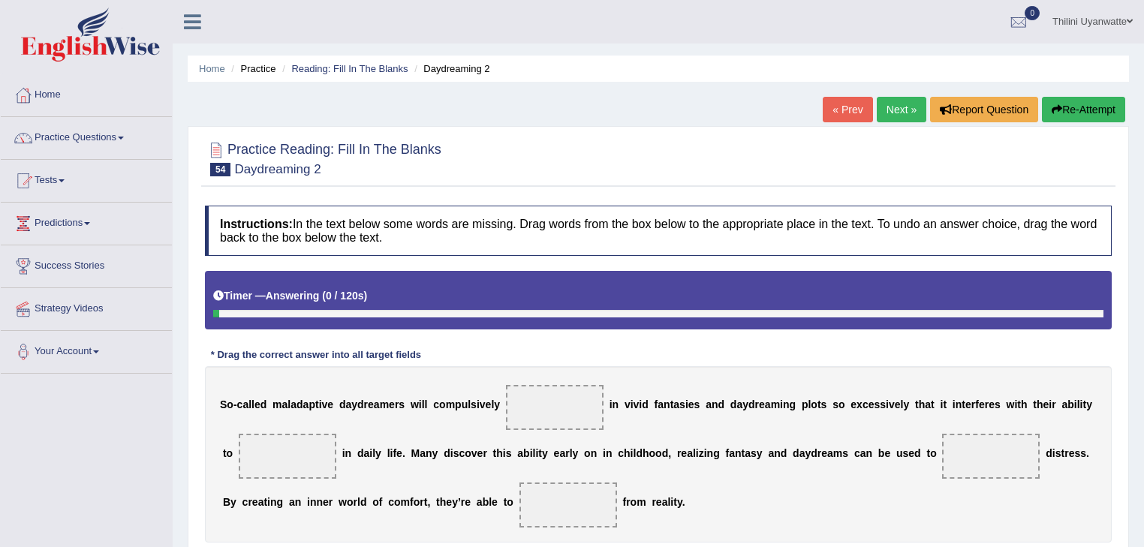
scroll to position [160, 0]
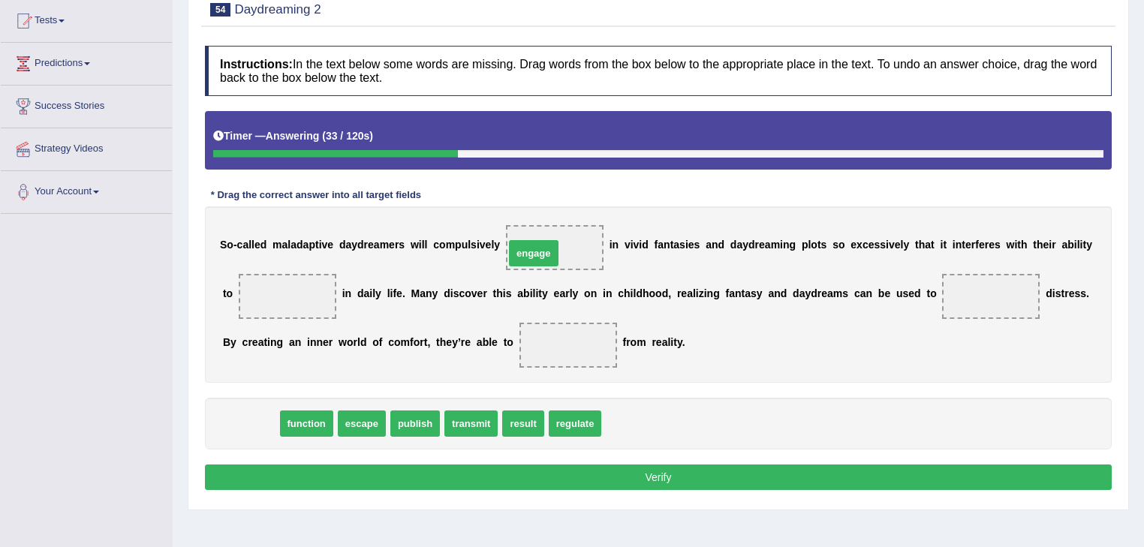
drag, startPoint x: 291, startPoint y: 410, endPoint x: 544, endPoint y: 254, distance: 296.7
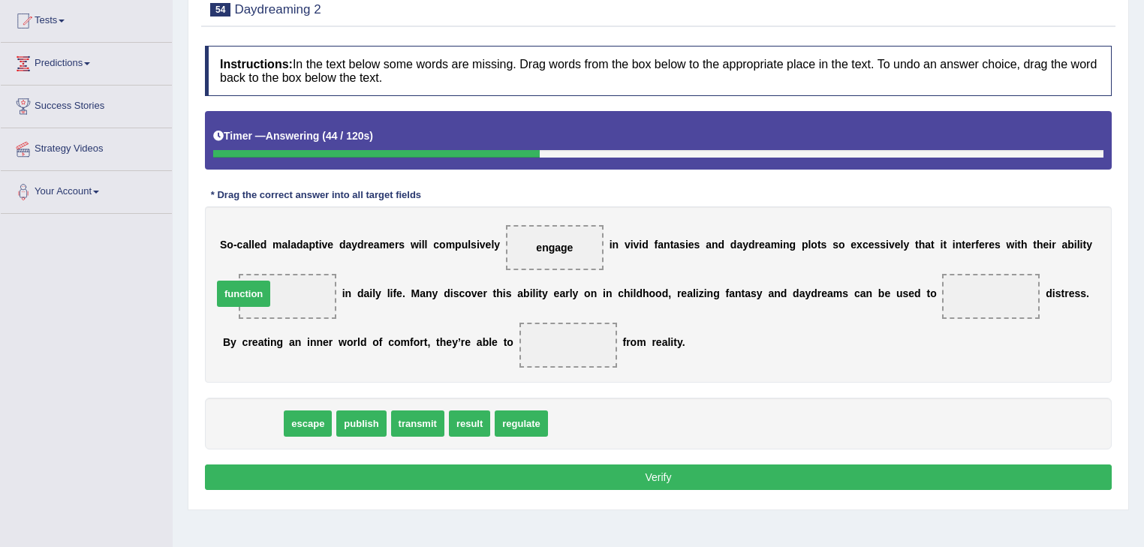
drag, startPoint x: 246, startPoint y: 421, endPoint x: 237, endPoint y: 291, distance: 129.5
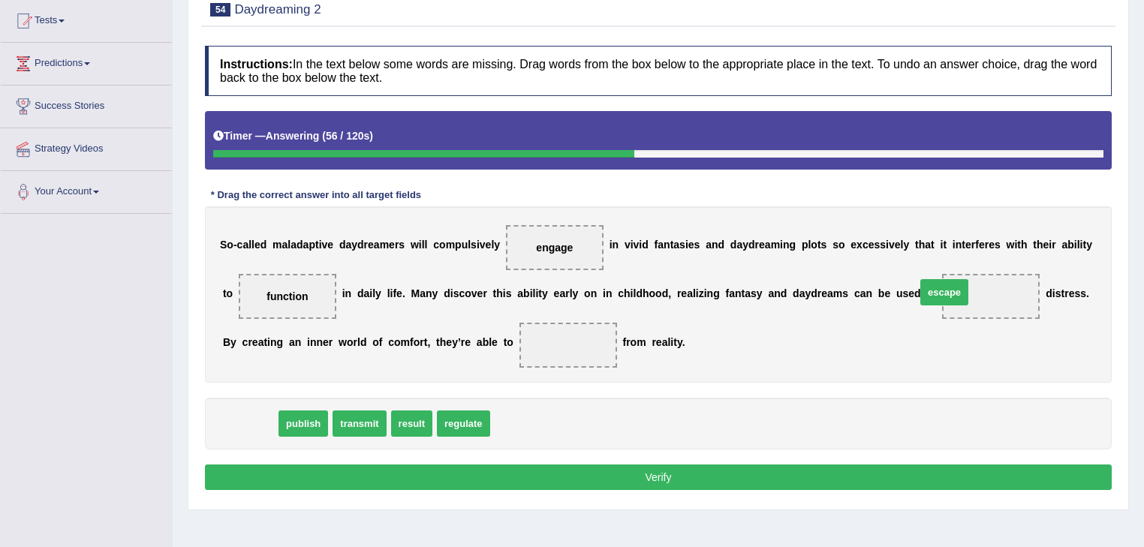
drag, startPoint x: 245, startPoint y: 423, endPoint x: 937, endPoint y: 291, distance: 704.7
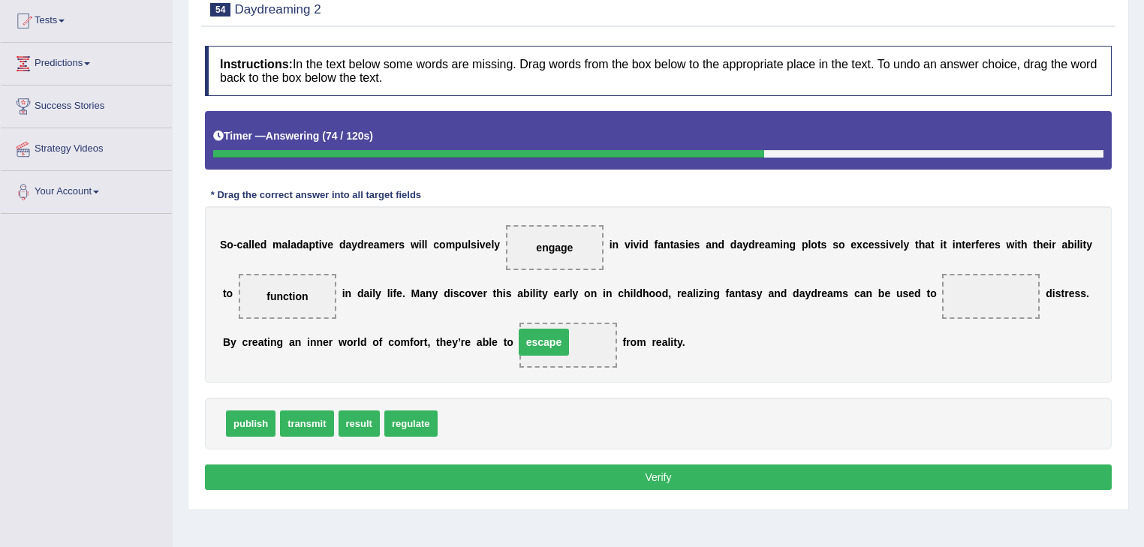
drag, startPoint x: 928, startPoint y: 288, endPoint x: 481, endPoint y: 334, distance: 449.9
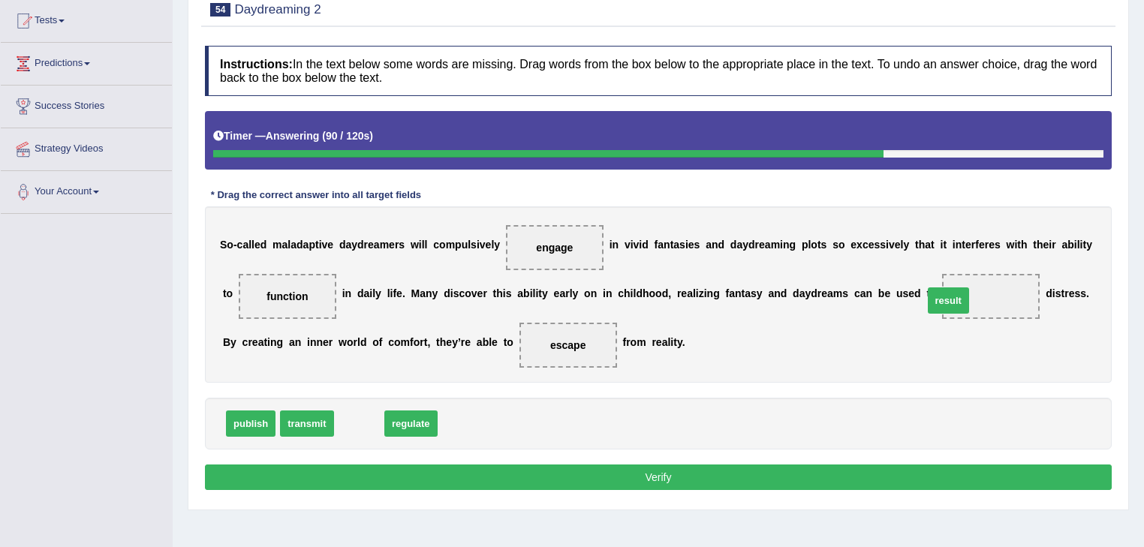
drag, startPoint x: 350, startPoint y: 428, endPoint x: 940, endPoint y: 304, distance: 603.1
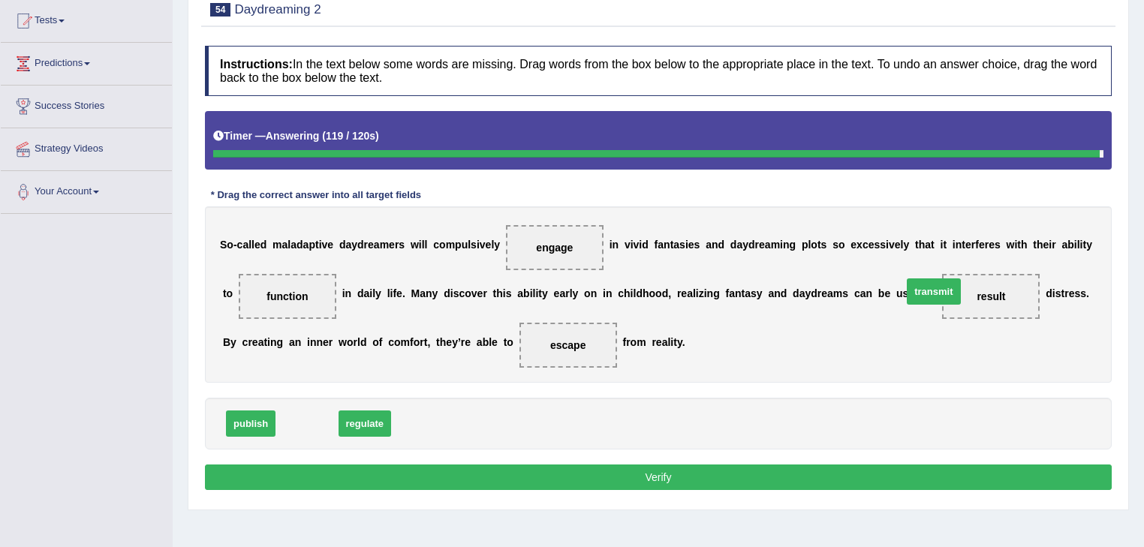
drag, startPoint x: 300, startPoint y: 425, endPoint x: 927, endPoint y: 293, distance: 640.0
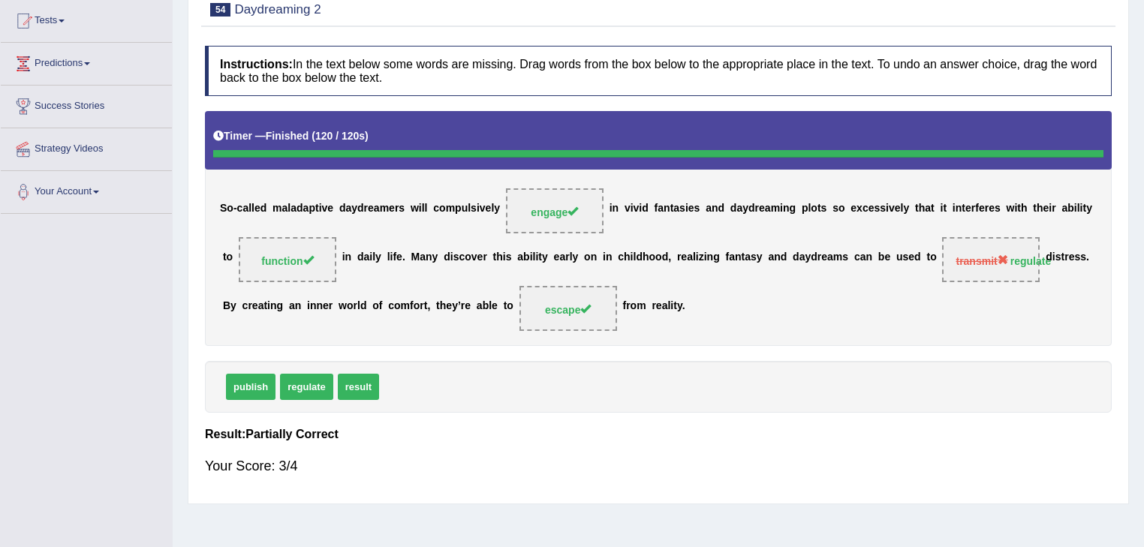
scroll to position [0, 0]
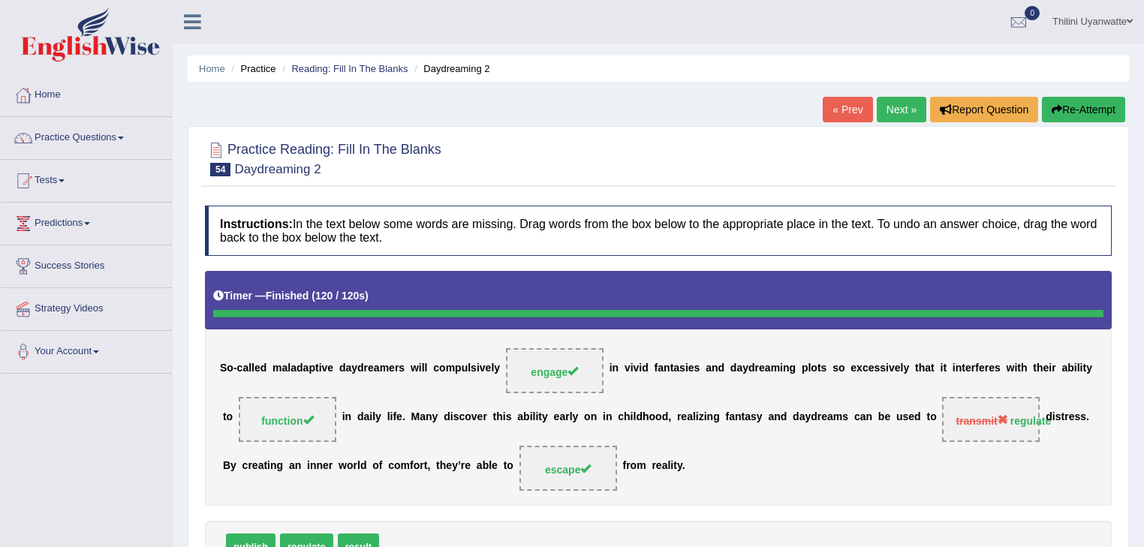
click at [1120, 105] on button "Re-Attempt" at bounding box center [1083, 110] width 83 height 26
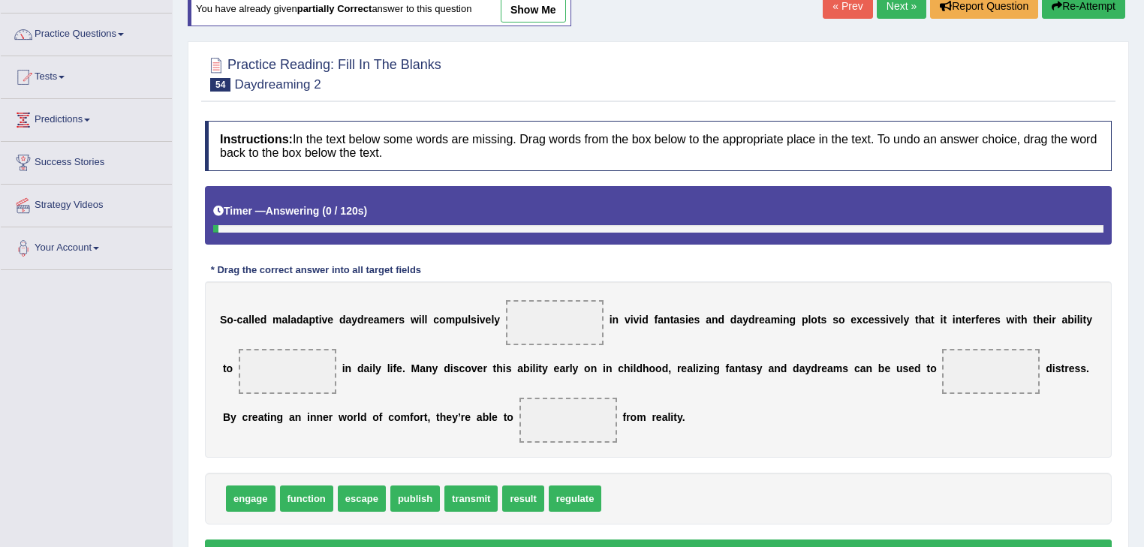
scroll to position [160, 0]
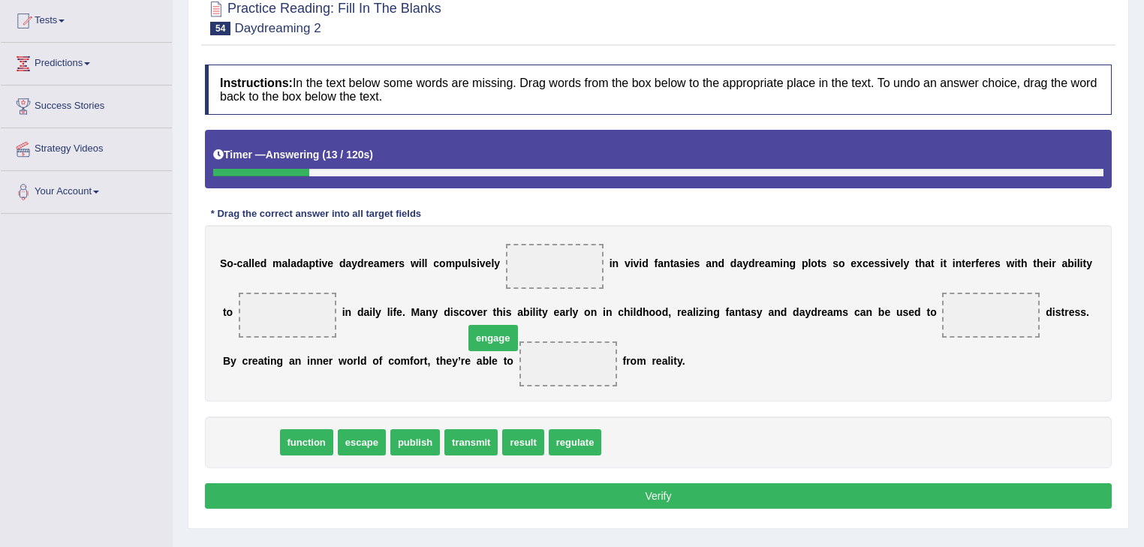
drag, startPoint x: 243, startPoint y: 441, endPoint x: 544, endPoint y: 306, distance: 329.1
click at [518, 325] on span "engage" at bounding box center [494, 338] width 50 height 26
click at [541, 264] on span at bounding box center [555, 266] width 98 height 45
drag, startPoint x: 239, startPoint y: 439, endPoint x: 553, endPoint y: 258, distance: 361.9
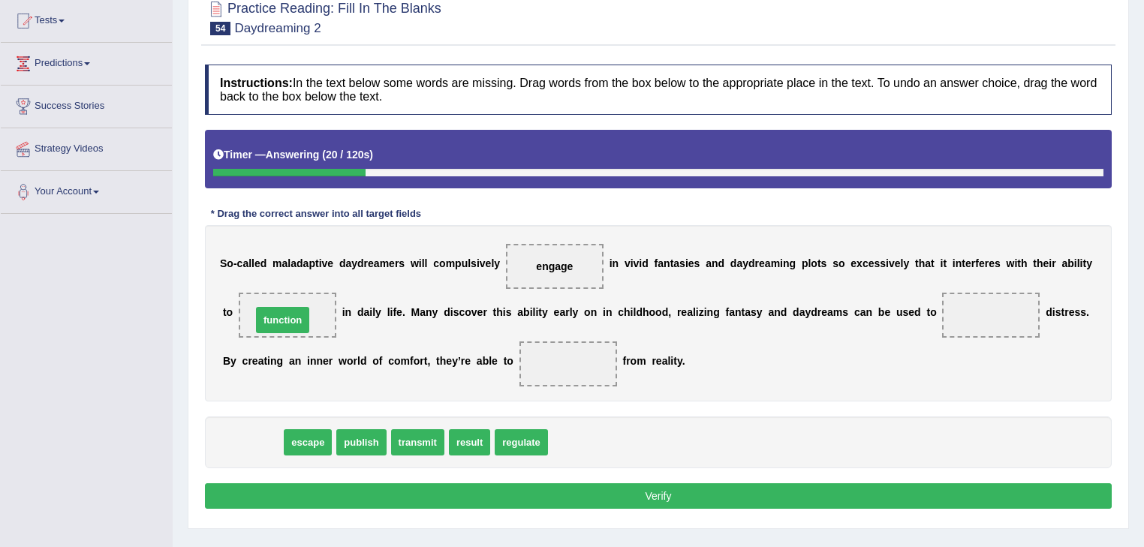
drag, startPoint x: 250, startPoint y: 445, endPoint x: 280, endPoint y: 324, distance: 125.3
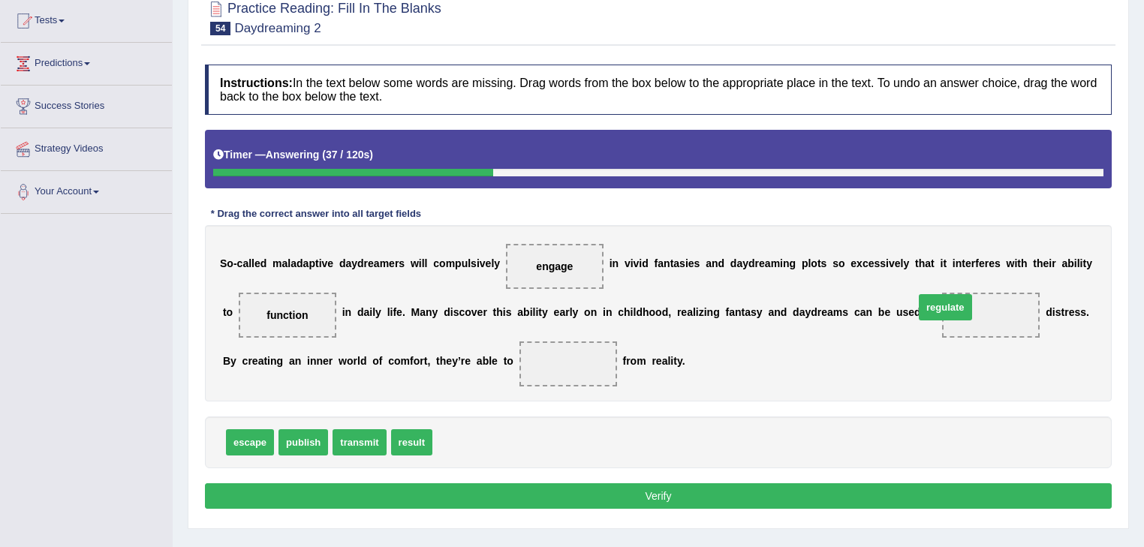
drag, startPoint x: 465, startPoint y: 436, endPoint x: 945, endPoint y: 300, distance: 499.2
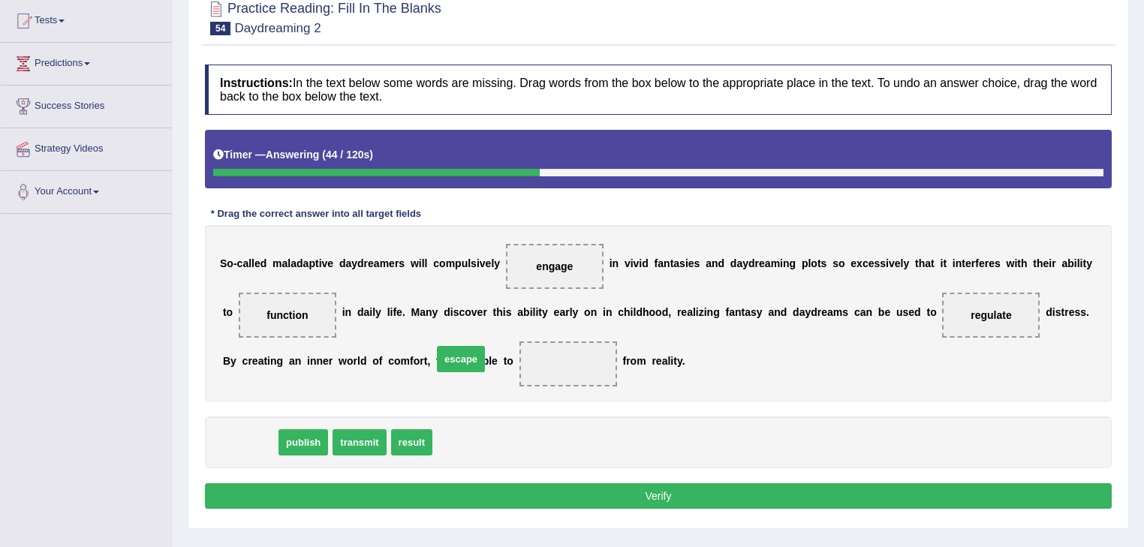
drag, startPoint x: 249, startPoint y: 443, endPoint x: 463, endPoint y: 375, distance: 224.4
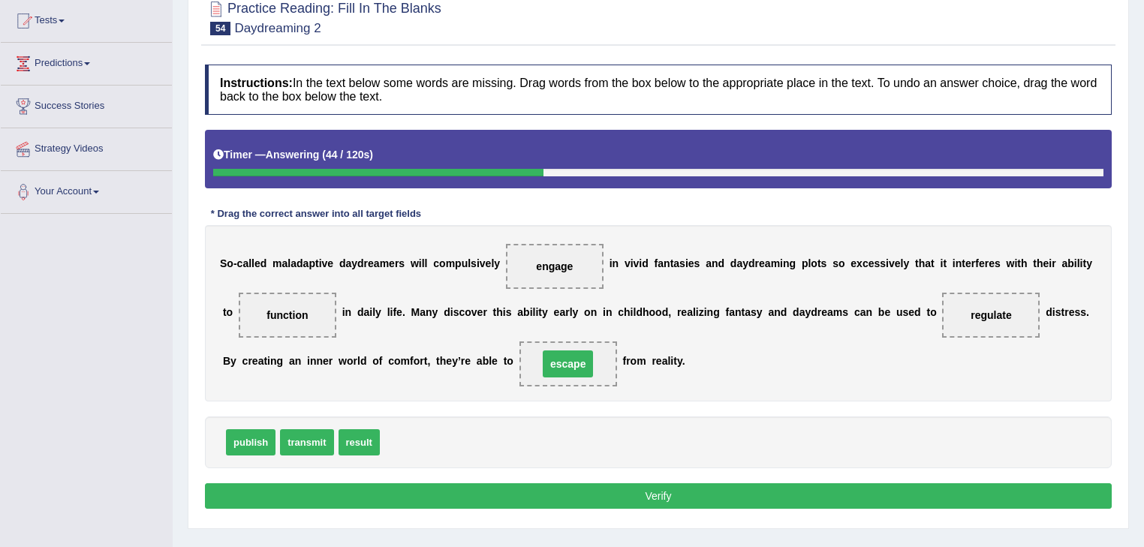
click at [571, 493] on button "Verify" at bounding box center [658, 497] width 907 height 26
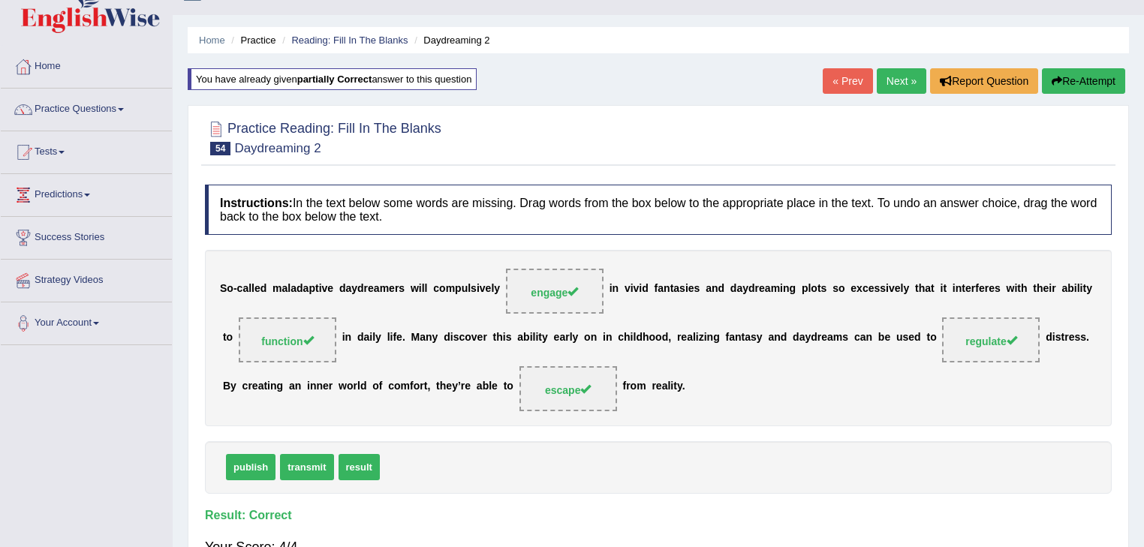
scroll to position [0, 0]
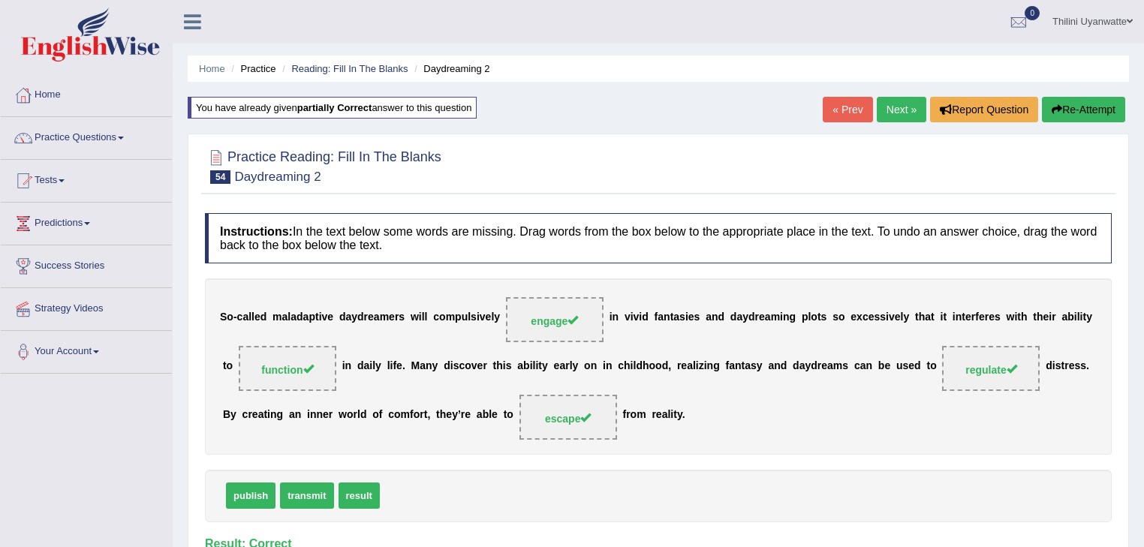
click at [901, 114] on link "Next »" at bounding box center [902, 110] width 50 height 26
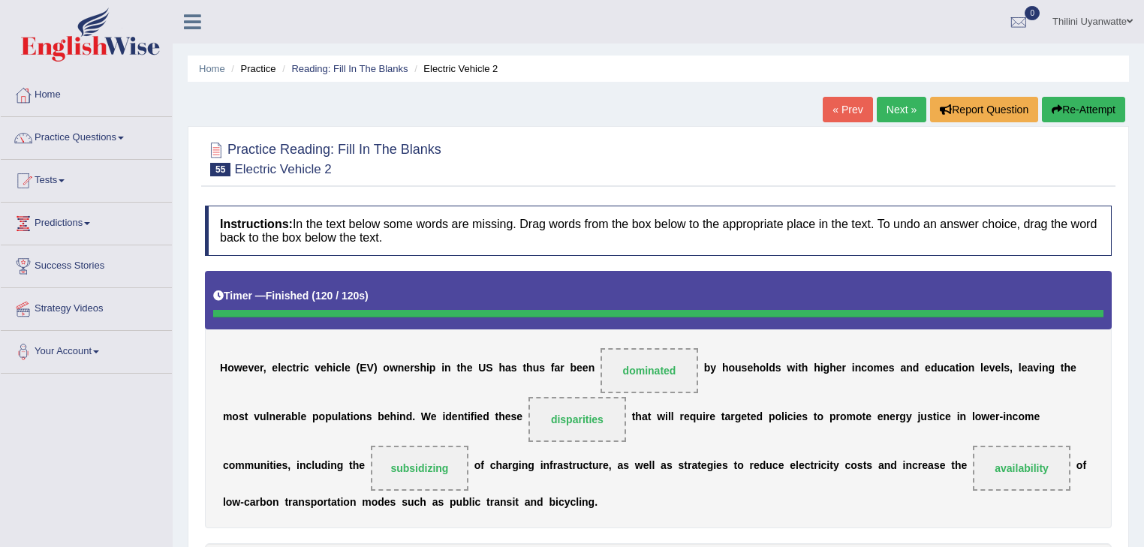
click at [1064, 111] on button "Re-Attempt" at bounding box center [1083, 110] width 83 height 26
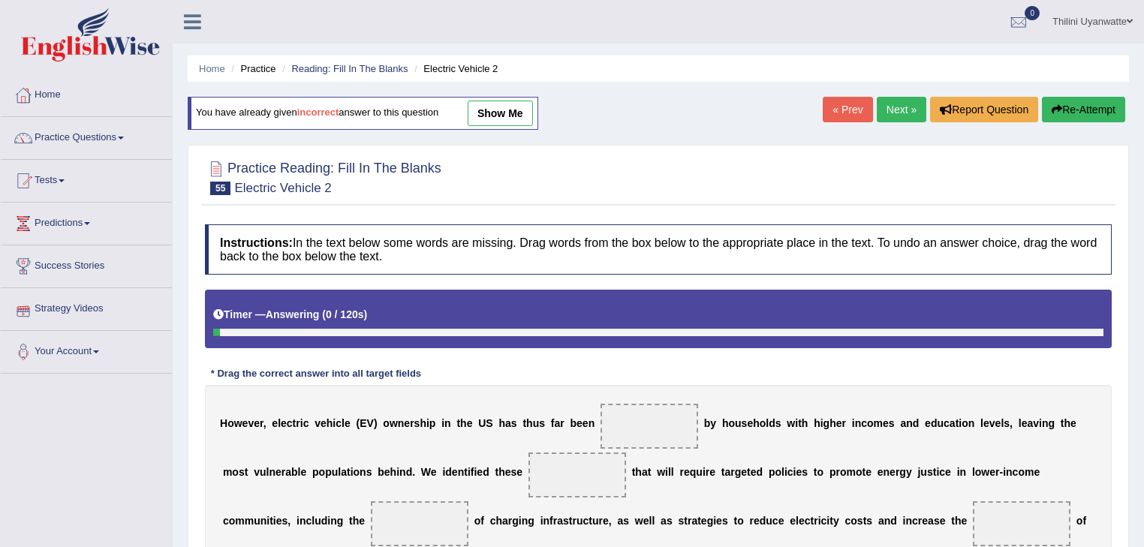
scroll to position [160, 0]
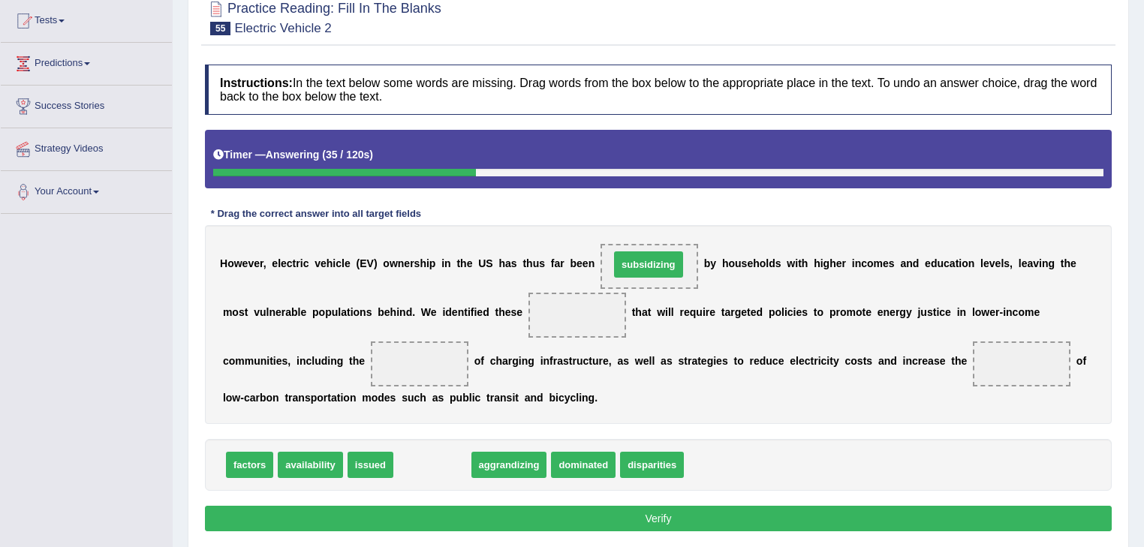
drag, startPoint x: 410, startPoint y: 465, endPoint x: 624, endPoint y: 264, distance: 293.2
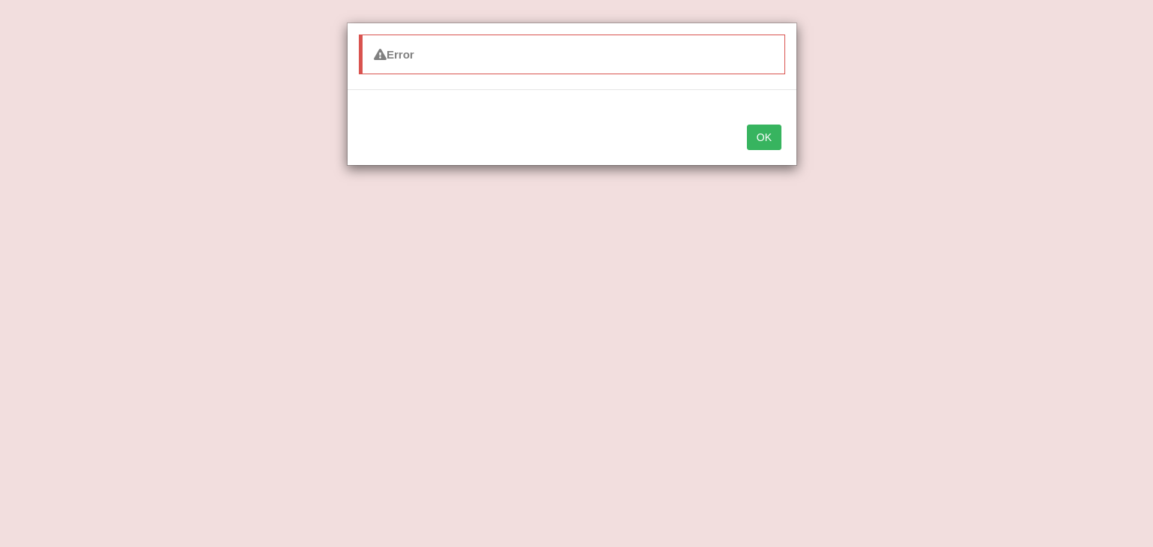
click at [761, 131] on button "OK" at bounding box center [764, 138] width 35 height 26
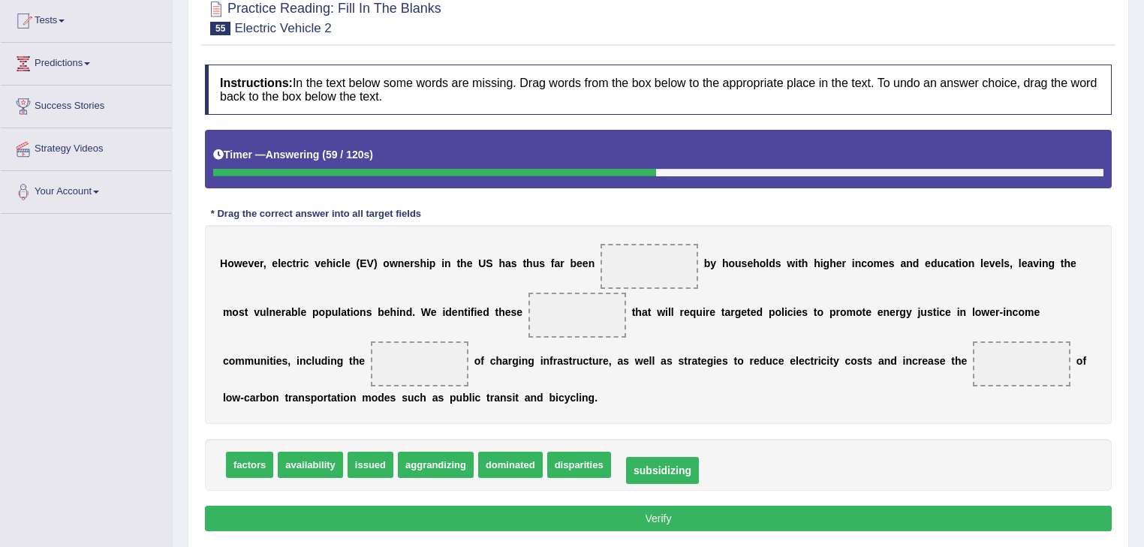
drag, startPoint x: 622, startPoint y: 270, endPoint x: 637, endPoint y: 471, distance: 201.0
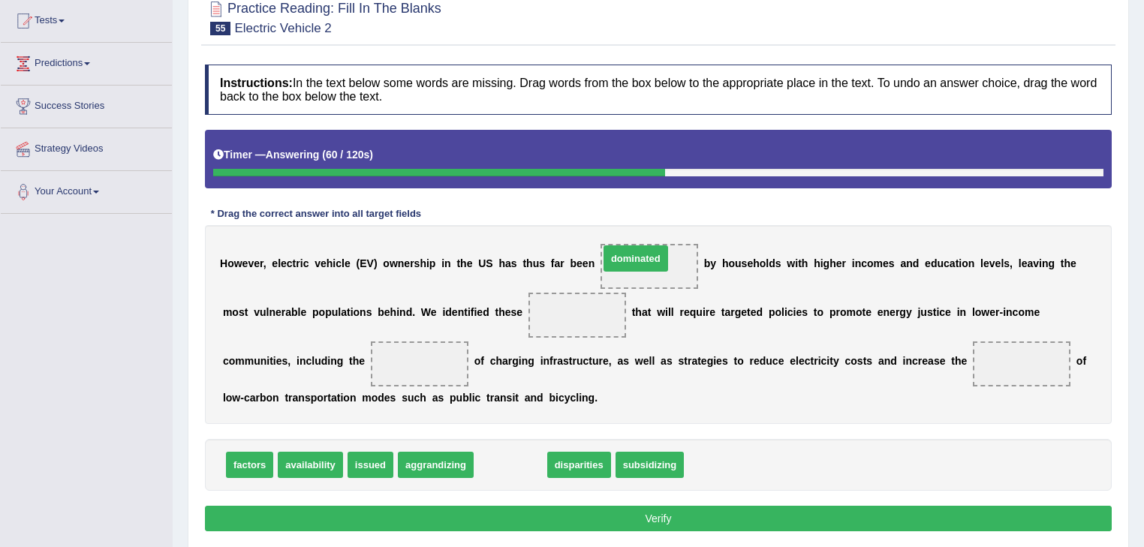
drag, startPoint x: 511, startPoint y: 445, endPoint x: 625, endPoint y: 255, distance: 221.0
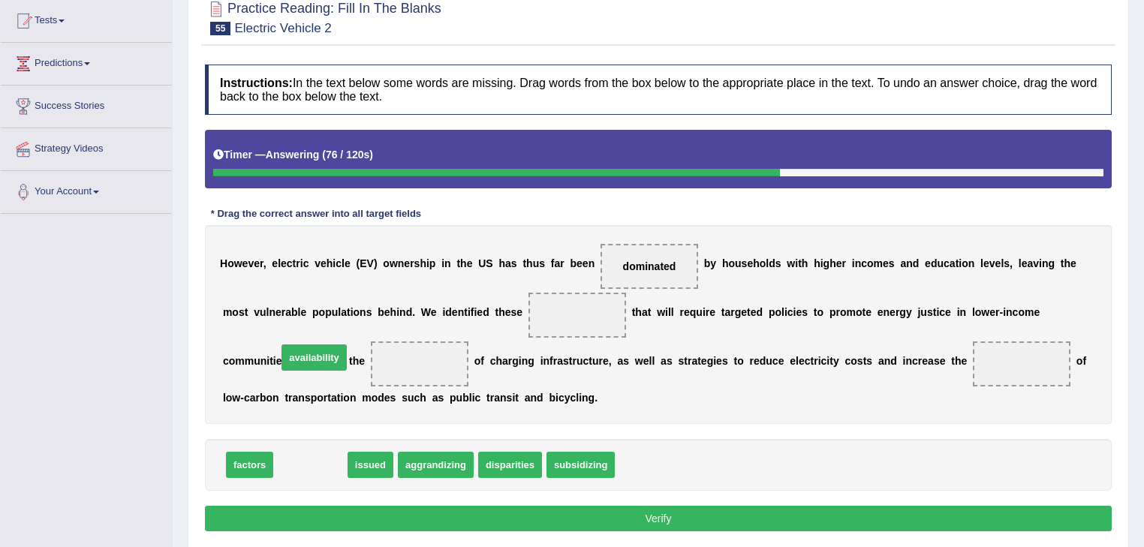
drag, startPoint x: 315, startPoint y: 472, endPoint x: 308, endPoint y: 368, distance: 104.6
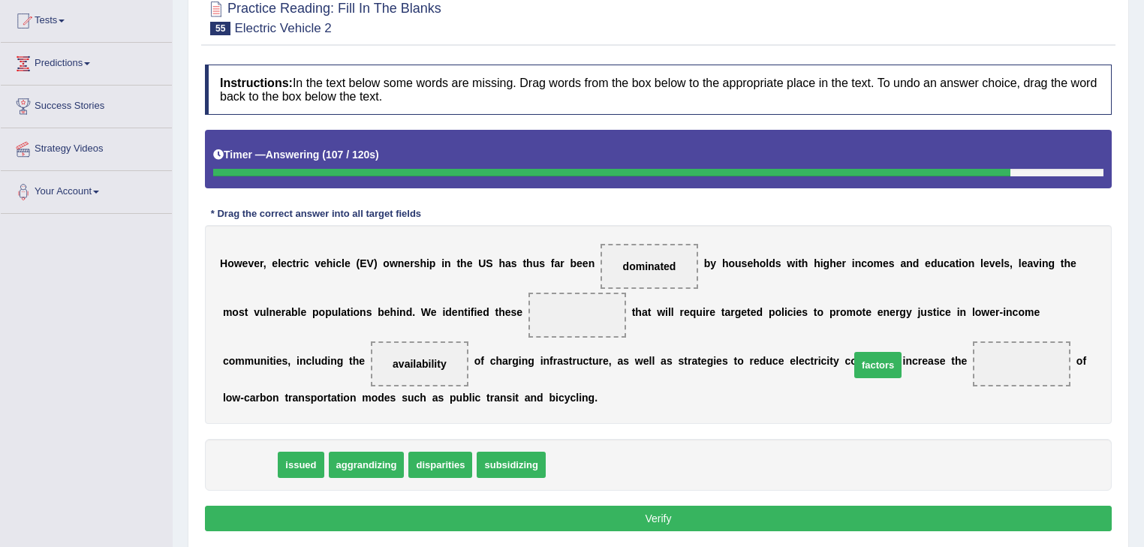
drag, startPoint x: 237, startPoint y: 462, endPoint x: 866, endPoint y: 361, distance: 636.5
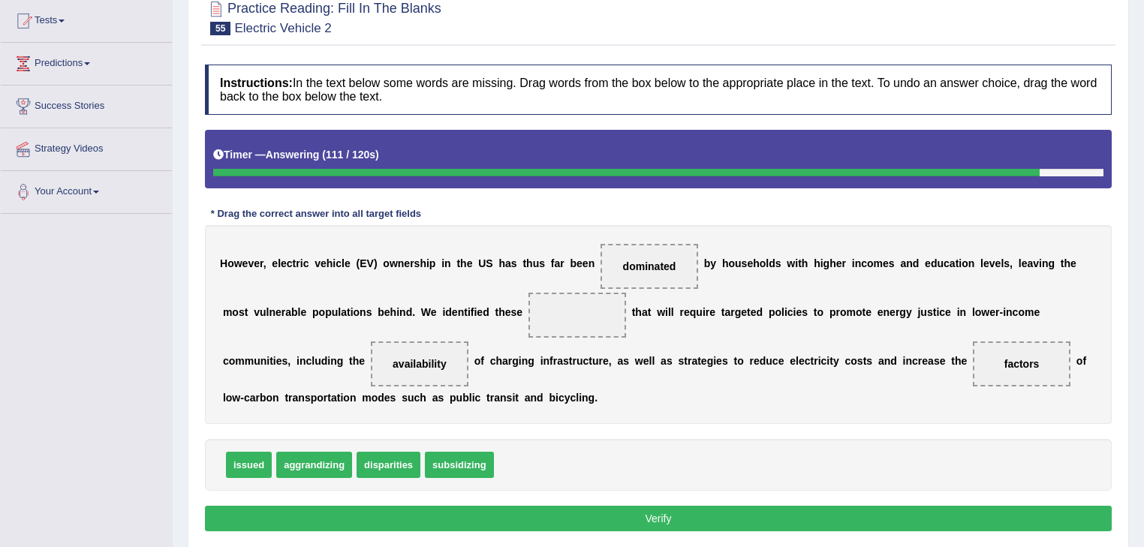
click at [457, 463] on span "subsidizing" at bounding box center [459, 465] width 69 height 26
drag, startPoint x: 372, startPoint y: 472, endPoint x: 534, endPoint y: 318, distance: 222.6
click at [624, 511] on button "Verify" at bounding box center [658, 519] width 907 height 26
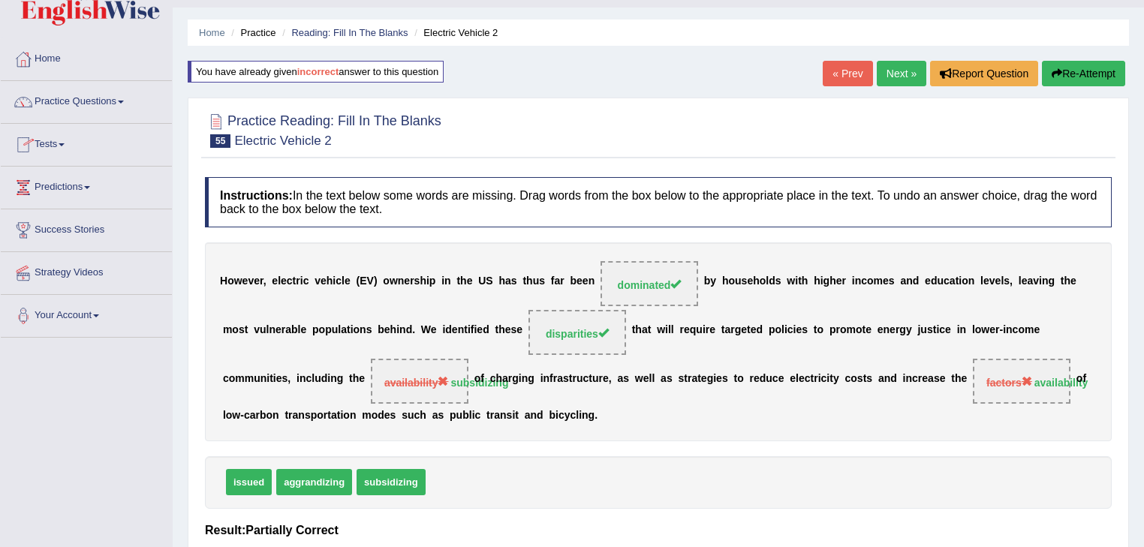
scroll to position [0, 0]
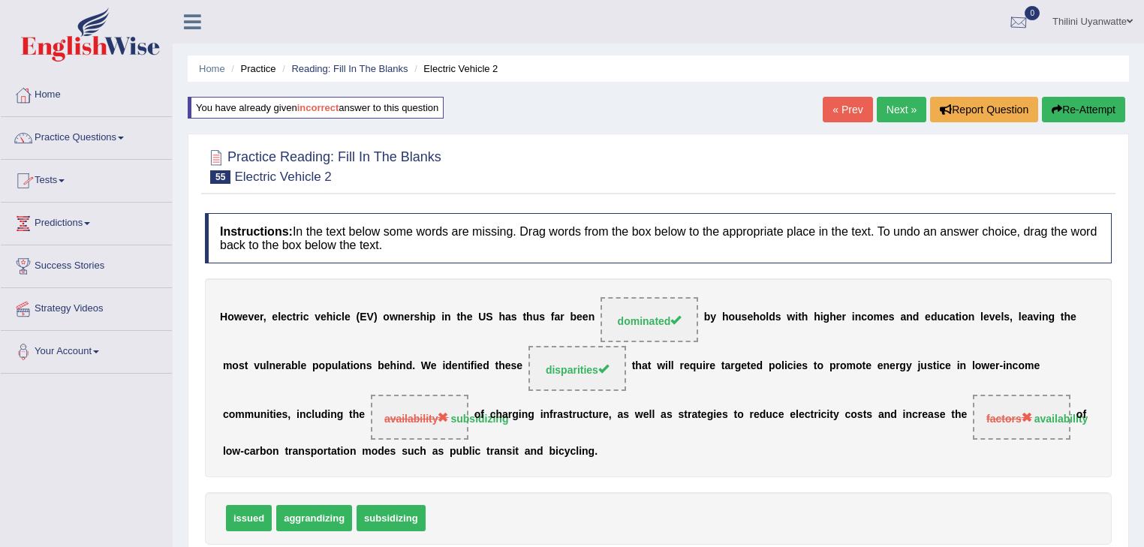
click at [1075, 104] on button "Re-Attempt" at bounding box center [1083, 110] width 83 height 26
click at [1048, 110] on button "Re-Attempt" at bounding box center [1083, 110] width 83 height 26
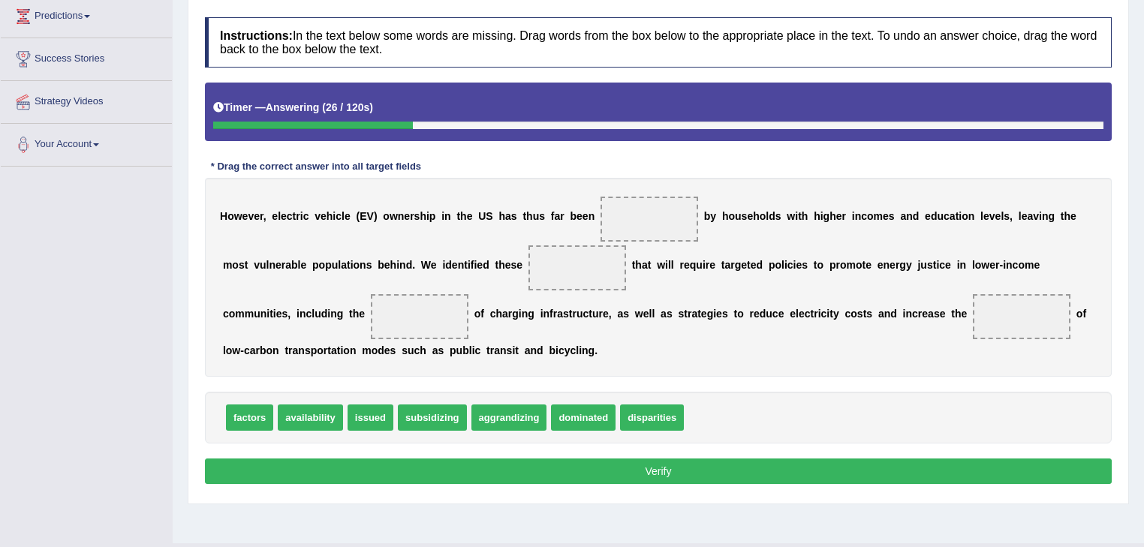
scroll to position [241, 0]
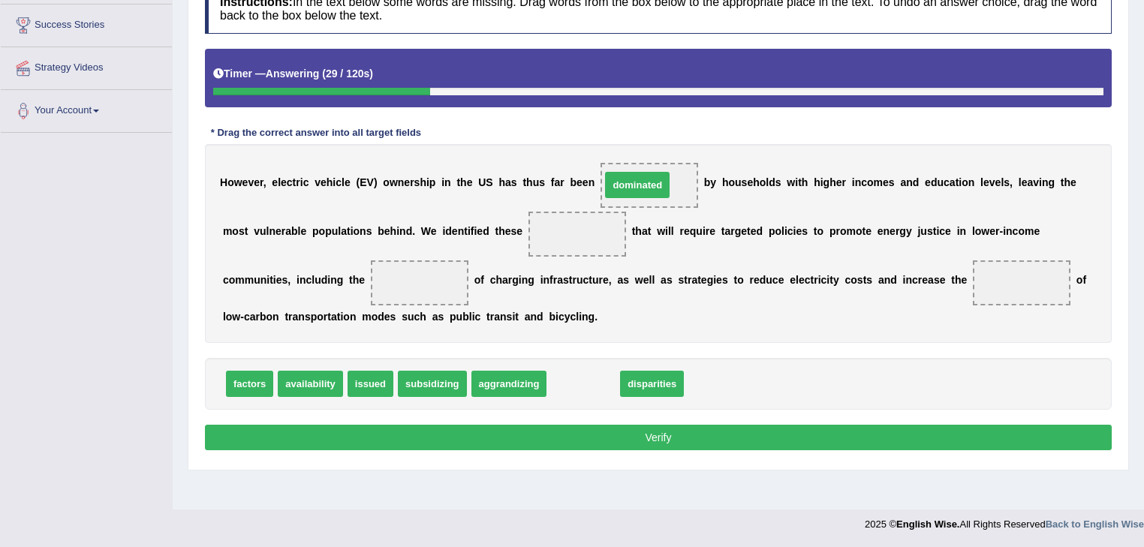
drag, startPoint x: 554, startPoint y: 366, endPoint x: 604, endPoint y: 183, distance: 189.8
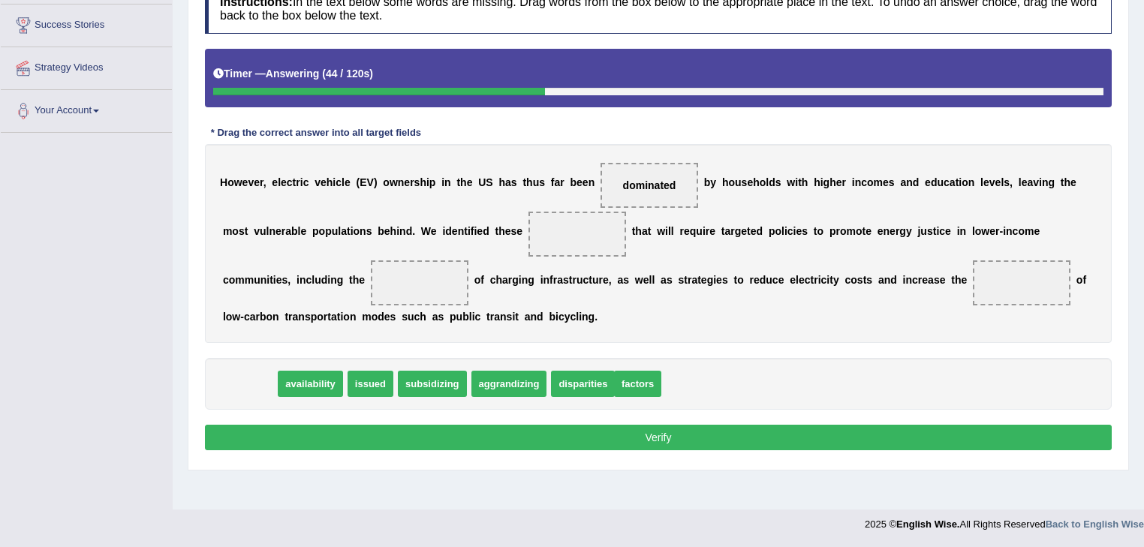
drag, startPoint x: 238, startPoint y: 386, endPoint x: 626, endPoint y: 386, distance: 388.2
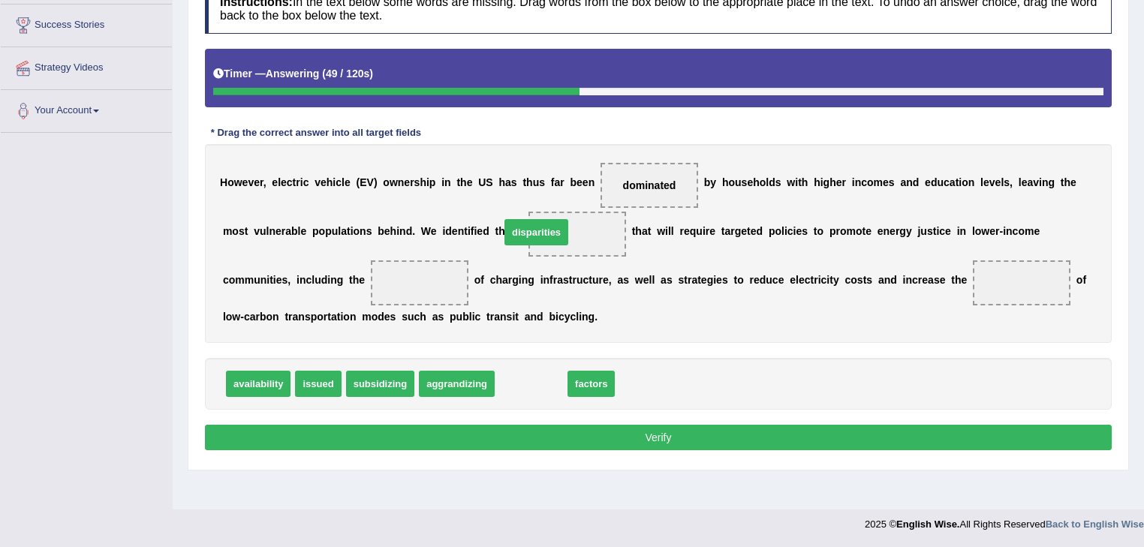
drag, startPoint x: 536, startPoint y: 387, endPoint x: 541, endPoint y: 235, distance: 152.5
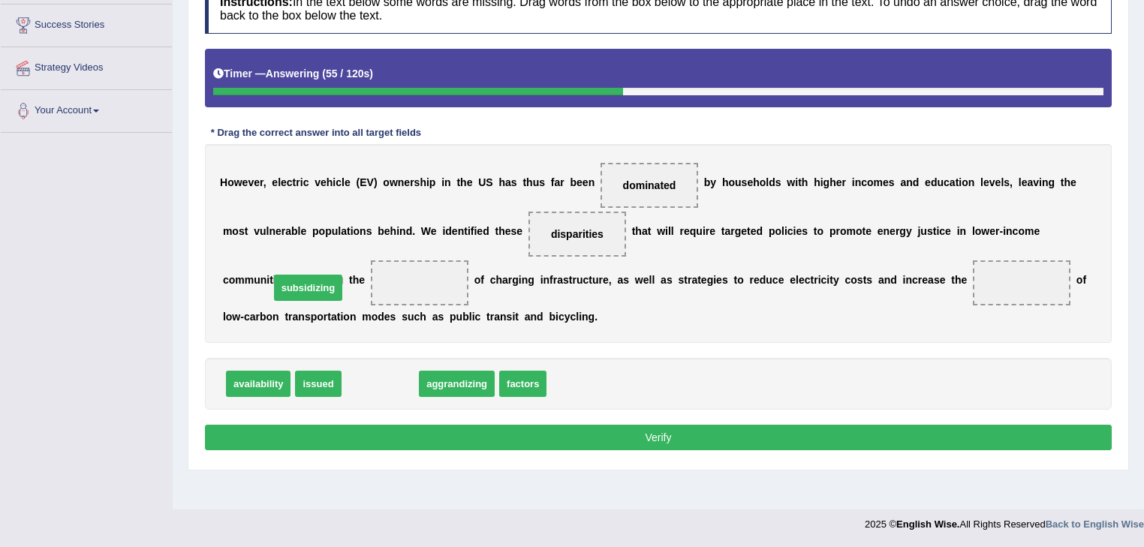
drag, startPoint x: 378, startPoint y: 387, endPoint x: 306, endPoint y: 291, distance: 120.1
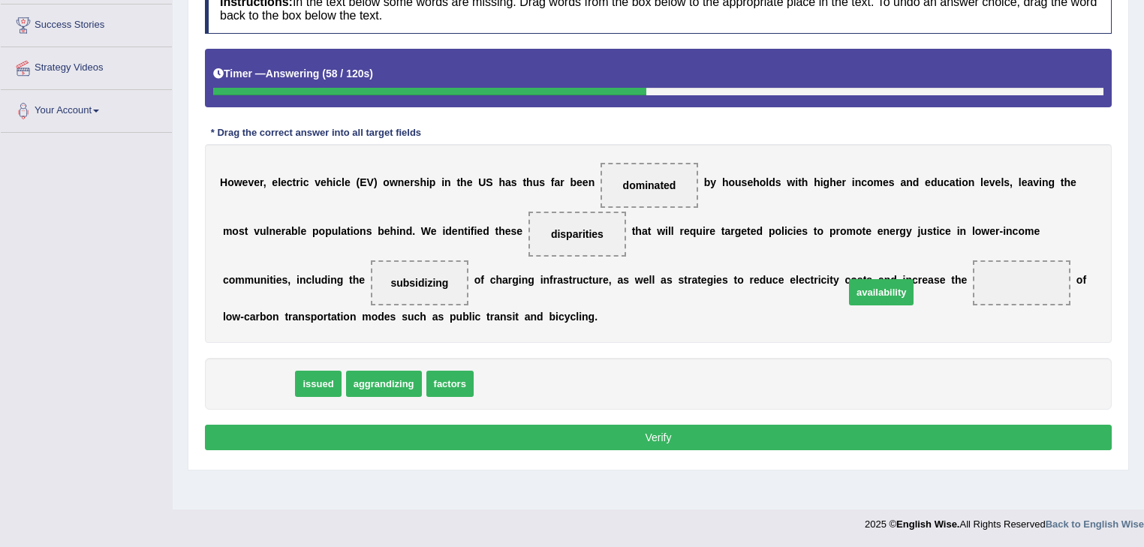
drag, startPoint x: 249, startPoint y: 387, endPoint x: 873, endPoint y: 295, distance: 630.1
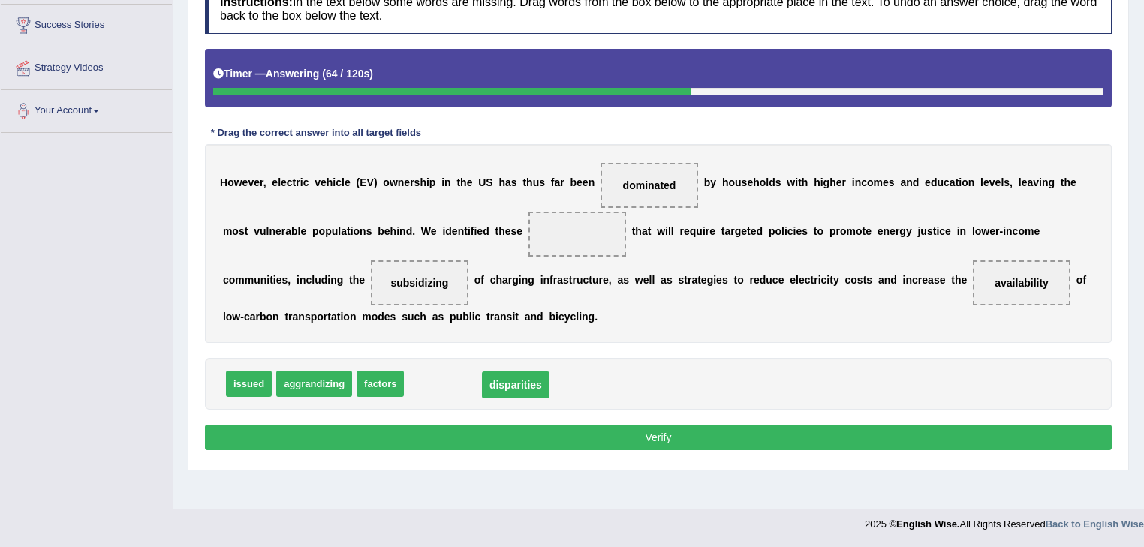
drag, startPoint x: 520, startPoint y: 230, endPoint x: 451, endPoint y: 378, distance: 163.6
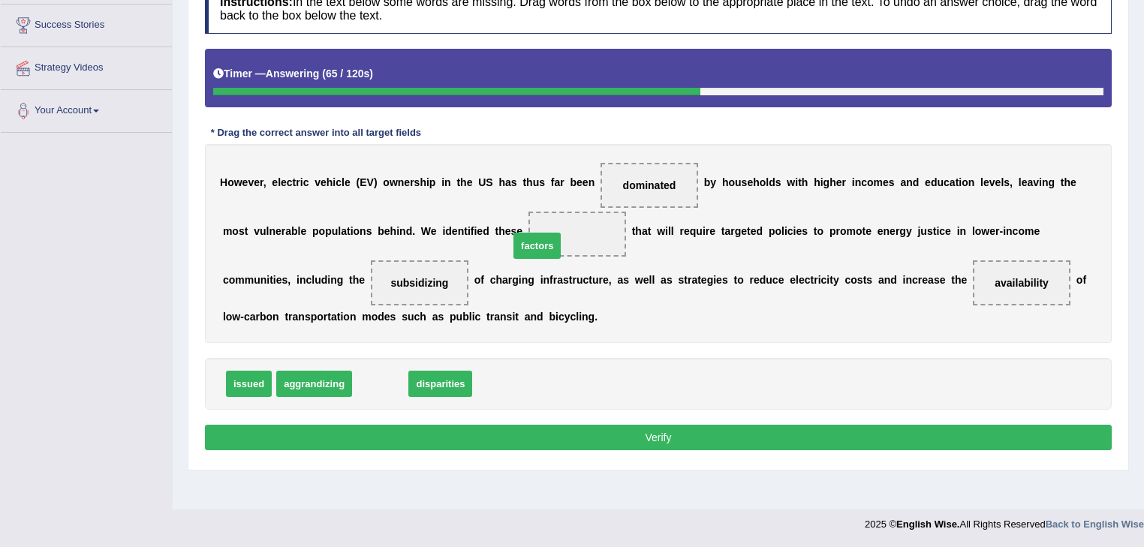
drag, startPoint x: 396, startPoint y: 360, endPoint x: 545, endPoint y: 234, distance: 196.0
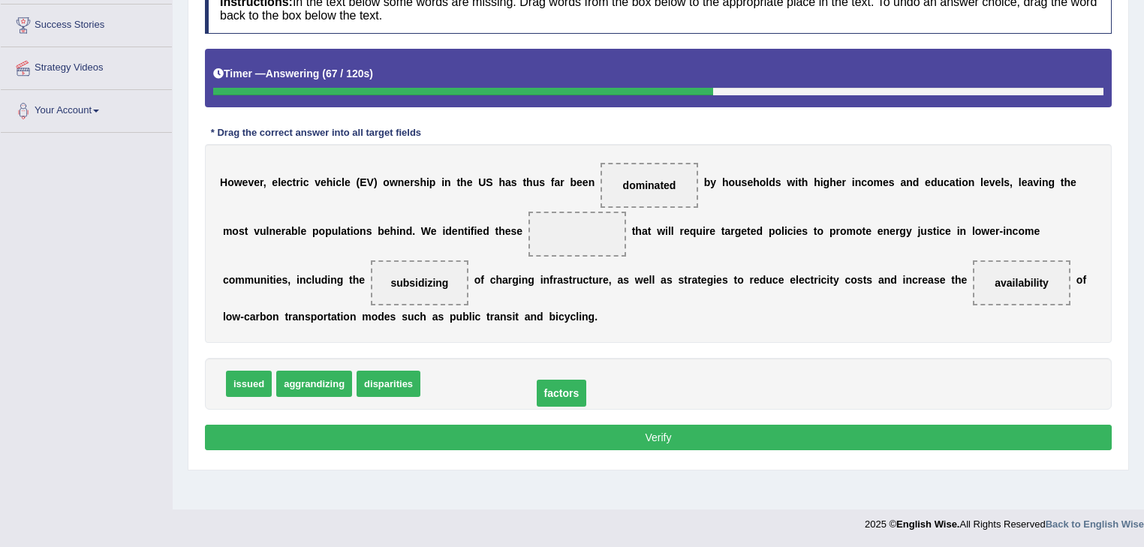
drag, startPoint x: 541, startPoint y: 234, endPoint x: 524, endPoint y: 394, distance: 161.5
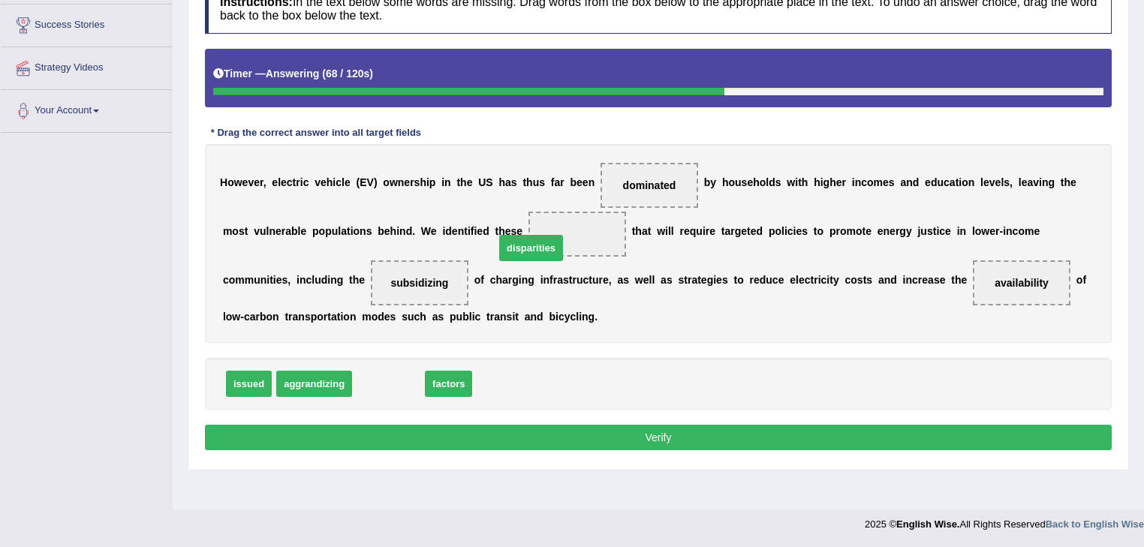
drag, startPoint x: 381, startPoint y: 387, endPoint x: 517, endPoint y: 239, distance: 201.4
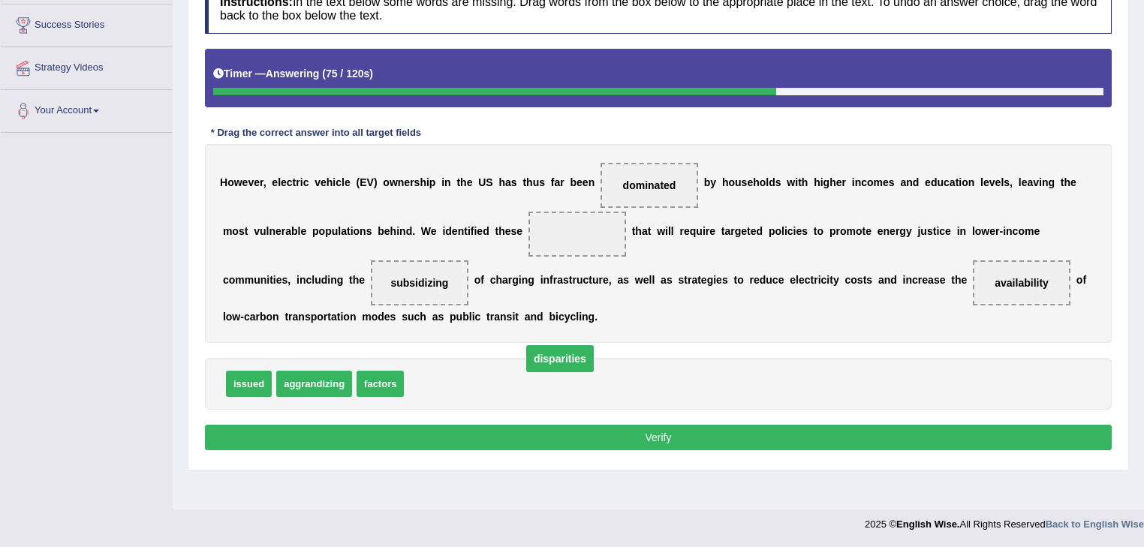
drag, startPoint x: 523, startPoint y: 225, endPoint x: 505, endPoint y: 351, distance: 126.6
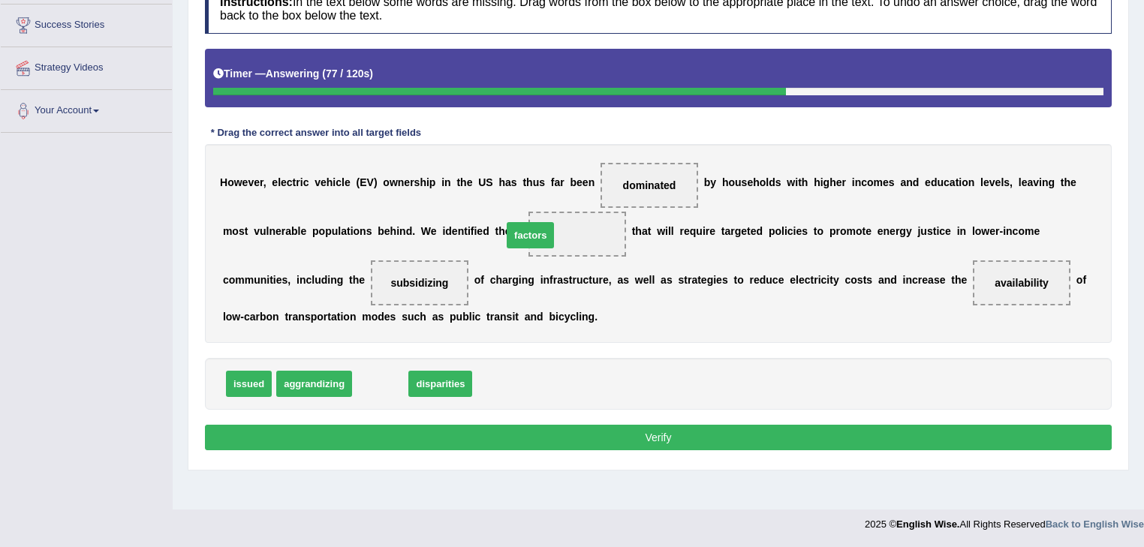
drag, startPoint x: 368, startPoint y: 381, endPoint x: 520, endPoint y: 232, distance: 212.9
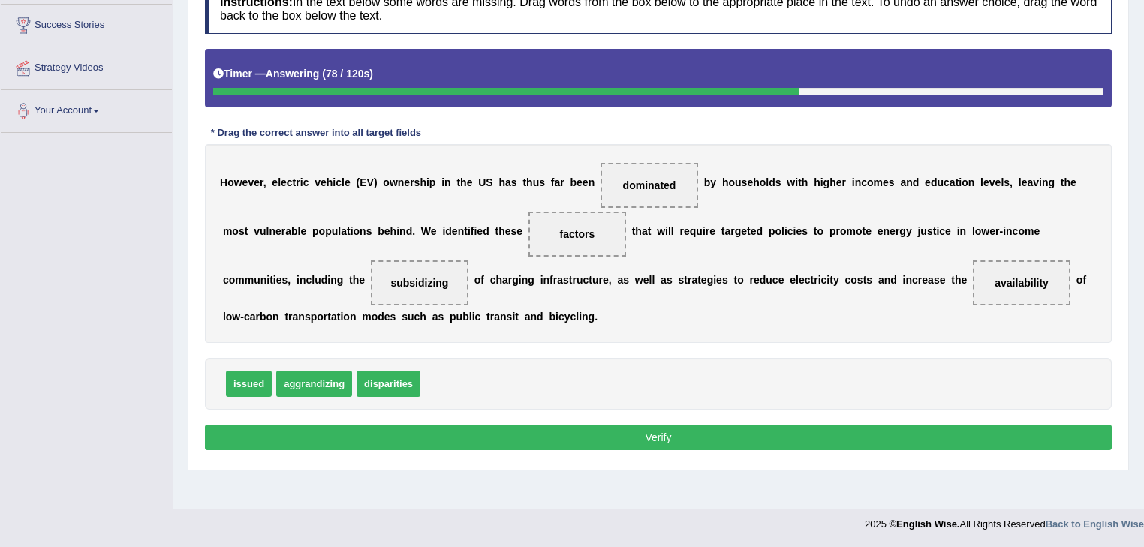
click at [291, 443] on button "Verify" at bounding box center [658, 438] width 907 height 26
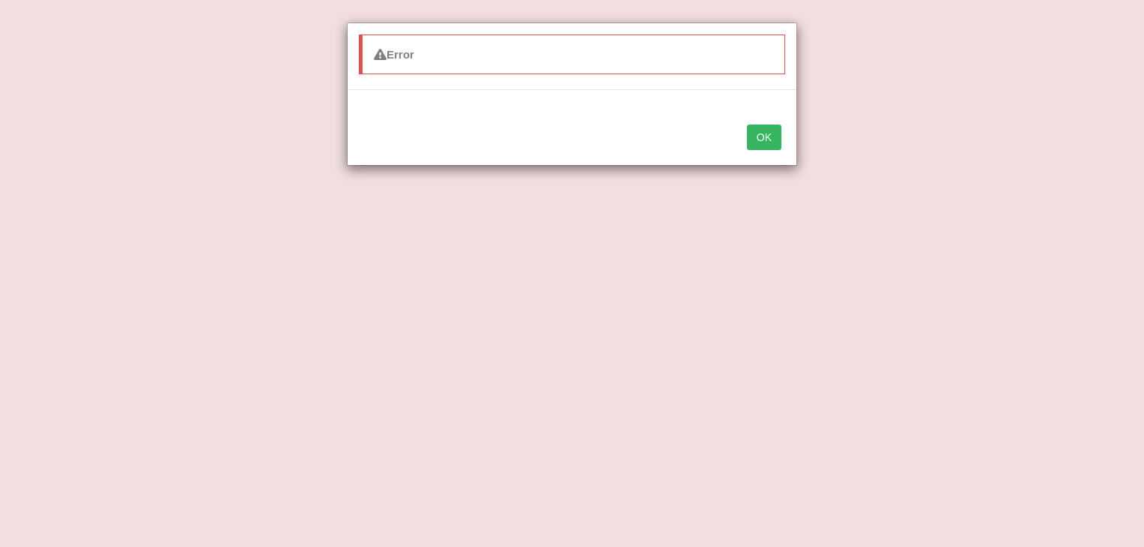
click at [766, 130] on button "OK" at bounding box center [764, 138] width 35 height 26
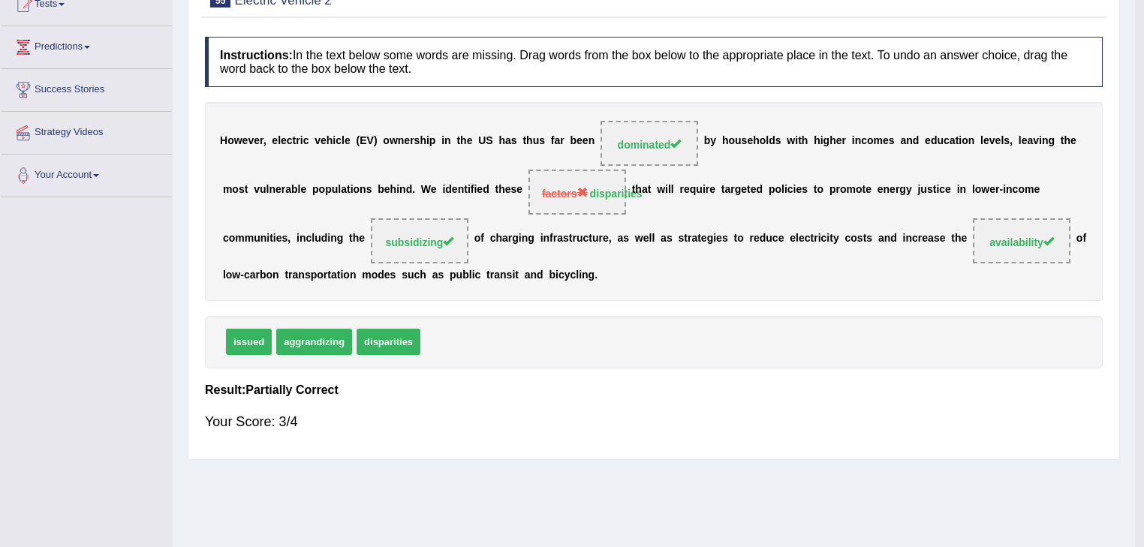
scroll to position [0, 0]
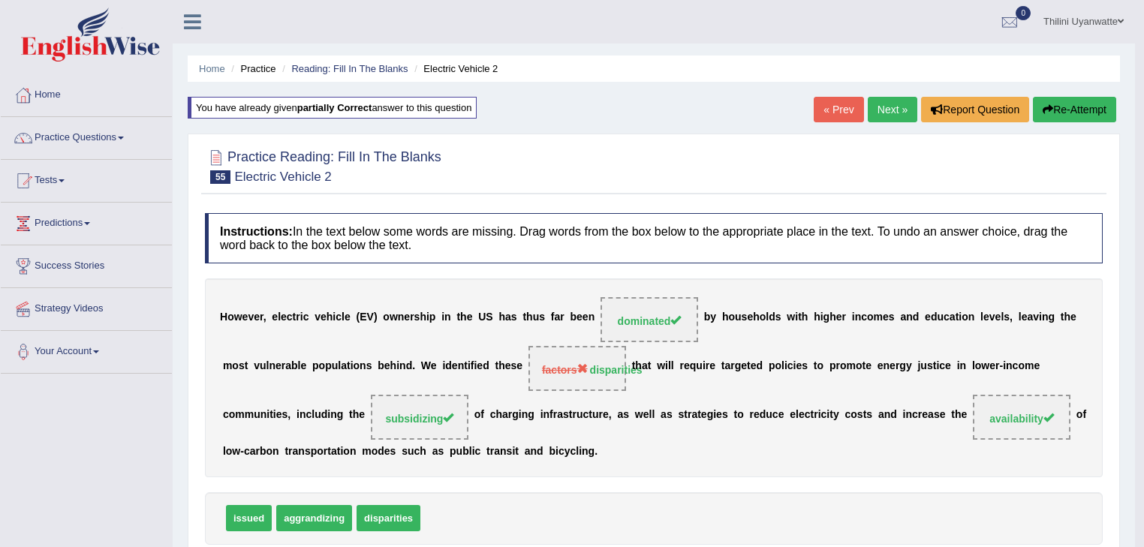
click at [1083, 110] on button "Re-Attempt" at bounding box center [1074, 110] width 83 height 26
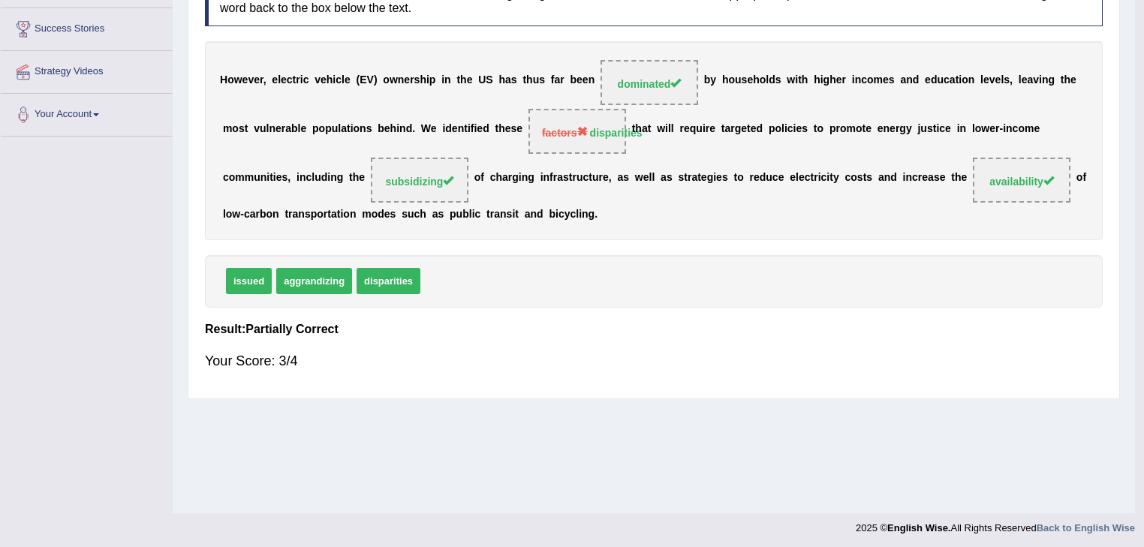
scroll to position [241, 0]
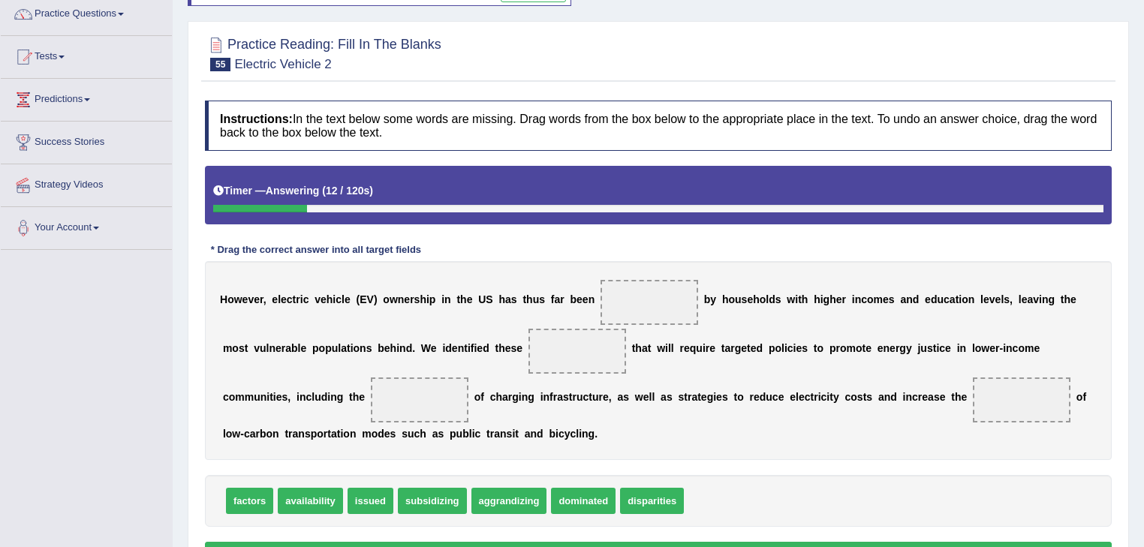
scroll to position [160, 0]
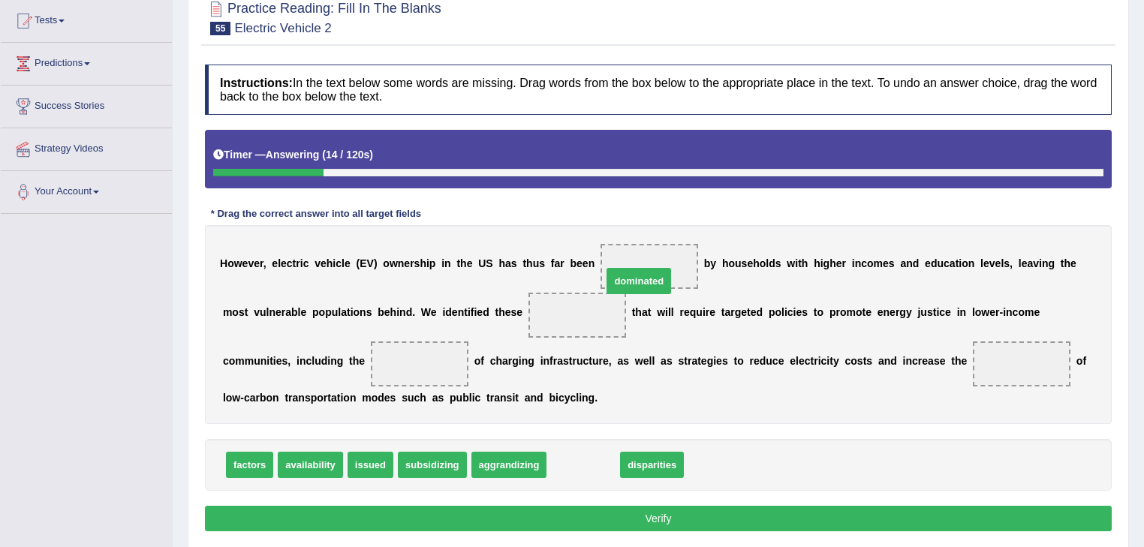
drag, startPoint x: 559, startPoint y: 469, endPoint x: 613, endPoint y: 270, distance: 206.2
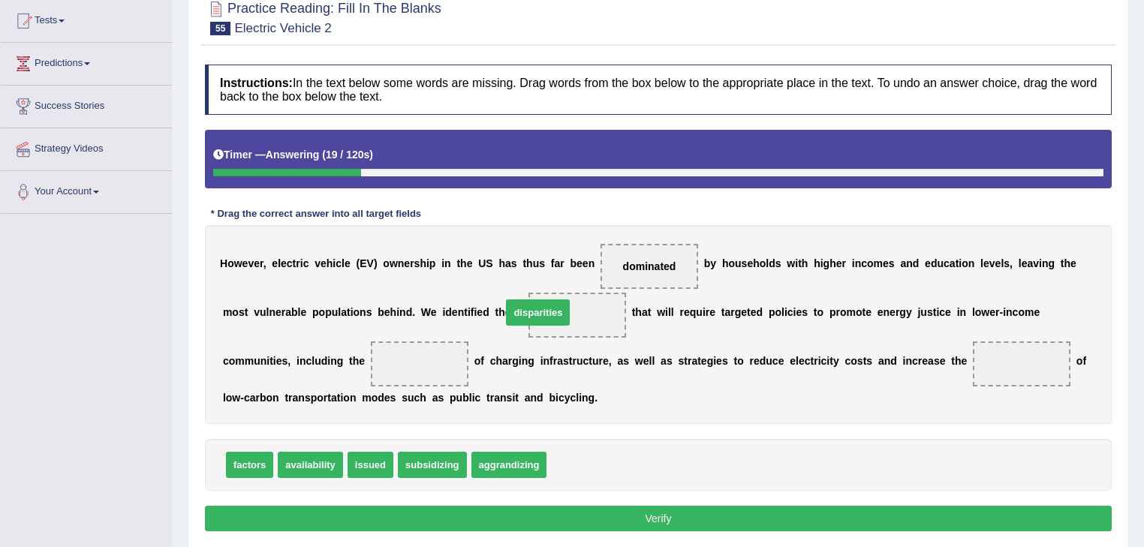
drag, startPoint x: 568, startPoint y: 464, endPoint x: 523, endPoint y: 312, distance: 158.2
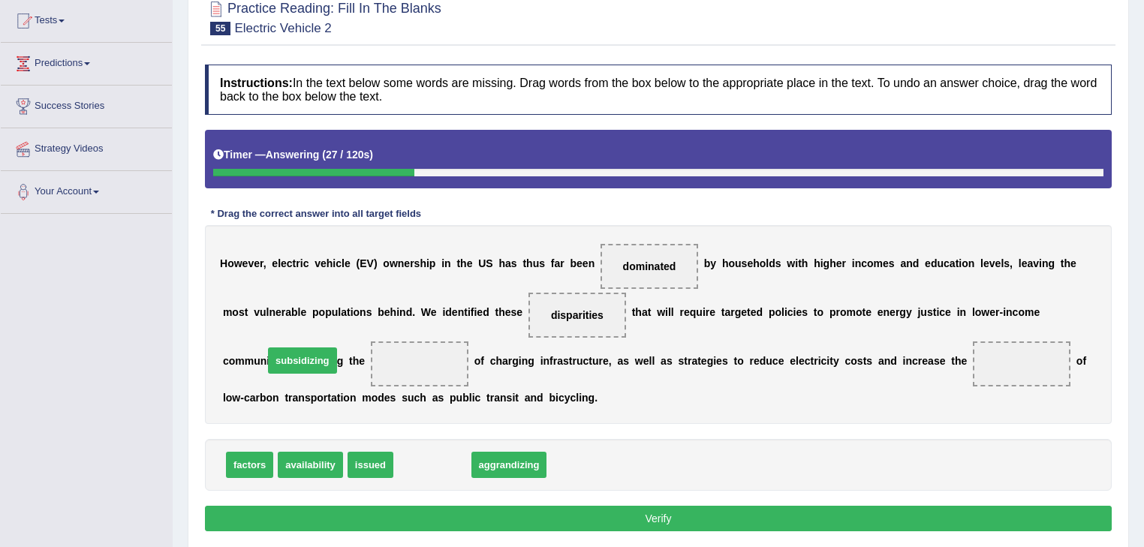
drag, startPoint x: 427, startPoint y: 469, endPoint x: 297, endPoint y: 363, distance: 167.1
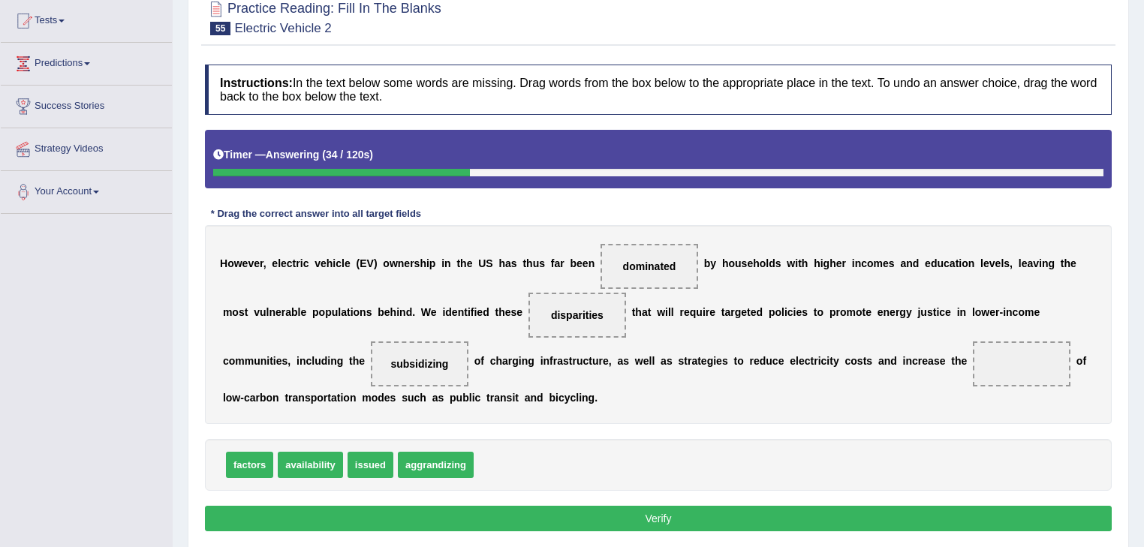
drag, startPoint x: 276, startPoint y: 463, endPoint x: 797, endPoint y: 367, distance: 530.7
click at [797, 367] on div "Instructions: In the text below some words are missing. Drag words from the box…" at bounding box center [658, 300] width 915 height 487
drag, startPoint x: 289, startPoint y: 460, endPoint x: 833, endPoint y: 357, distance: 553.2
click at [685, 517] on button "Verify" at bounding box center [658, 519] width 907 height 26
